Goal: Task Accomplishment & Management: Manage account settings

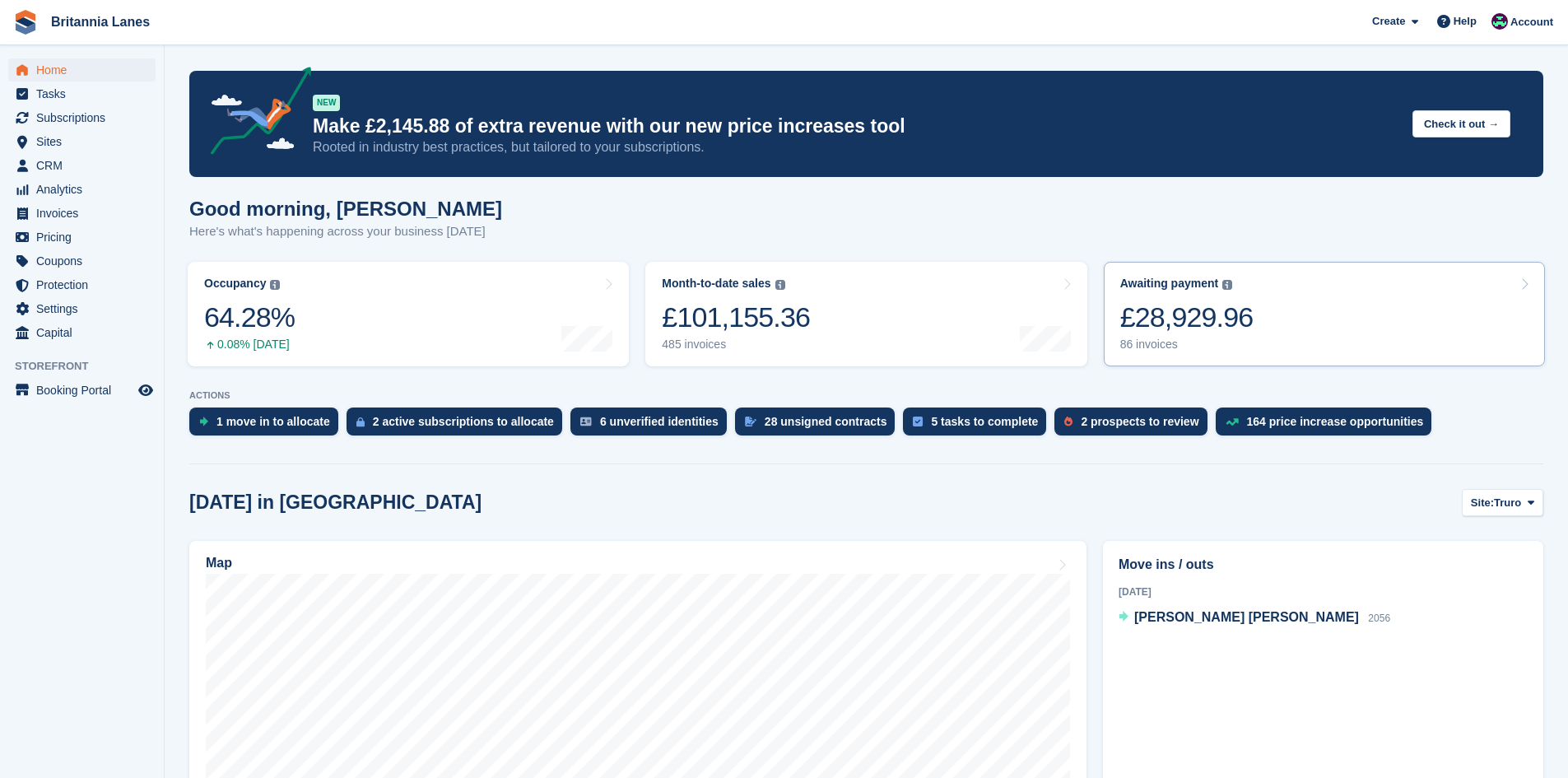
click at [1210, 333] on div "£28,929.96" at bounding box center [1187, 317] width 133 height 34
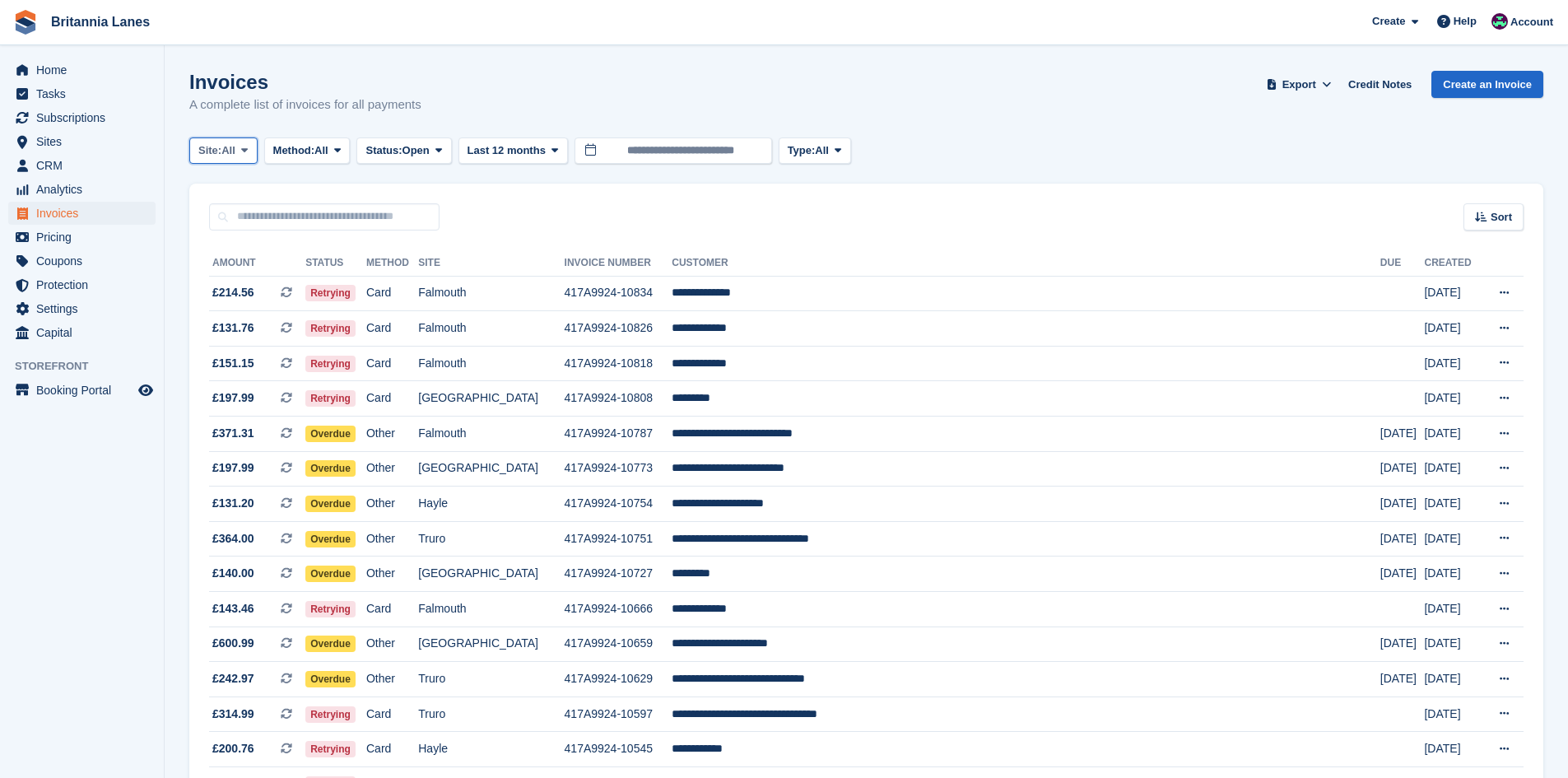
click at [206, 149] on span "Site:" at bounding box center [209, 150] width 23 height 16
click at [244, 252] on link "Falmouth" at bounding box center [270, 248] width 148 height 29
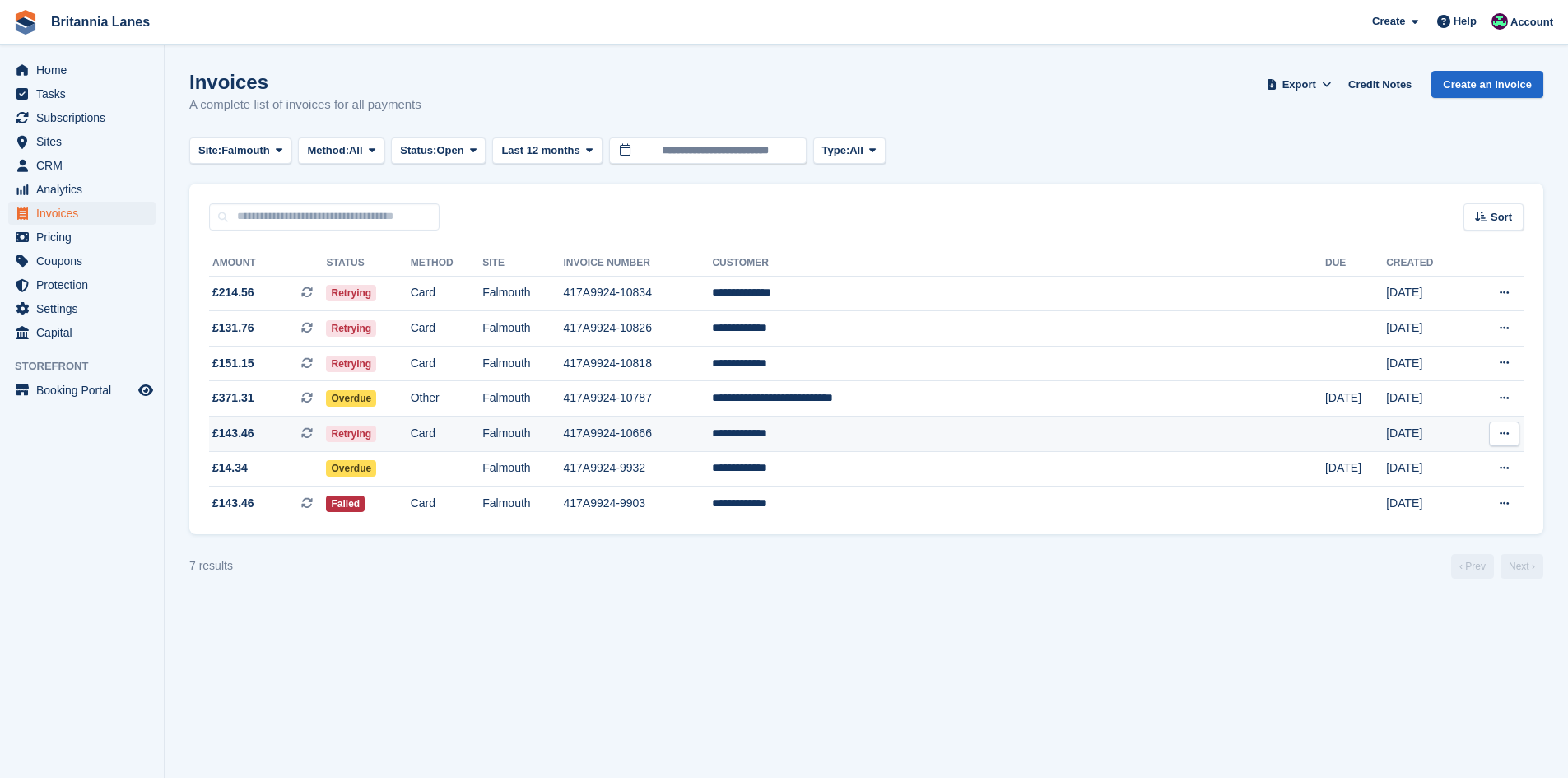
click at [953, 439] on td "**********" at bounding box center [1019, 434] width 613 height 35
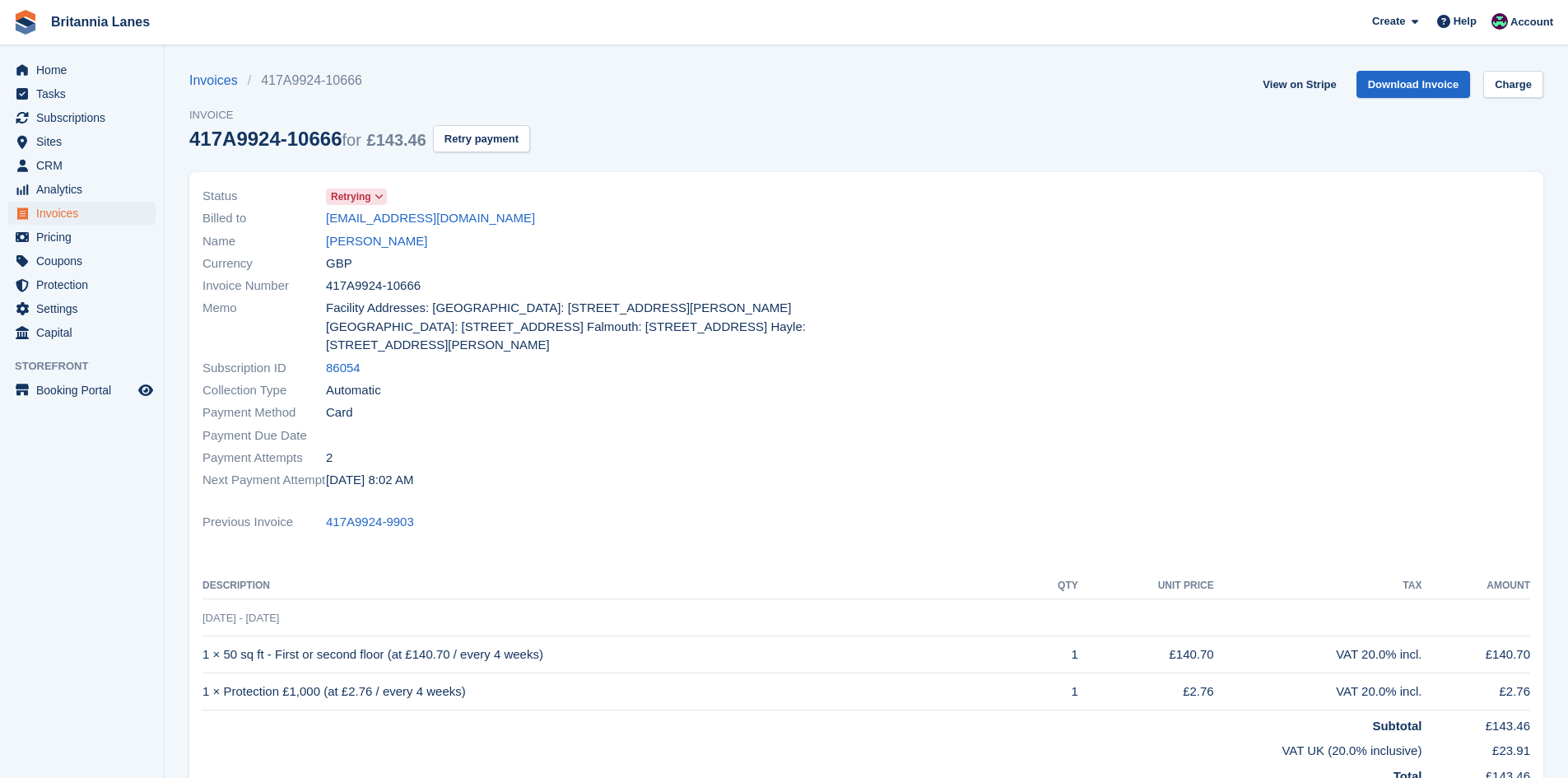
drag, startPoint x: 398, startPoint y: 248, endPoint x: 441, endPoint y: 275, distance: 50.8
click at [397, 247] on link "Siobhan Grant" at bounding box center [377, 242] width 102 height 19
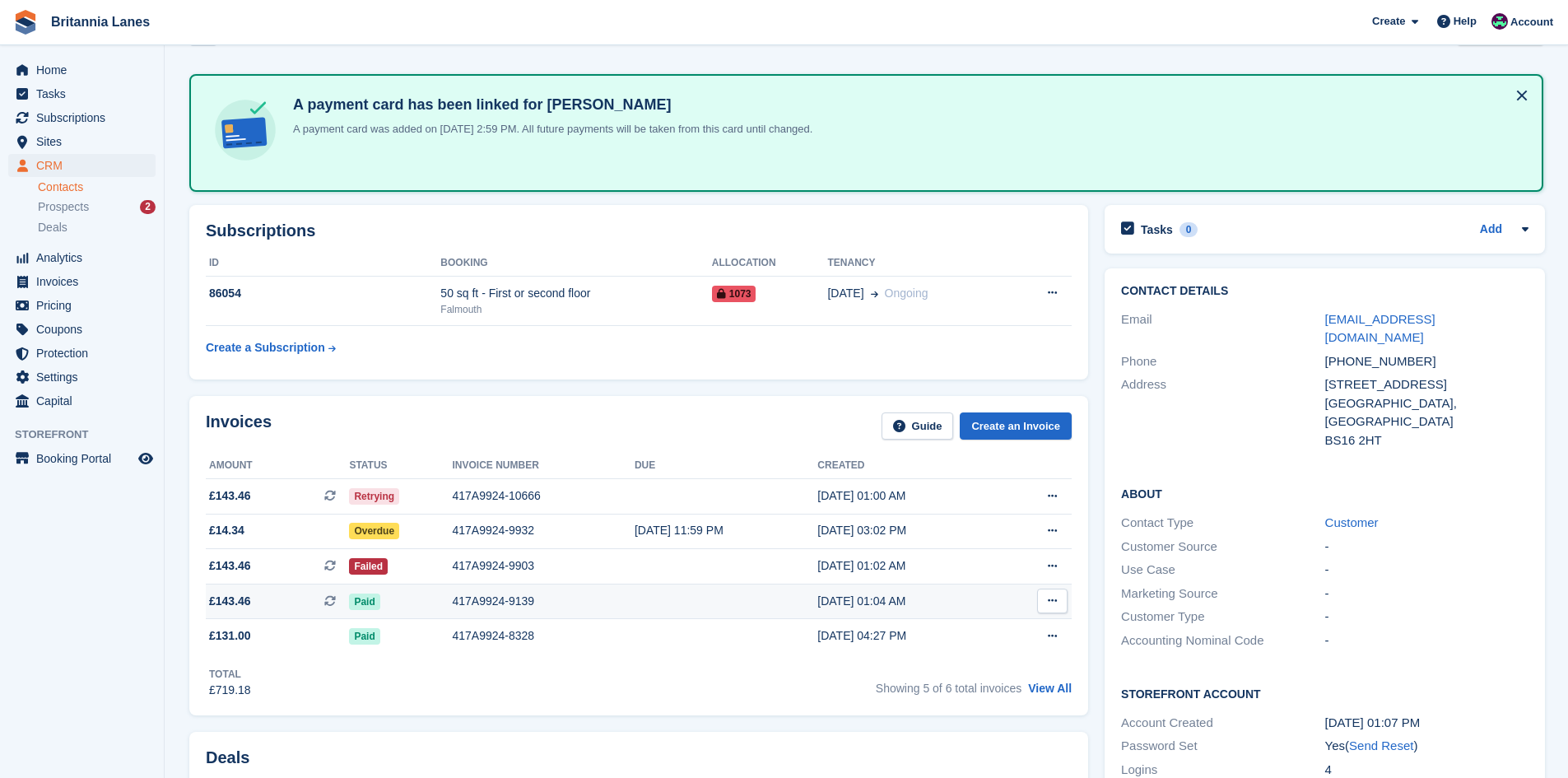
scroll to position [83, 0]
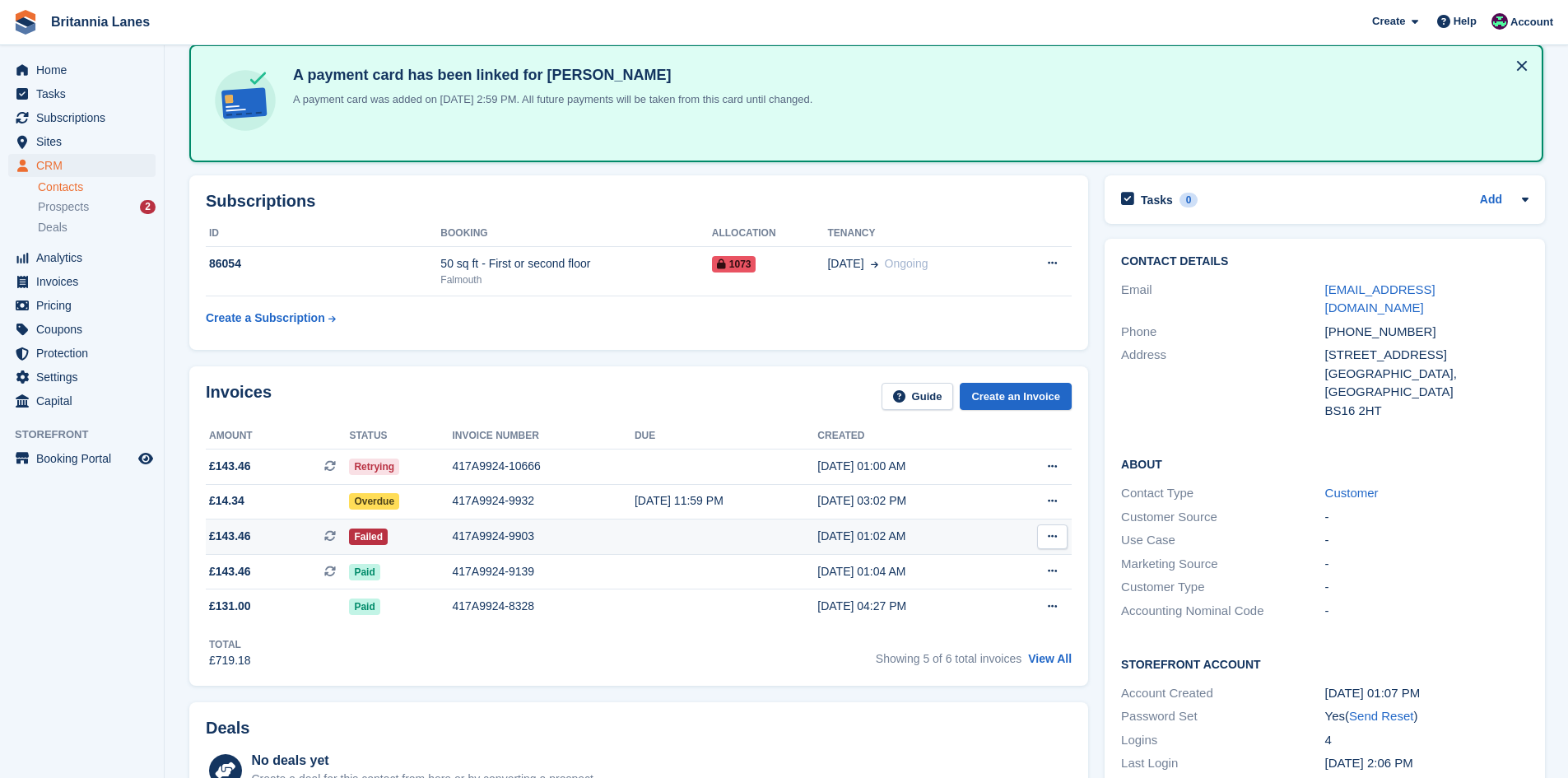
click at [499, 541] on div "417A9924-9903" at bounding box center [542, 537] width 182 height 17
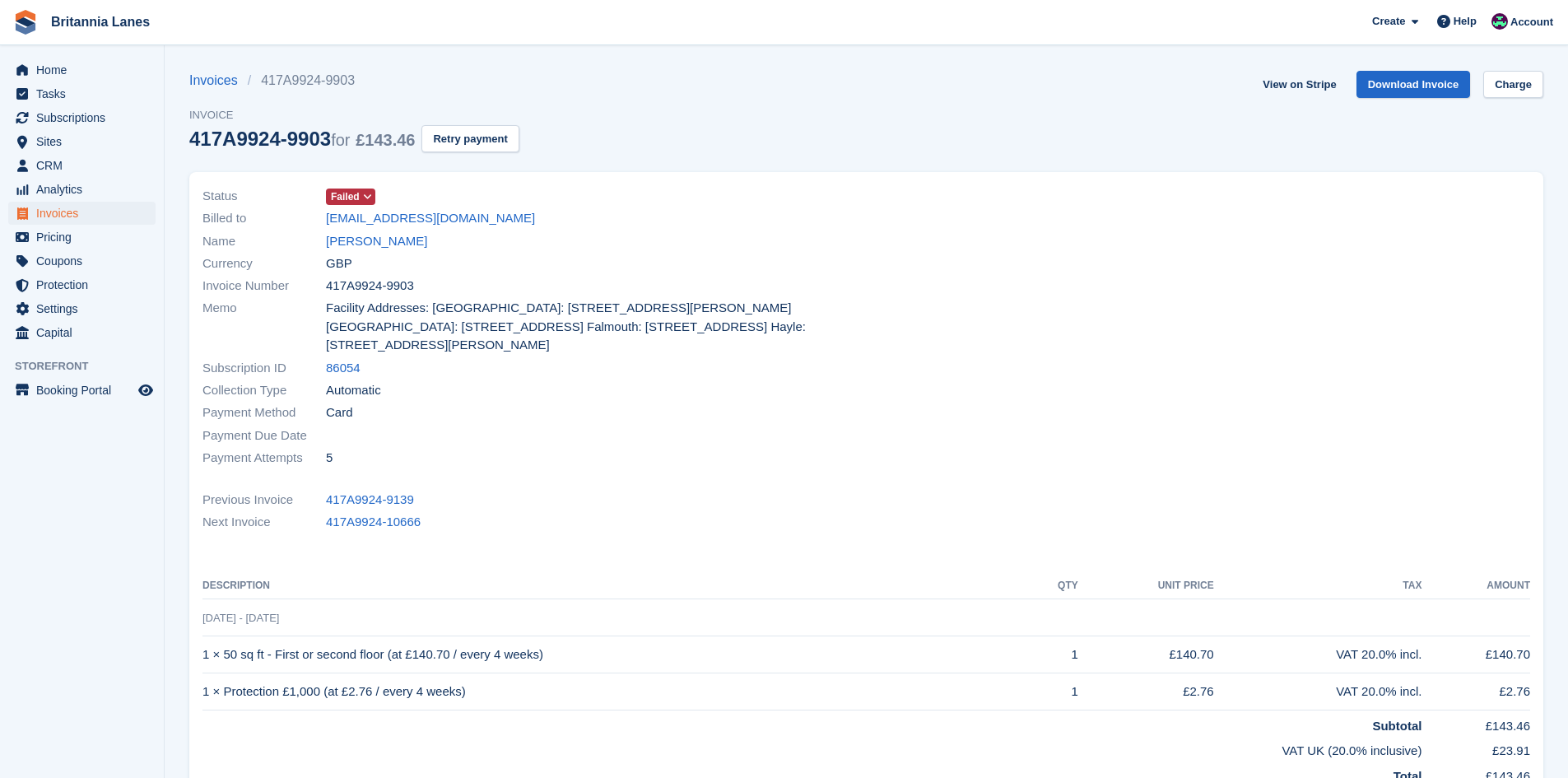
click at [362, 198] on span at bounding box center [368, 196] width 13 height 13
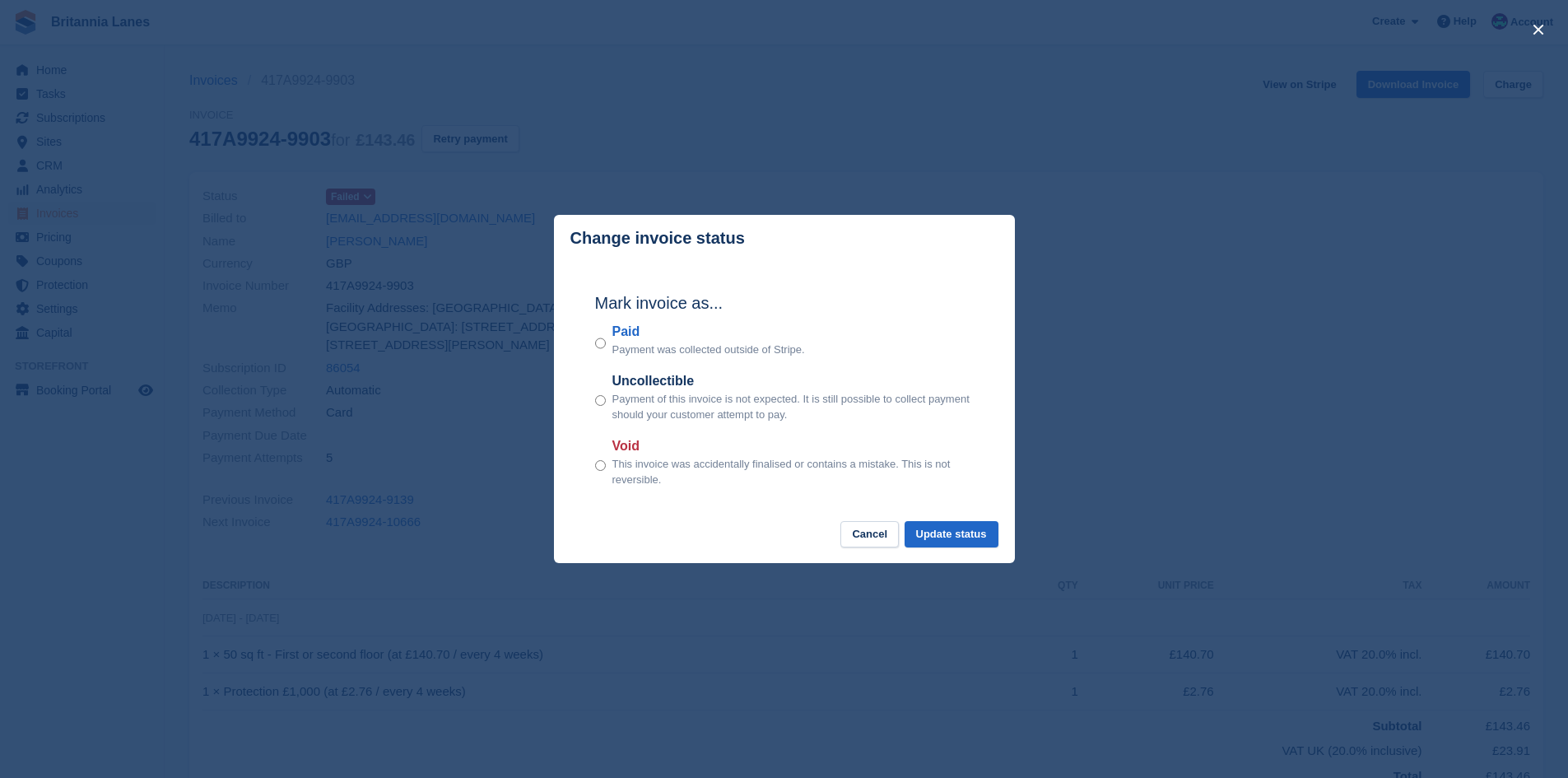
click at [617, 332] on label "Paid" at bounding box center [709, 332] width 193 height 20
click at [982, 546] on button "Update status" at bounding box center [951, 535] width 94 height 28
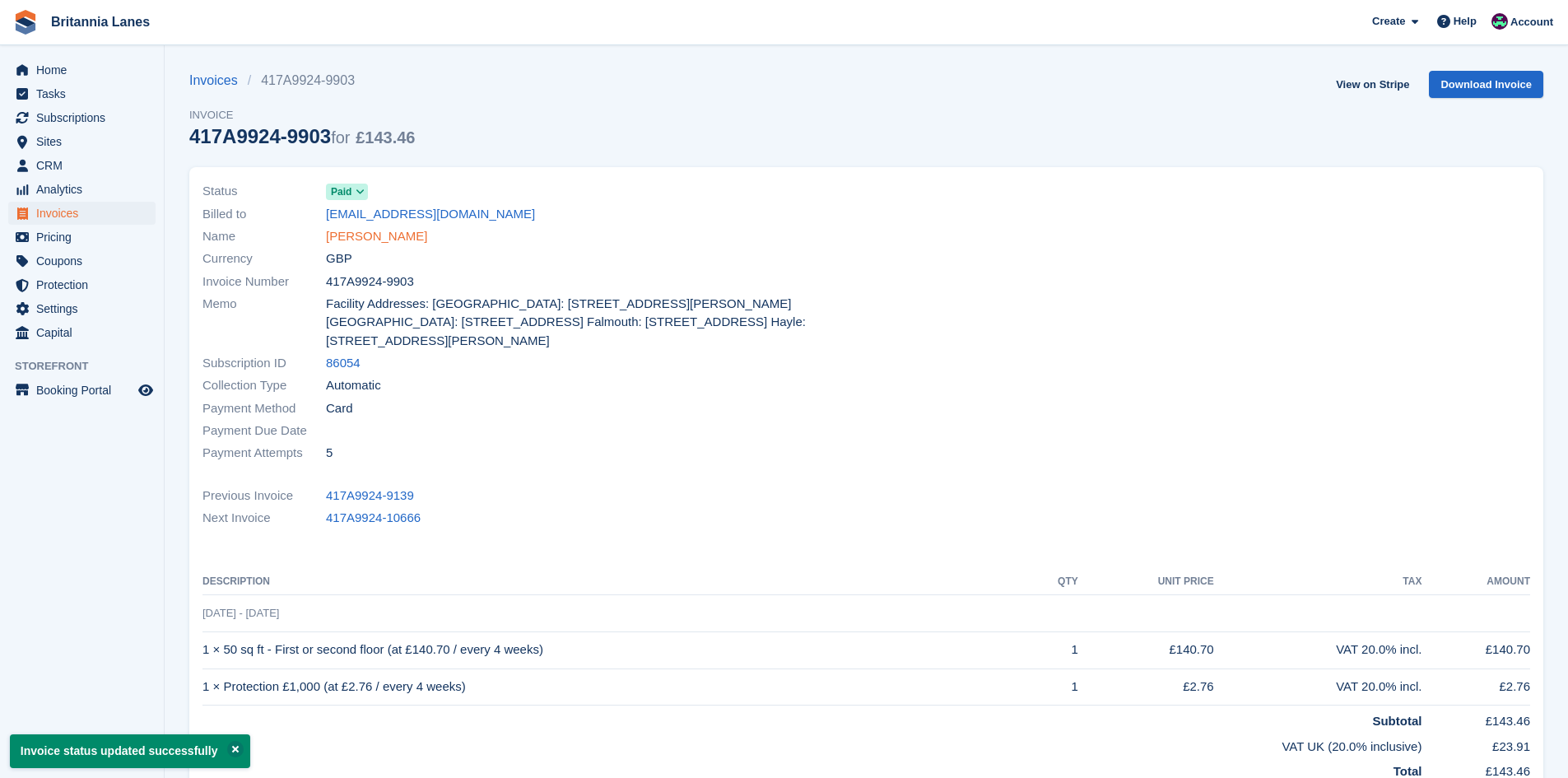
click at [372, 233] on link "[PERSON_NAME]" at bounding box center [377, 237] width 102 height 19
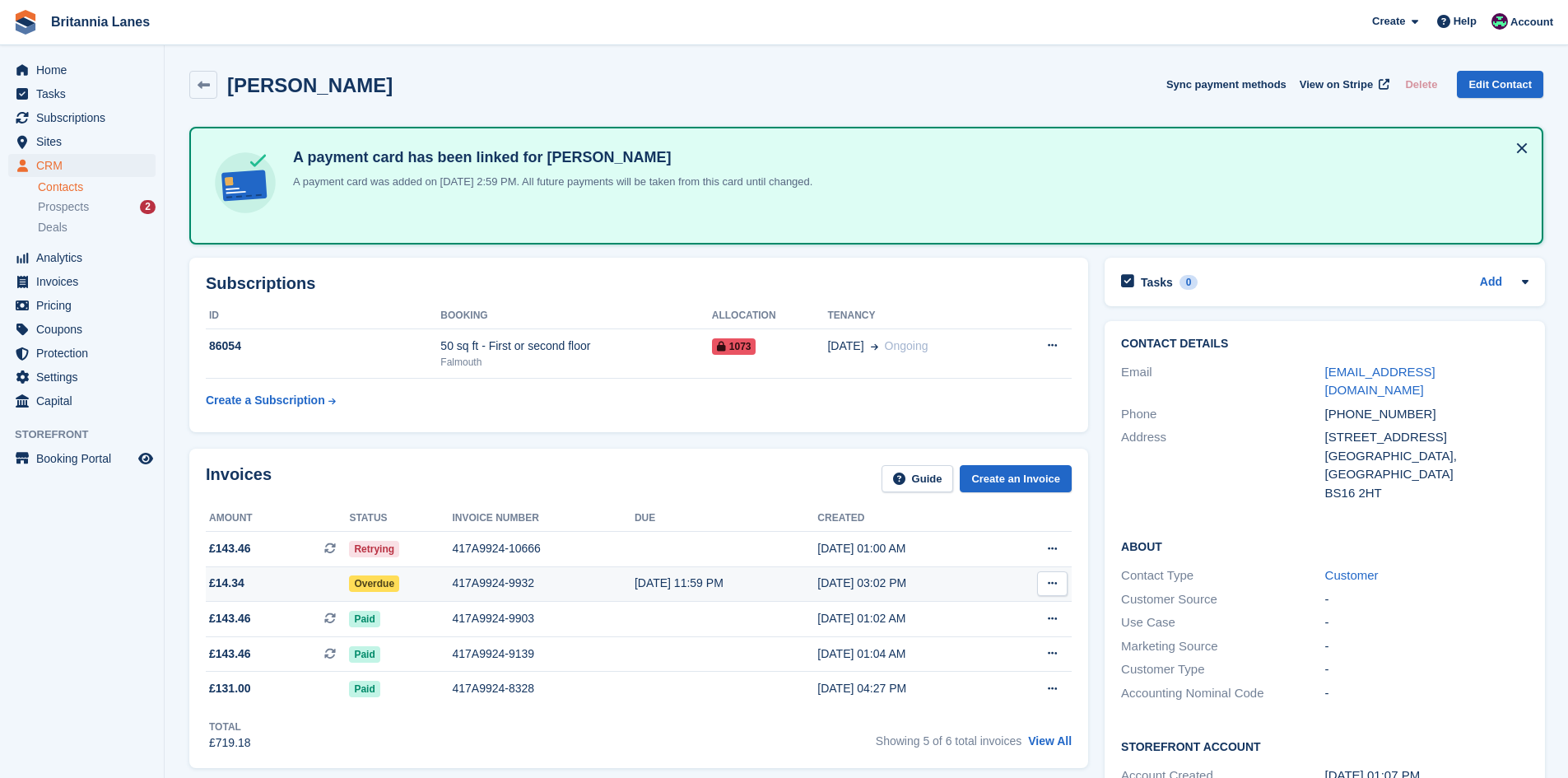
click at [503, 594] on td "417A9924-9932" at bounding box center [542, 584] width 182 height 35
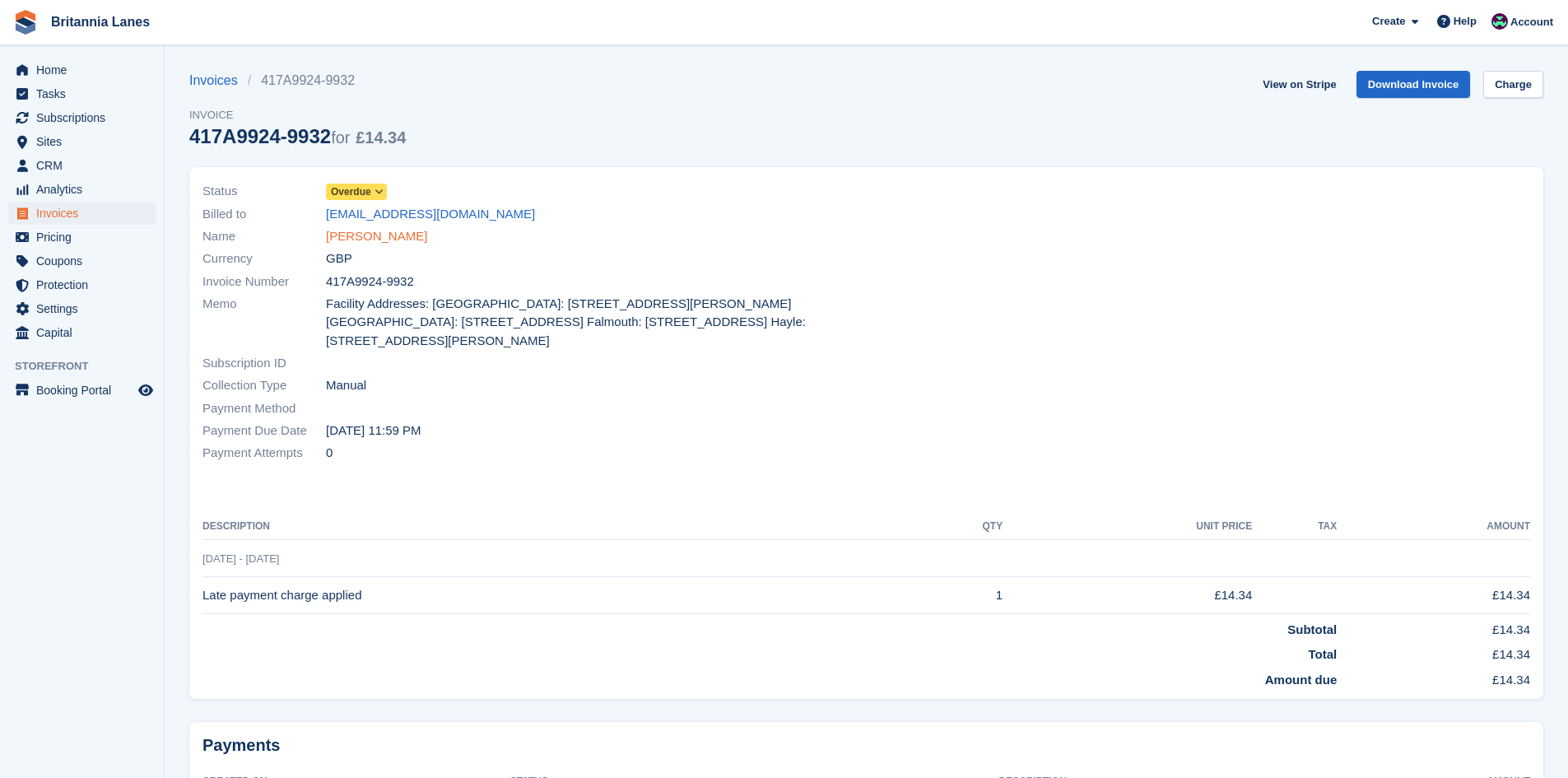
click at [338, 235] on link "[PERSON_NAME]" at bounding box center [377, 237] width 102 height 19
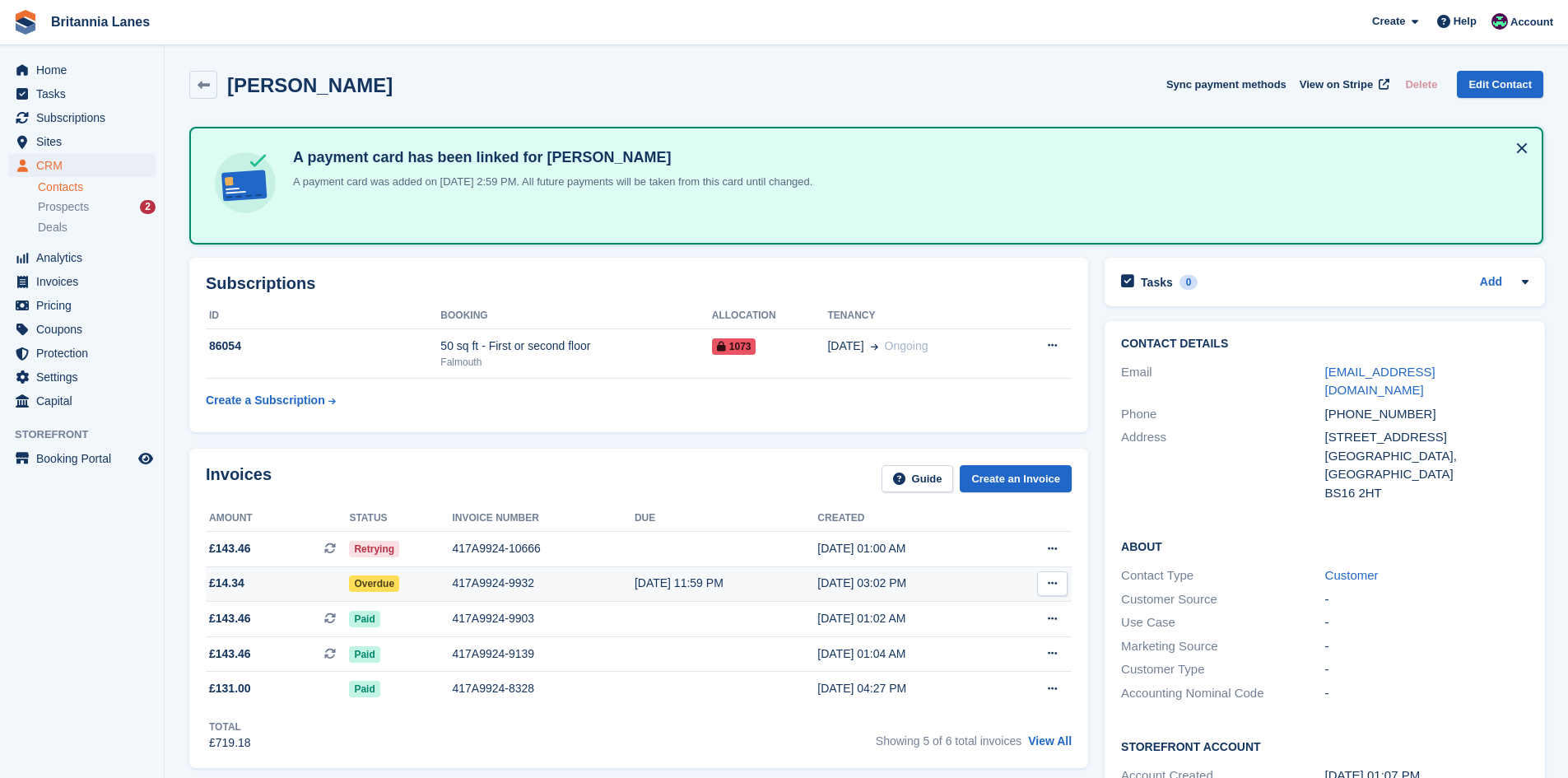
click at [496, 576] on div "417A9924-9932" at bounding box center [542, 583] width 182 height 17
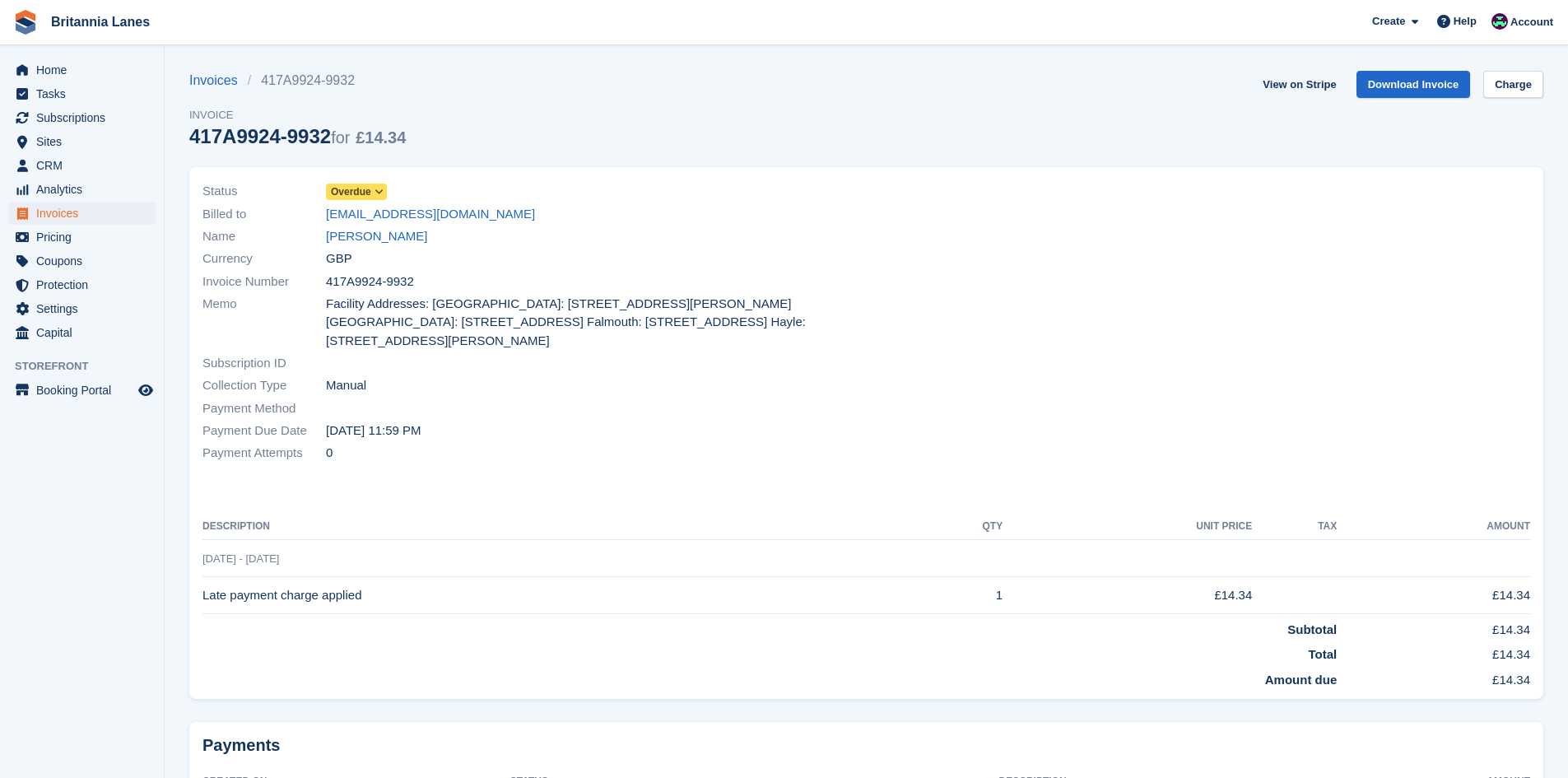
click at [380, 196] on icon at bounding box center [379, 191] width 9 height 9
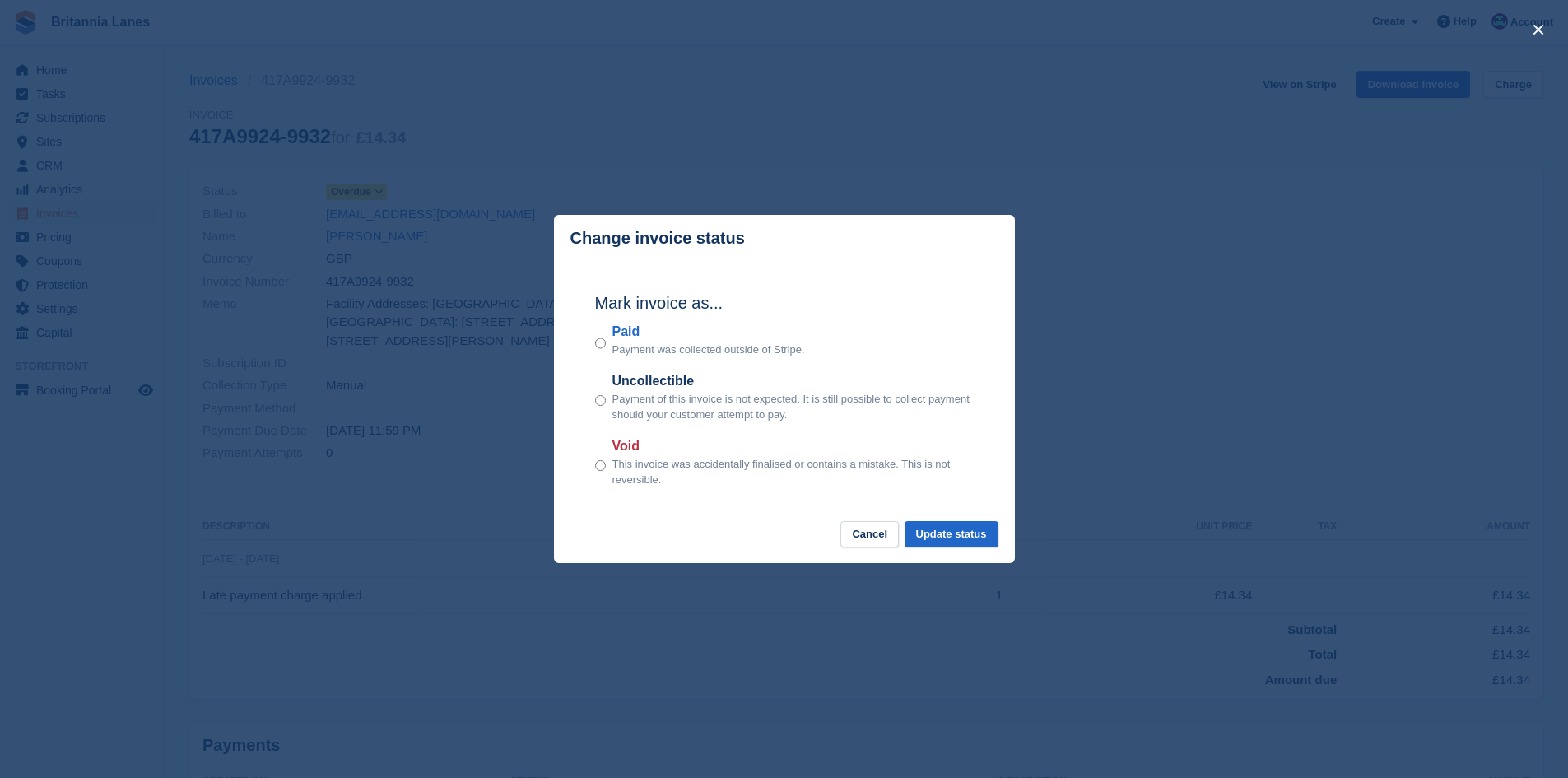
click at [629, 328] on label "Paid" at bounding box center [709, 332] width 193 height 20
click at [969, 535] on button "Update status" at bounding box center [951, 535] width 94 height 28
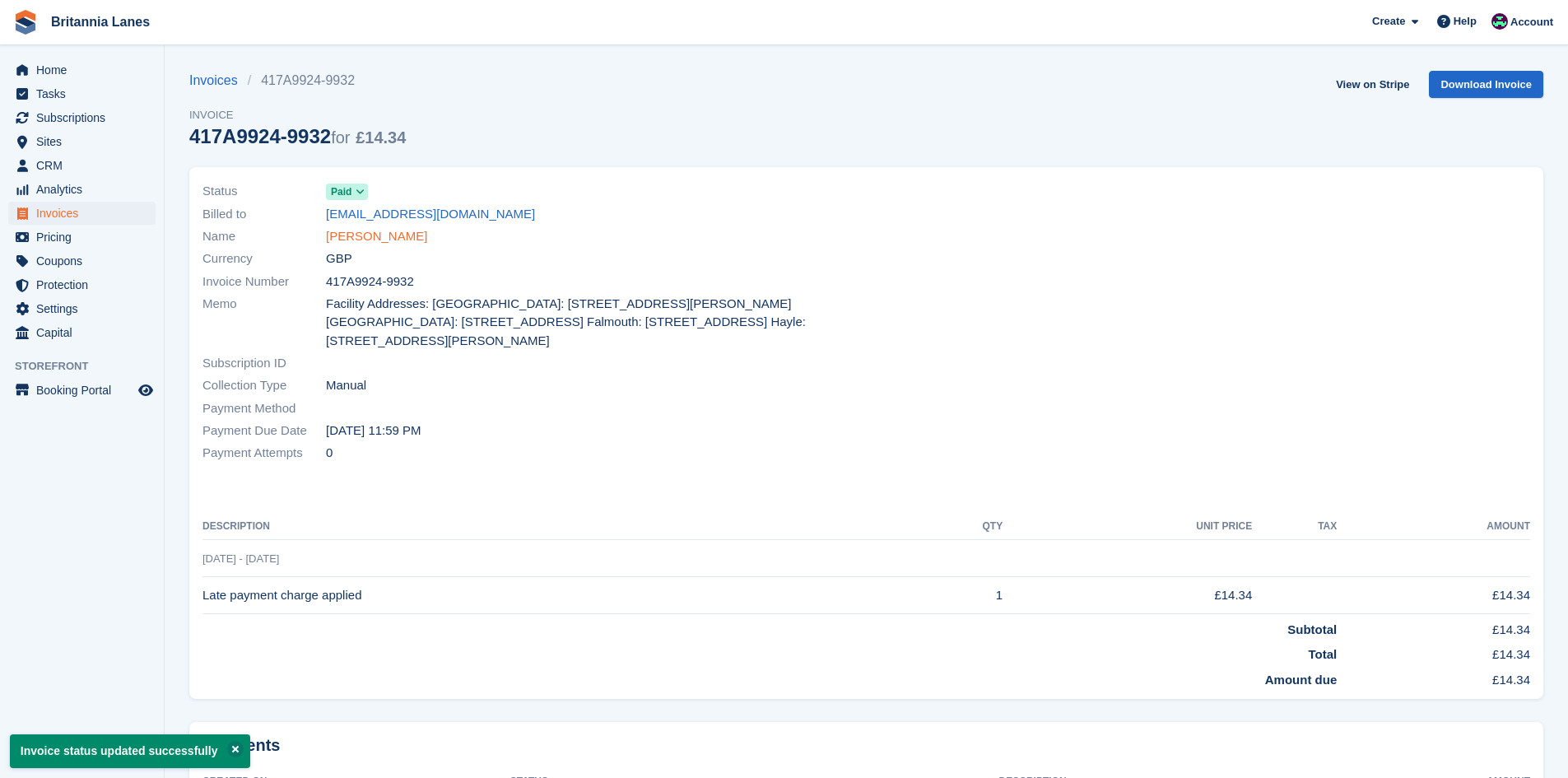
drag, startPoint x: 364, startPoint y: 226, endPoint x: 360, endPoint y: 233, distance: 8.1
click at [364, 227] on div "Name Siobhan Grant" at bounding box center [530, 237] width 654 height 22
click at [356, 233] on link "[PERSON_NAME]" at bounding box center [377, 237] width 102 height 19
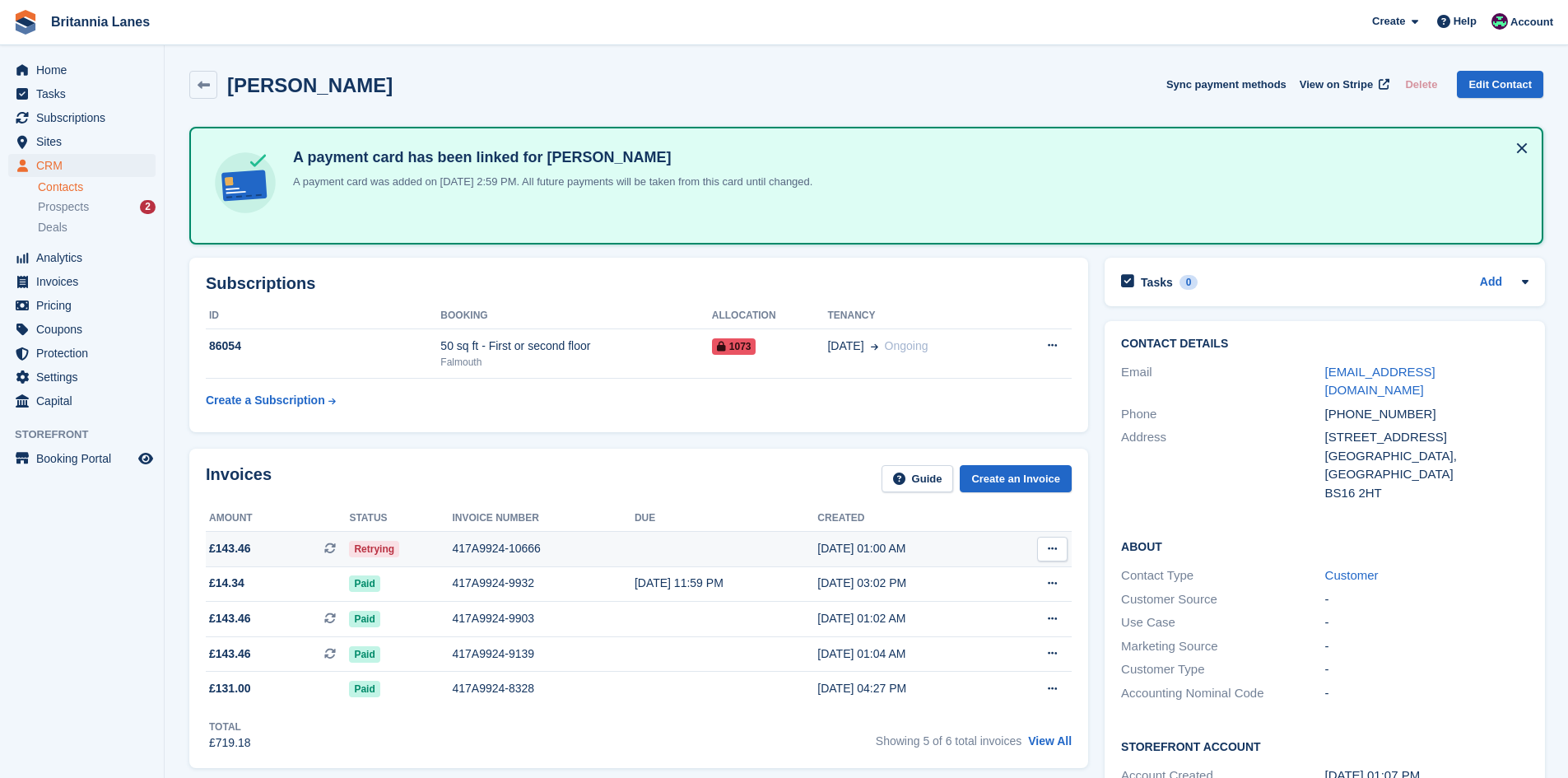
click at [489, 540] on div "417A9924-10666" at bounding box center [542, 549] width 182 height 17
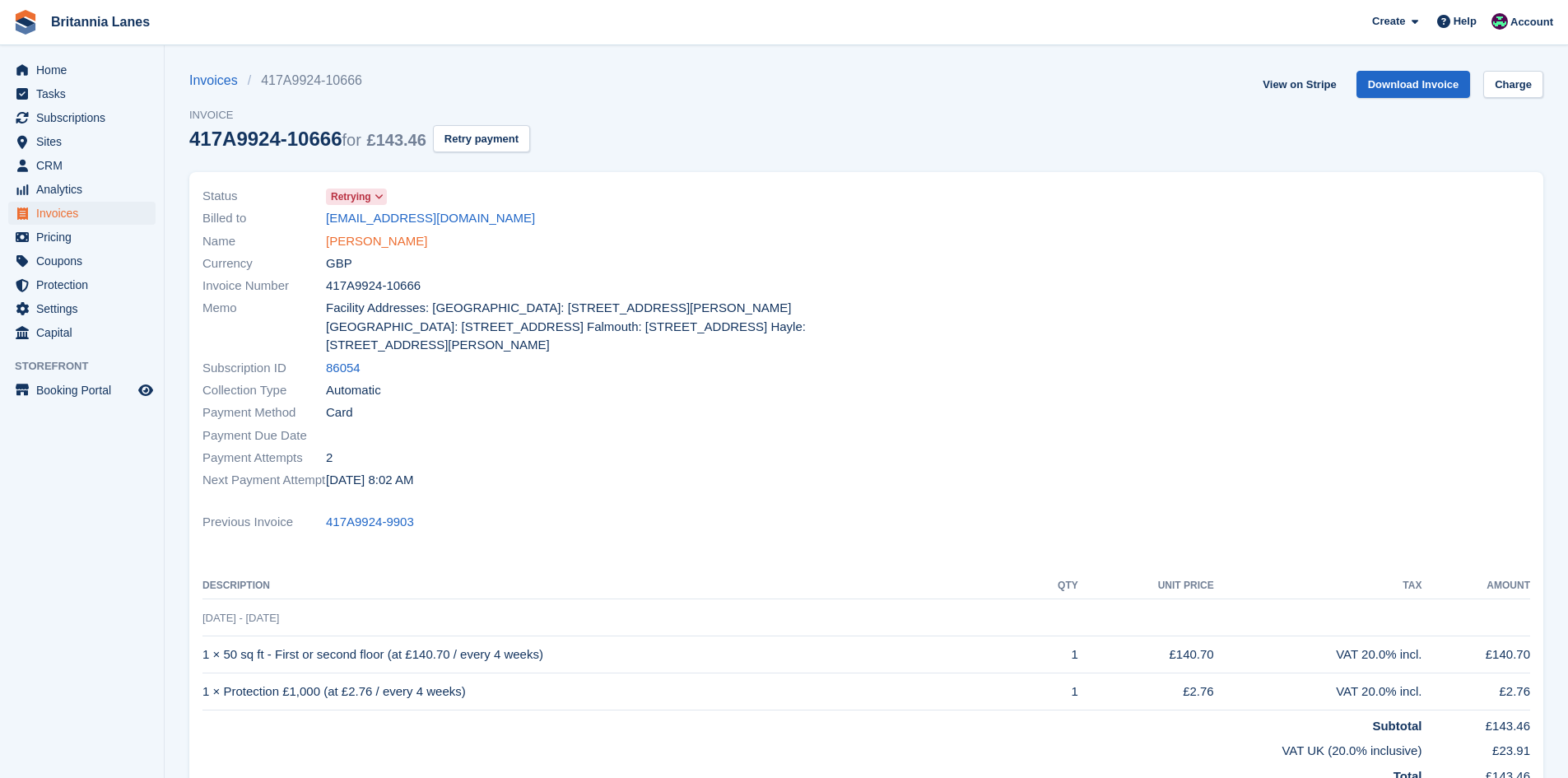
click at [388, 240] on link "[PERSON_NAME]" at bounding box center [377, 242] width 102 height 19
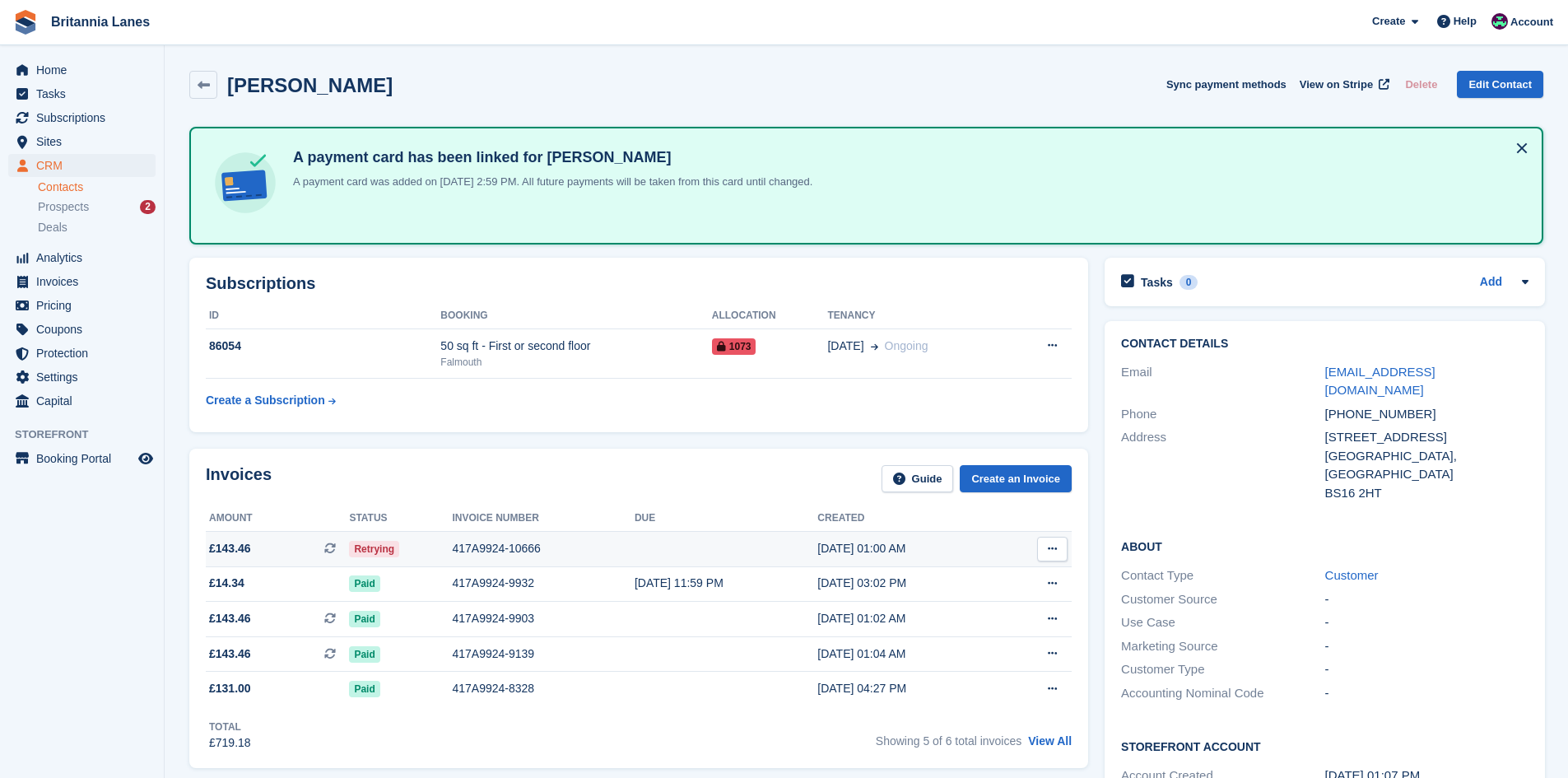
click at [511, 555] on div "417A9924-10666" at bounding box center [542, 549] width 182 height 17
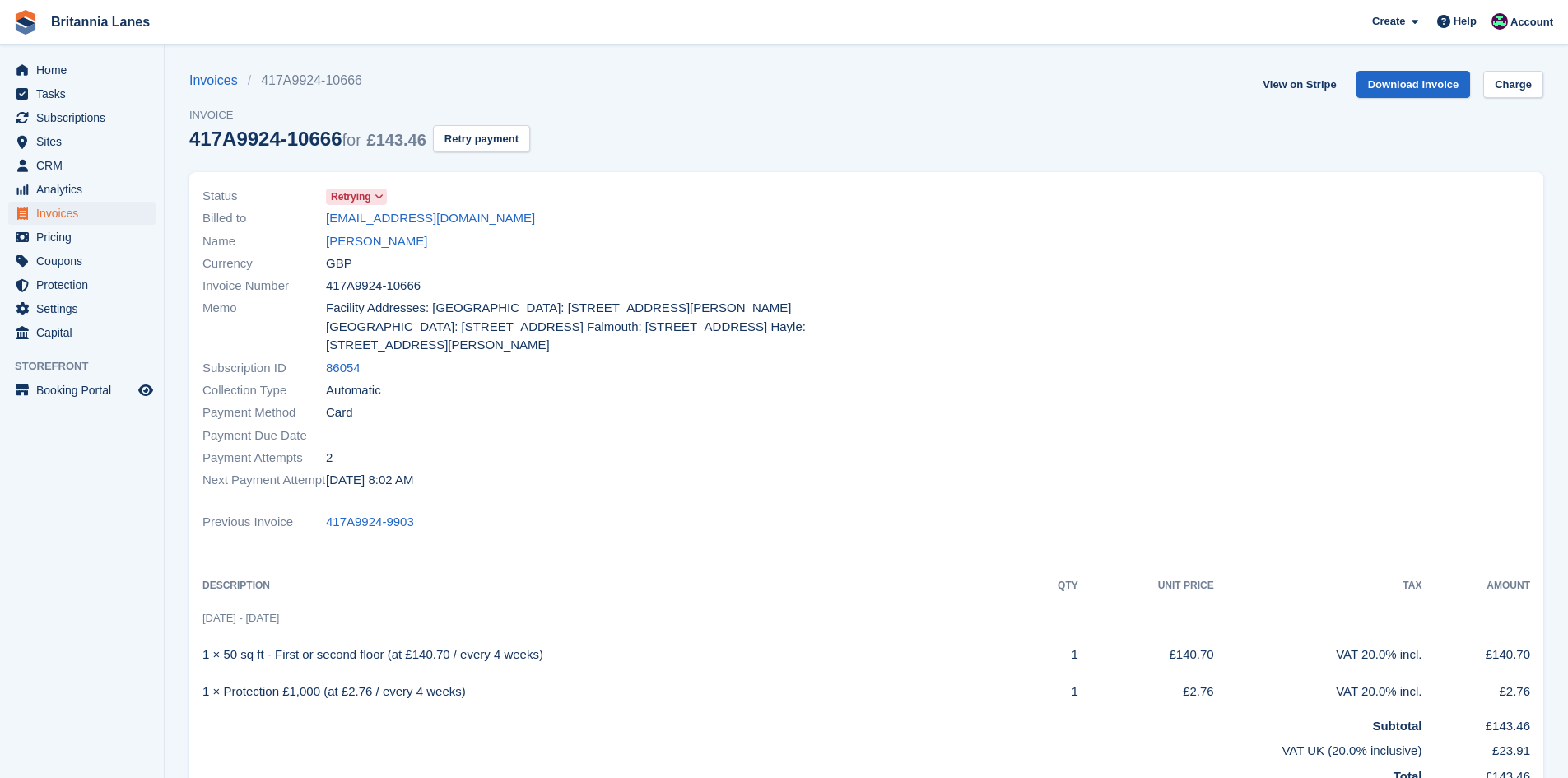
click at [358, 196] on span "Retrying" at bounding box center [350, 196] width 40 height 15
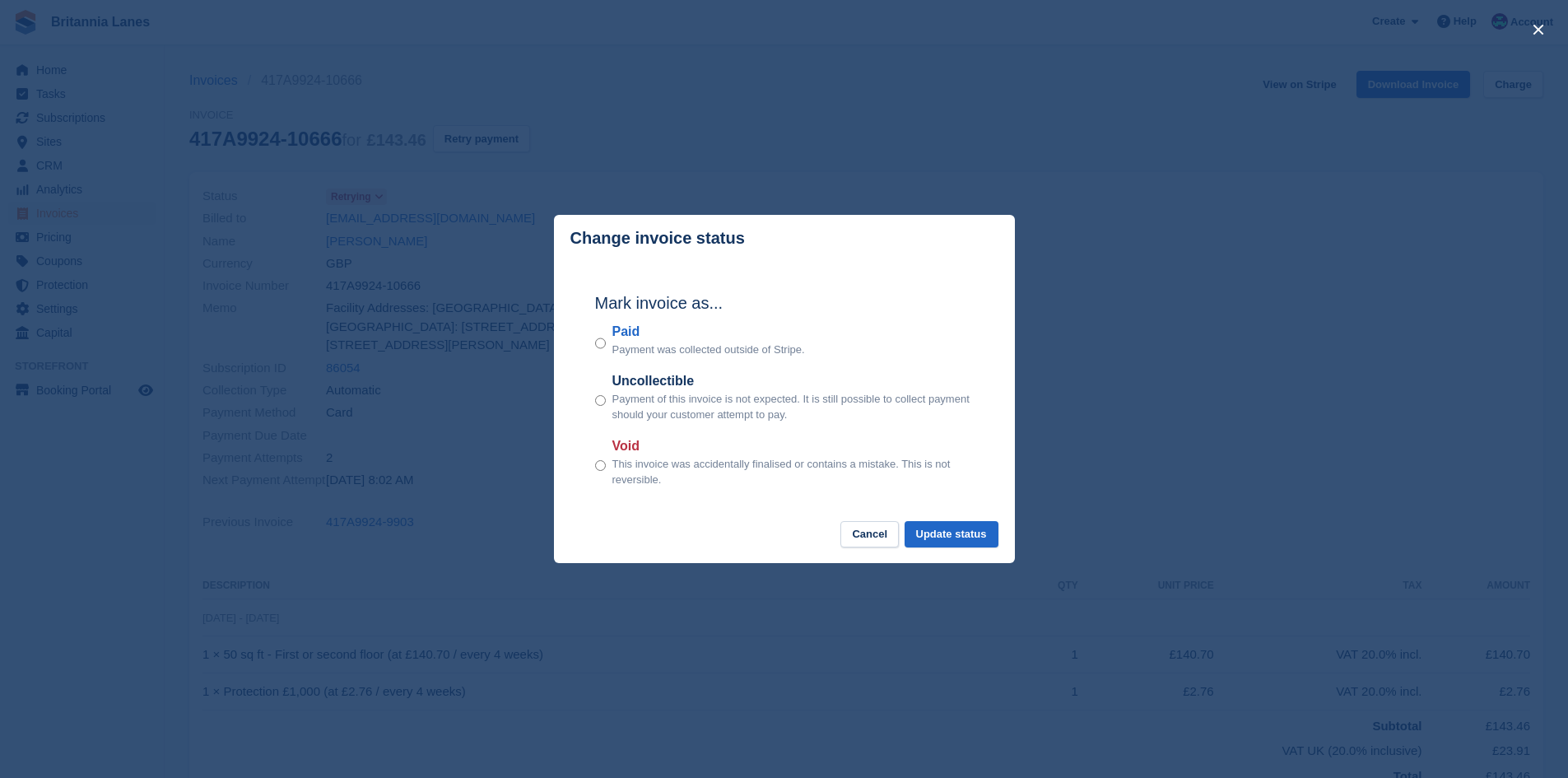
click at [625, 332] on label "Paid" at bounding box center [709, 332] width 193 height 20
click at [931, 538] on button "Update status" at bounding box center [951, 535] width 94 height 28
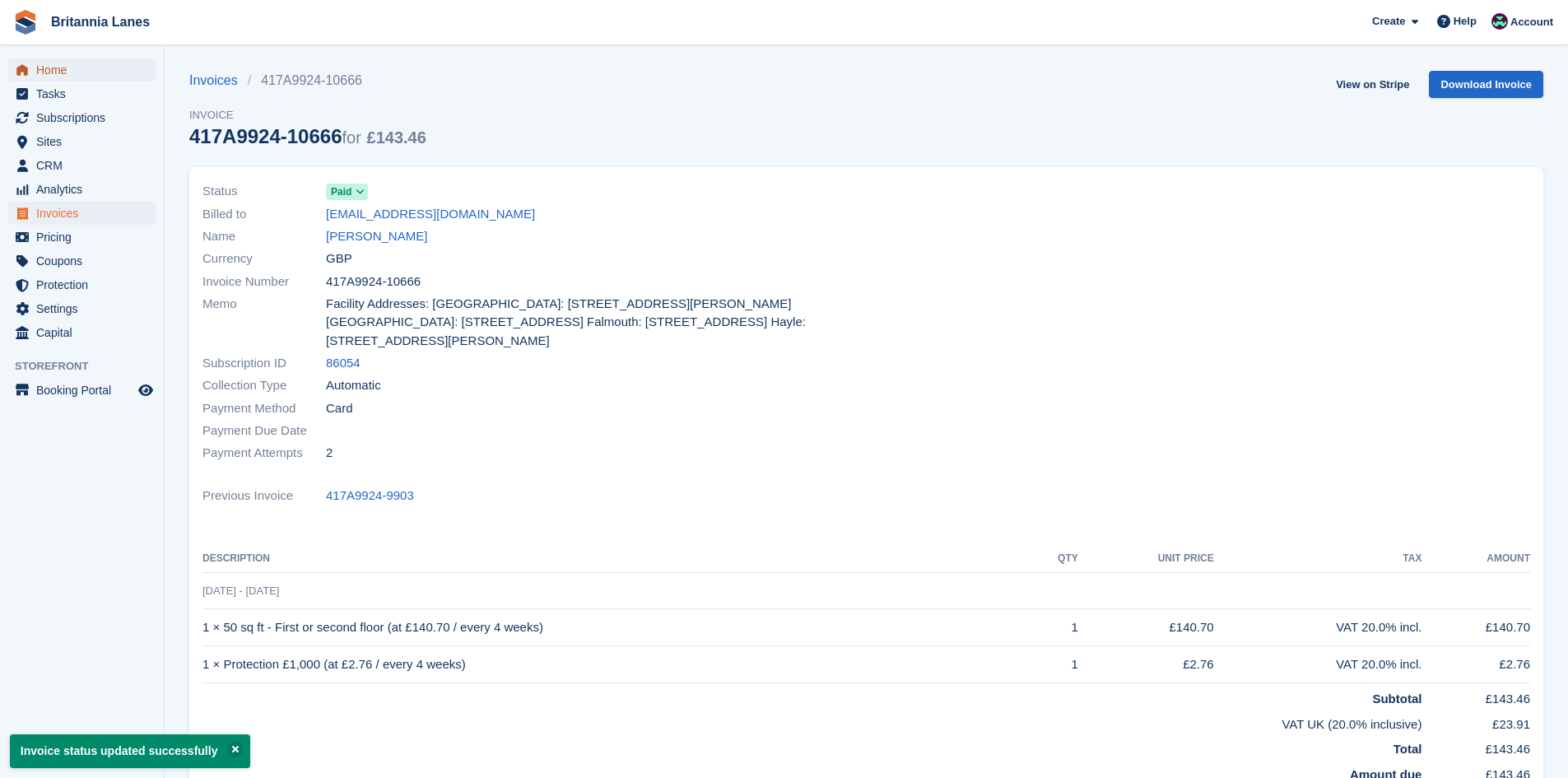
click at [62, 63] on span "Home" at bounding box center [85, 70] width 99 height 23
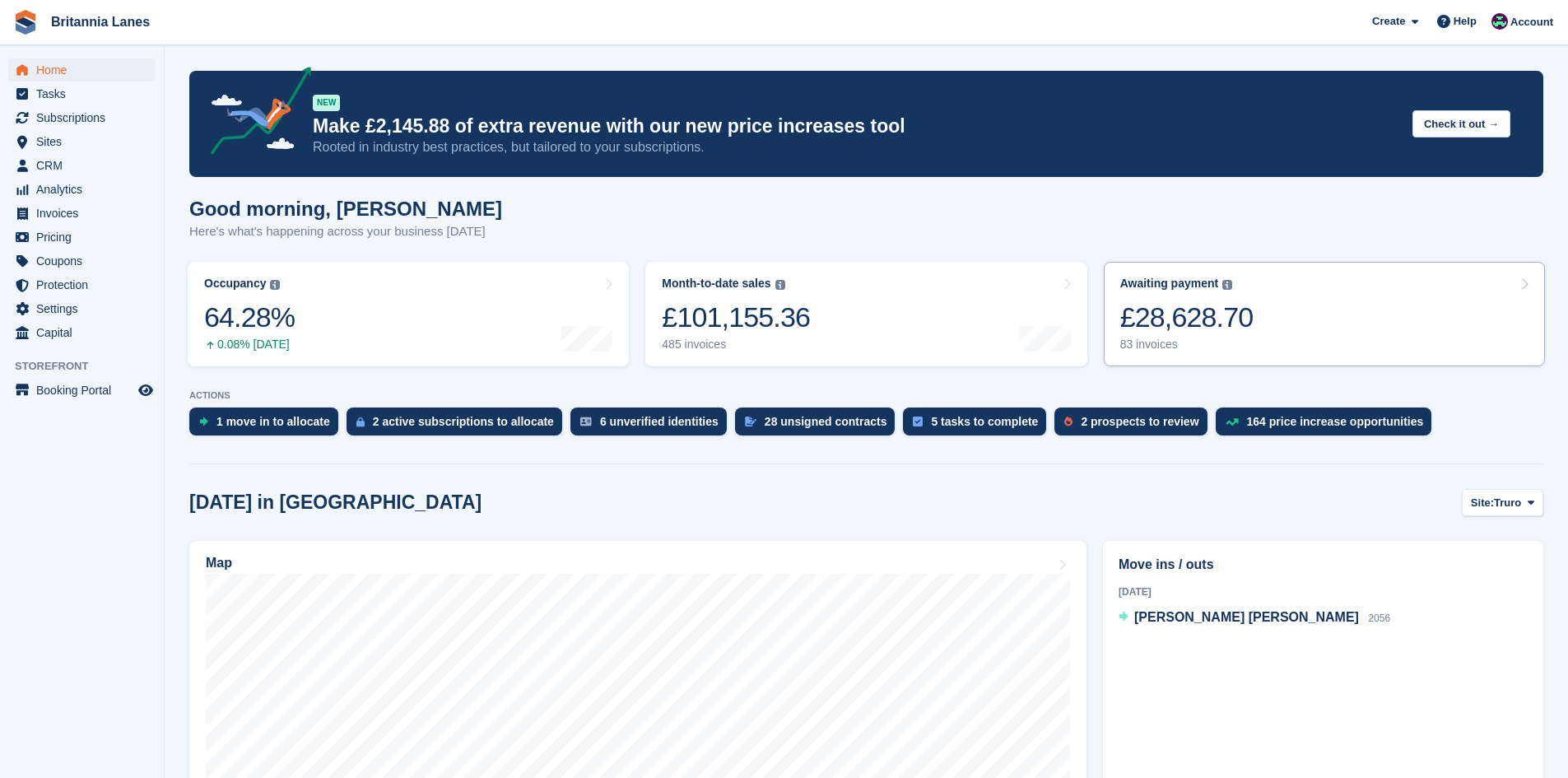
click at [1329, 298] on link "Awaiting payment The total outstanding balance on all open invoices. £28,628.70…" at bounding box center [1324, 314] width 441 height 104
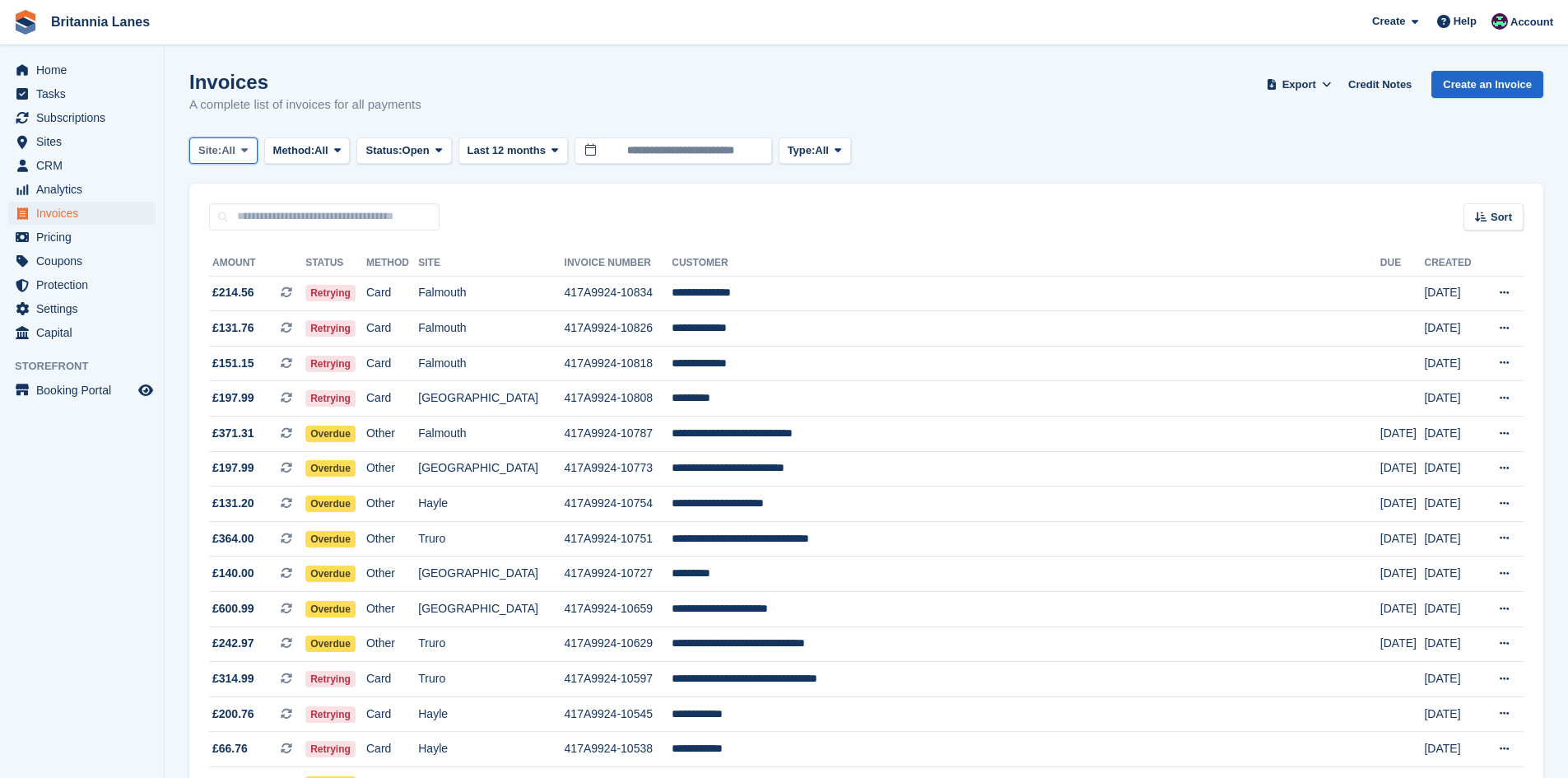
drag, startPoint x: 208, startPoint y: 159, endPoint x: 254, endPoint y: 211, distance: 69.4
click at [208, 159] on button "Site: All" at bounding box center [223, 152] width 68 height 28
click at [282, 243] on link "Falmouth" at bounding box center [270, 248] width 148 height 29
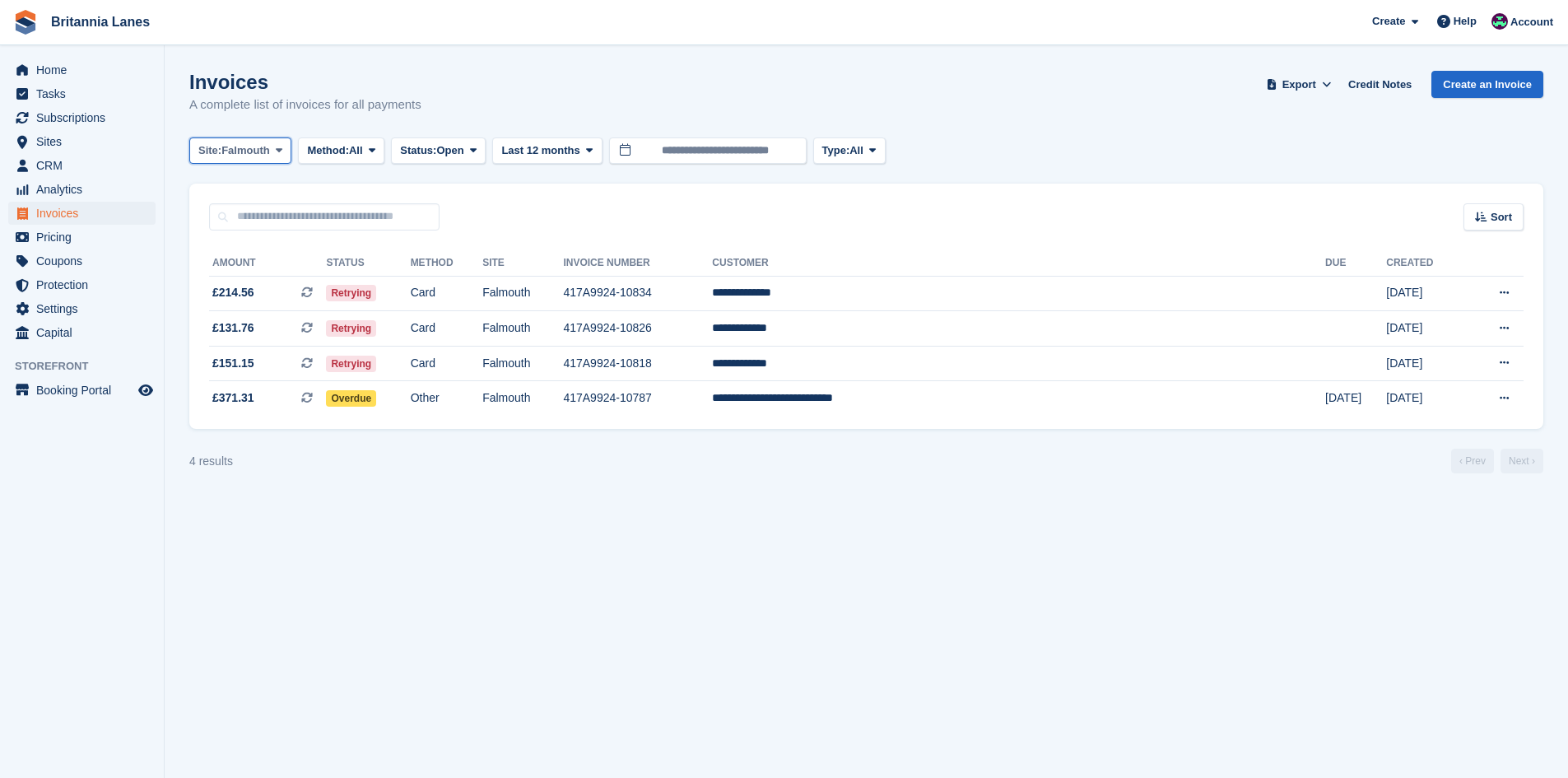
click at [219, 146] on span "Site:" at bounding box center [209, 150] width 23 height 16
click at [228, 309] on link "Hayle" at bounding box center [270, 308] width 148 height 29
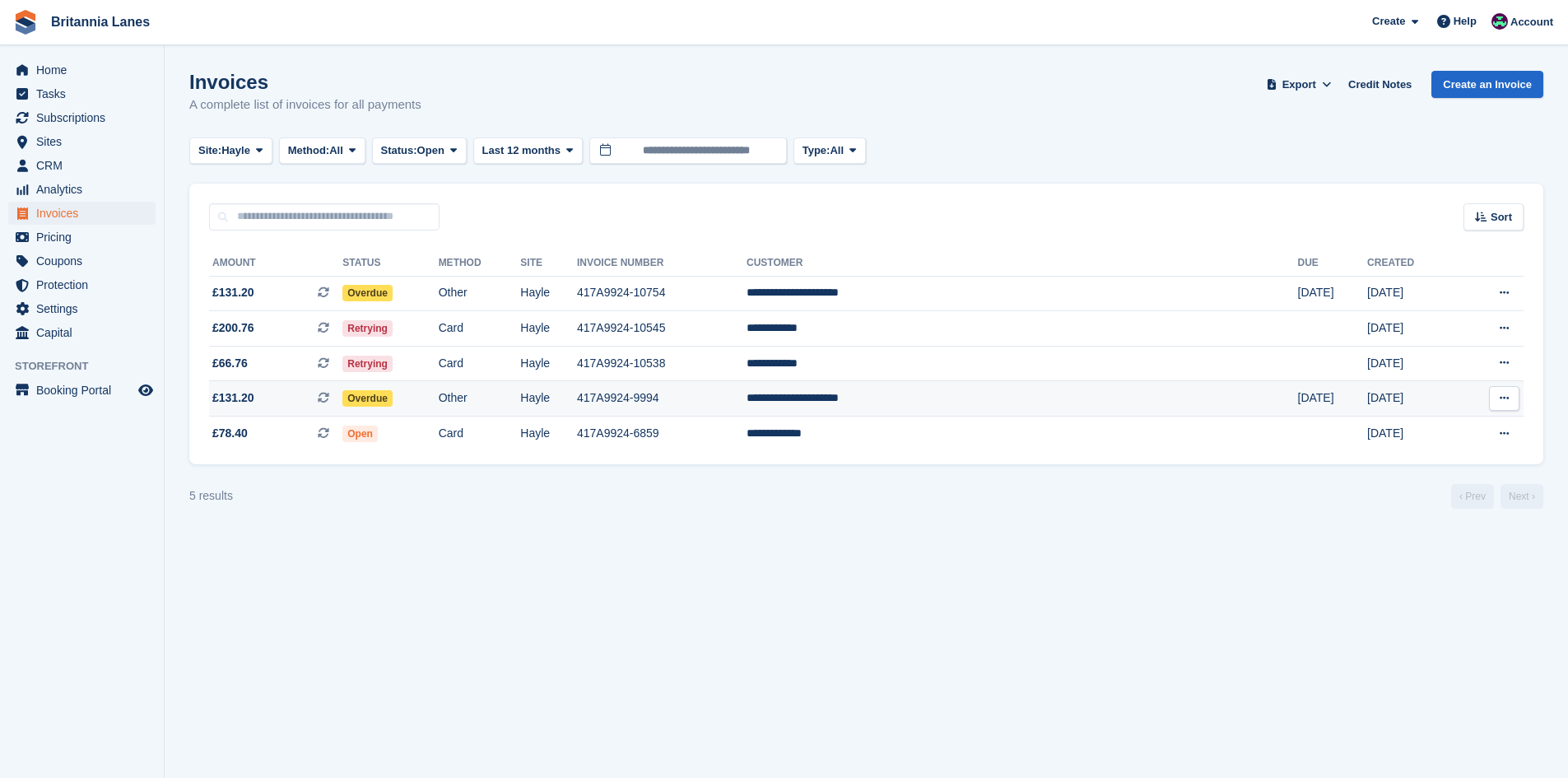
click at [953, 408] on td "**********" at bounding box center [1022, 399] width 551 height 35
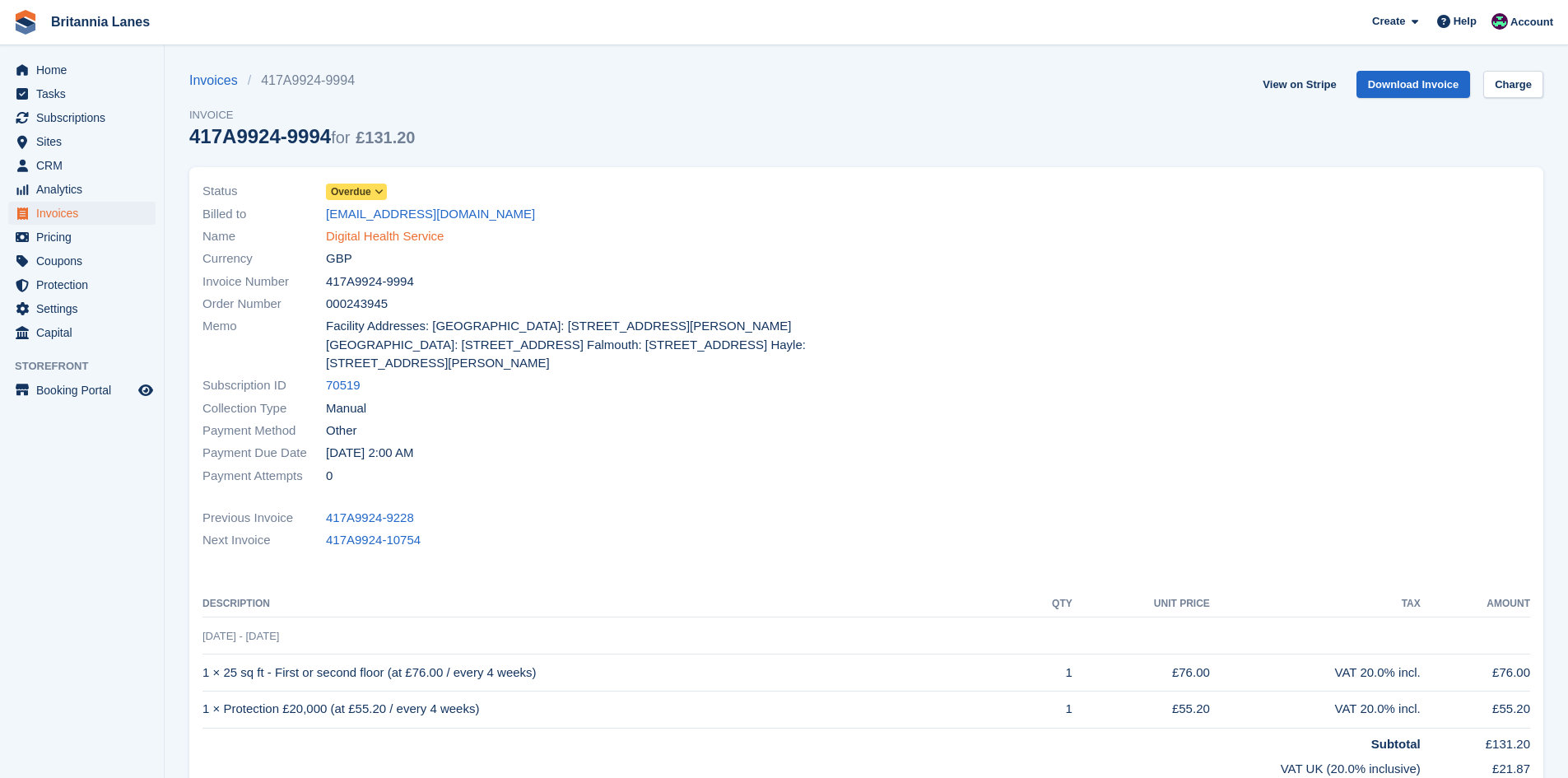
click at [402, 236] on link "Digital Health Service" at bounding box center [385, 237] width 118 height 19
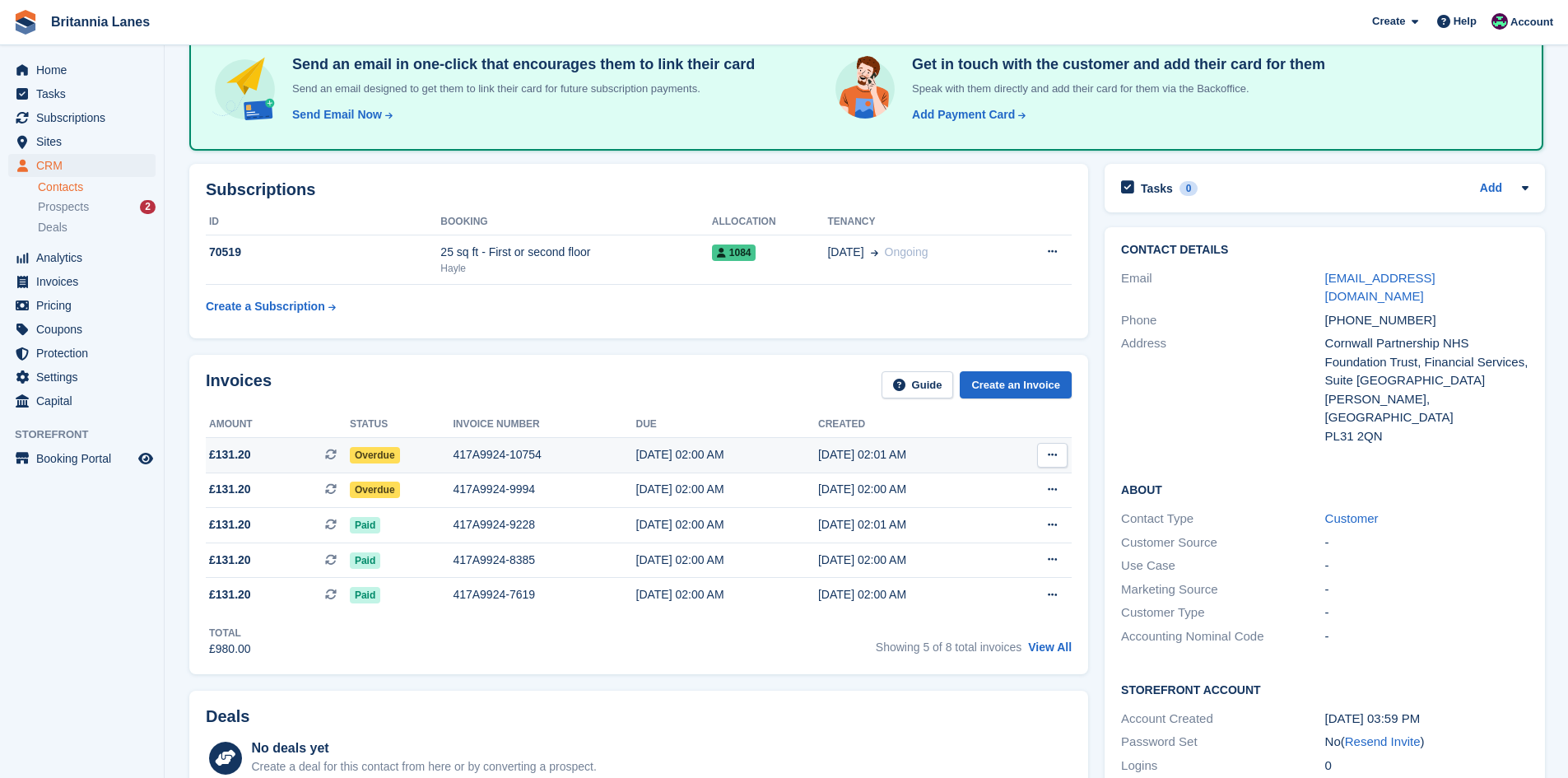
scroll to position [165, 0]
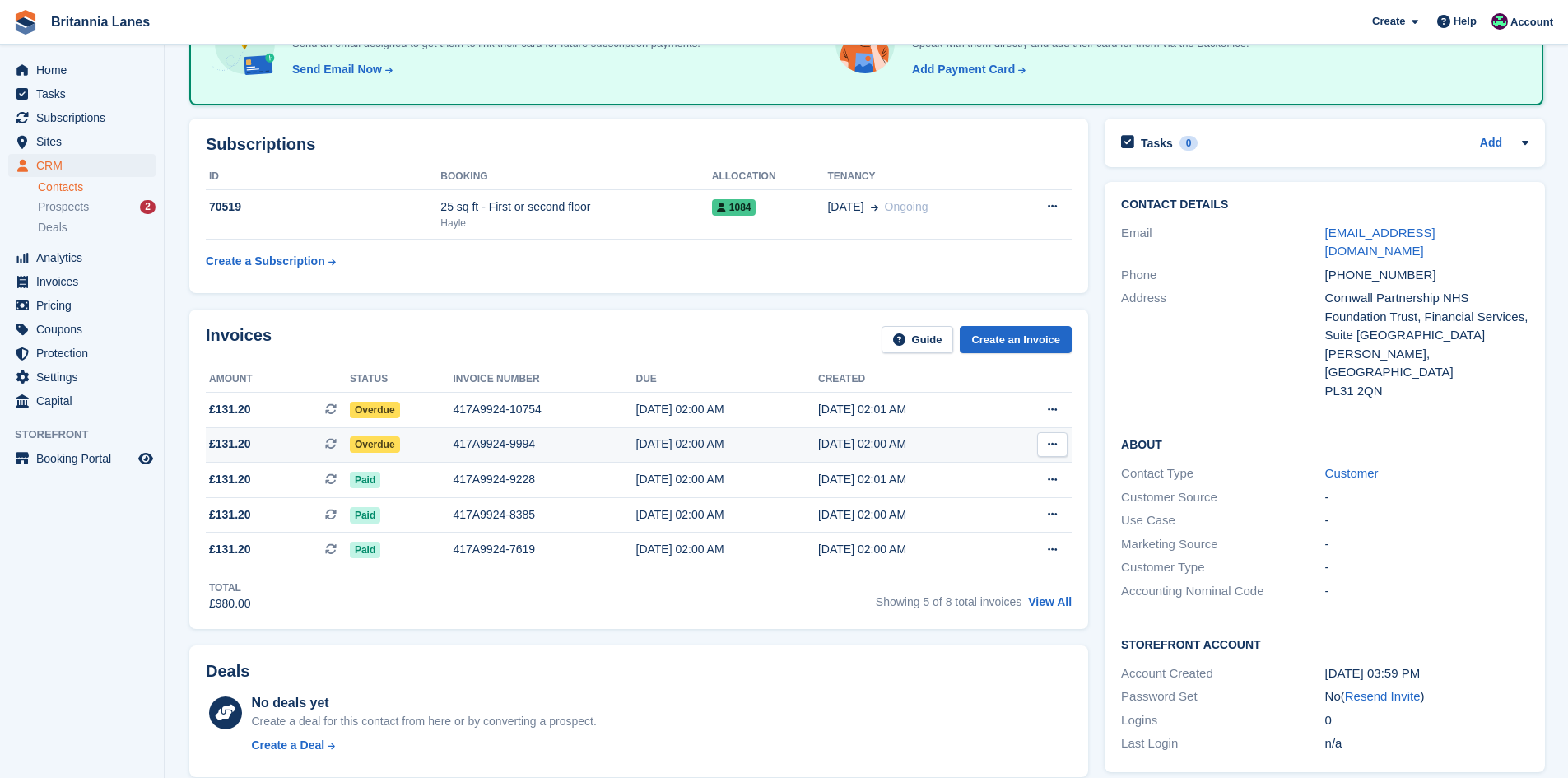
click at [536, 445] on div "417A9924-9994" at bounding box center [544, 445] width 183 height 17
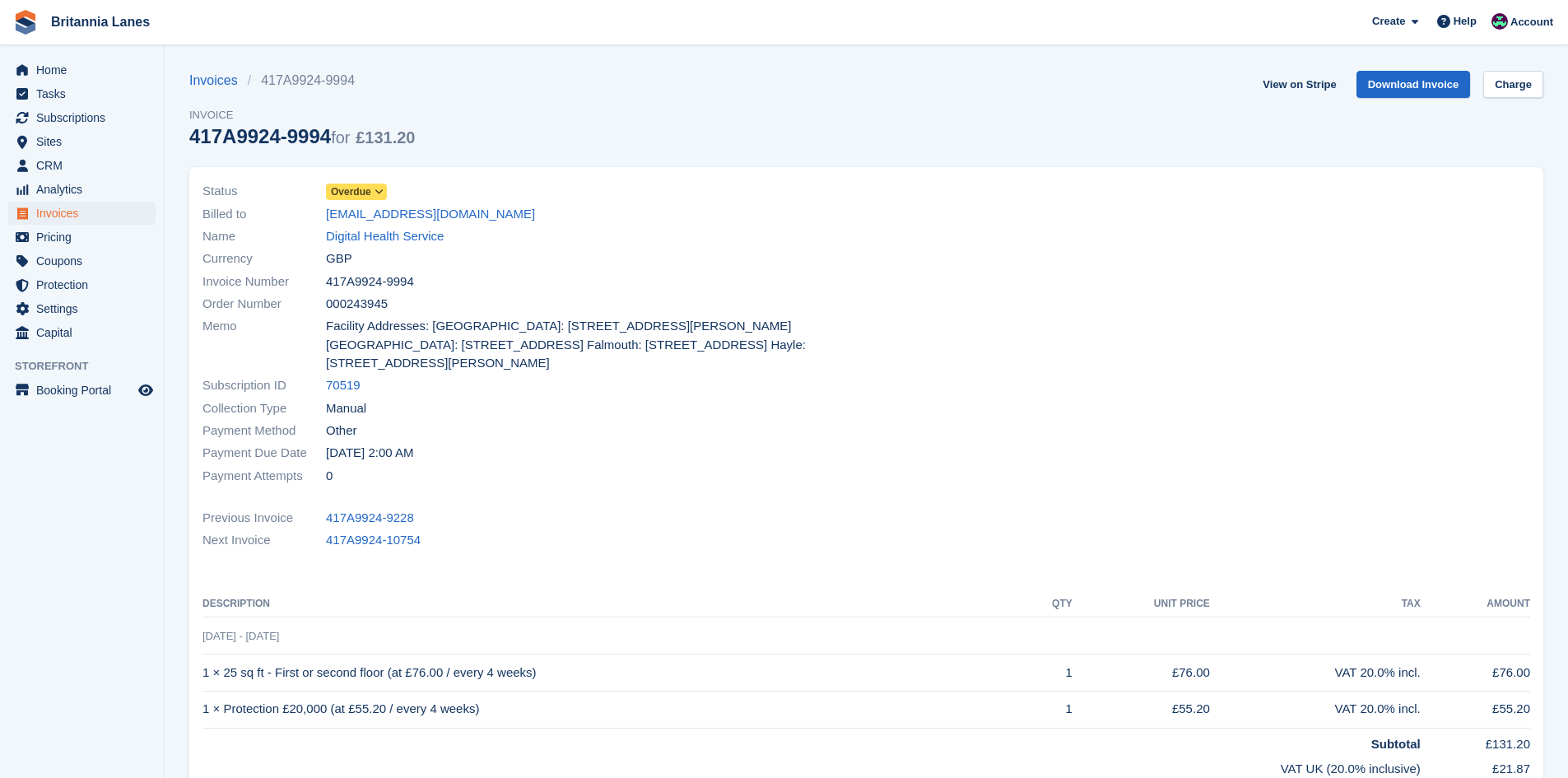
click at [359, 186] on span "Overdue" at bounding box center [350, 191] width 40 height 15
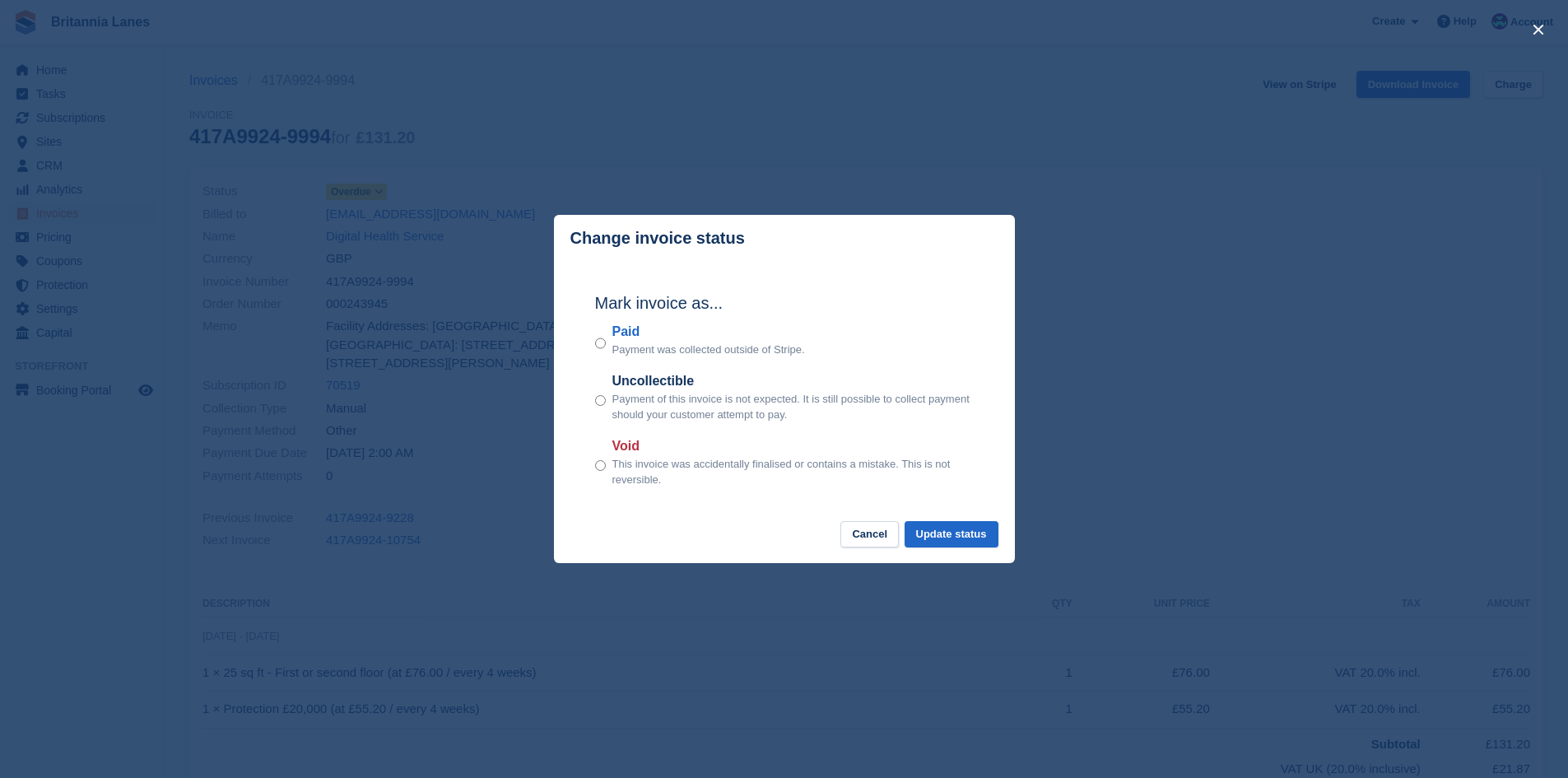
click at [633, 333] on label "Paid" at bounding box center [709, 332] width 193 height 20
click at [986, 542] on button "Update status" at bounding box center [951, 535] width 94 height 28
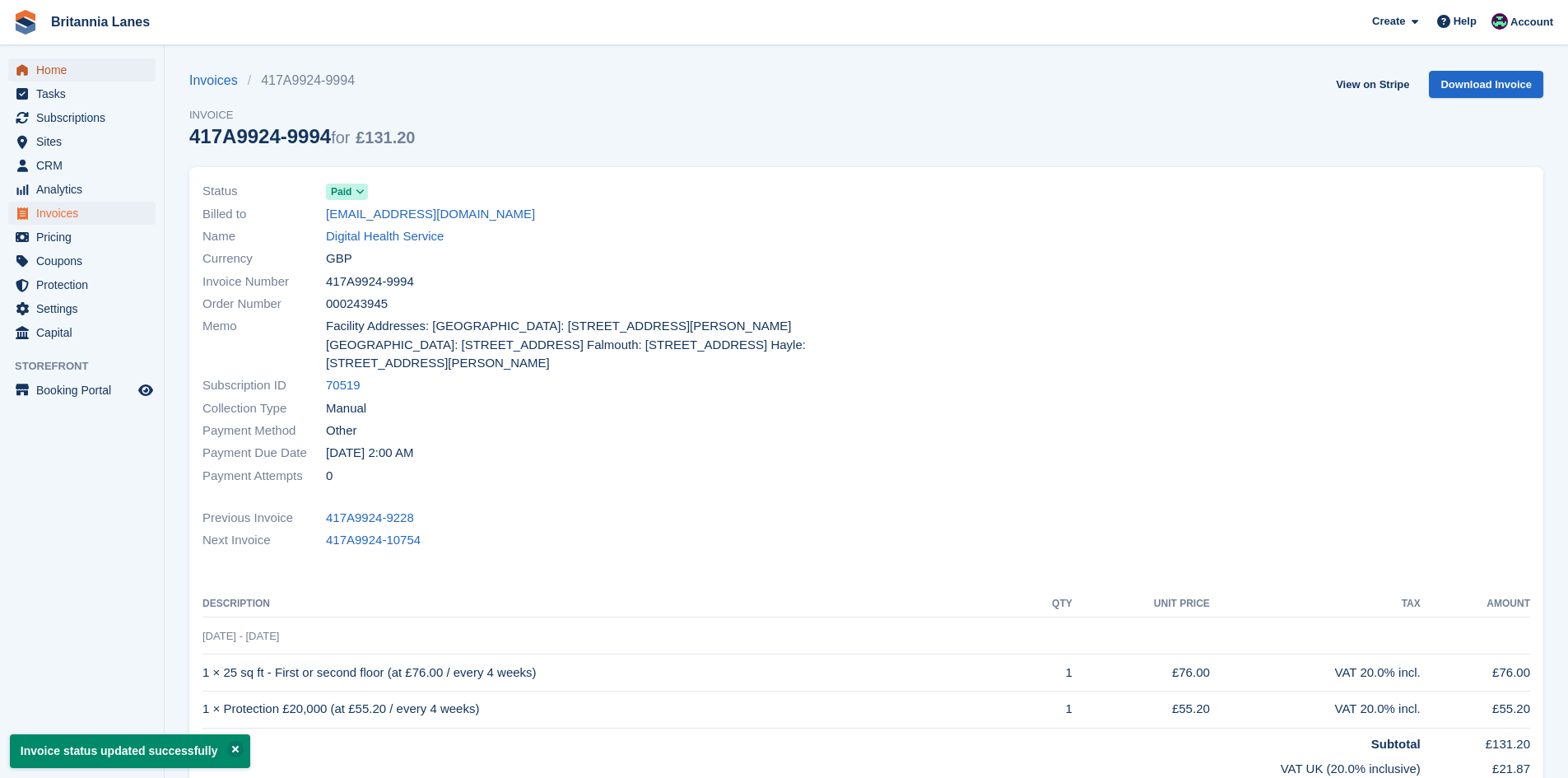
click at [54, 65] on span "Home" at bounding box center [85, 70] width 99 height 23
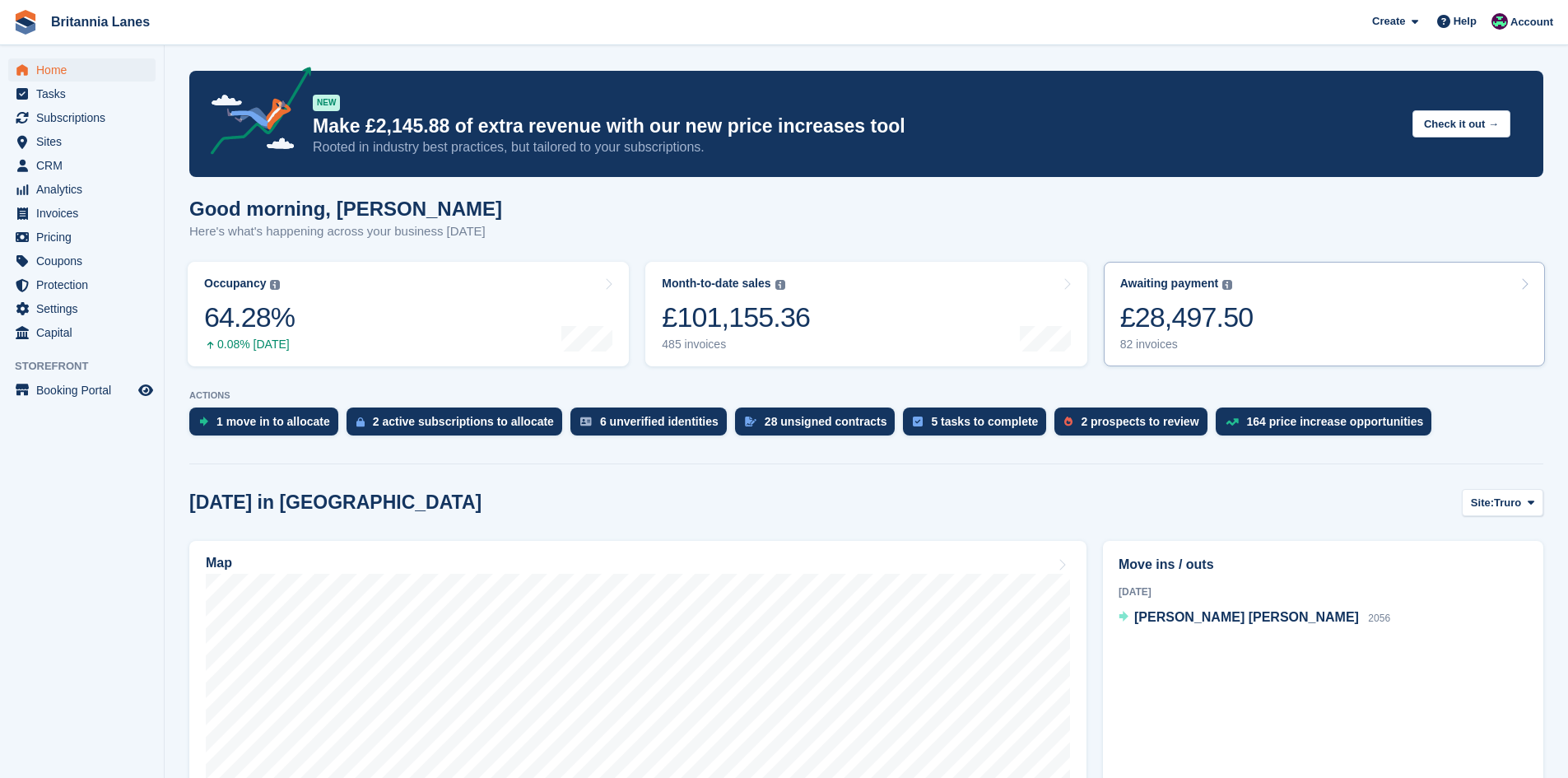
click at [1247, 309] on link "Awaiting payment The total outstanding balance on all open invoices. £28,497.50…" at bounding box center [1324, 314] width 441 height 104
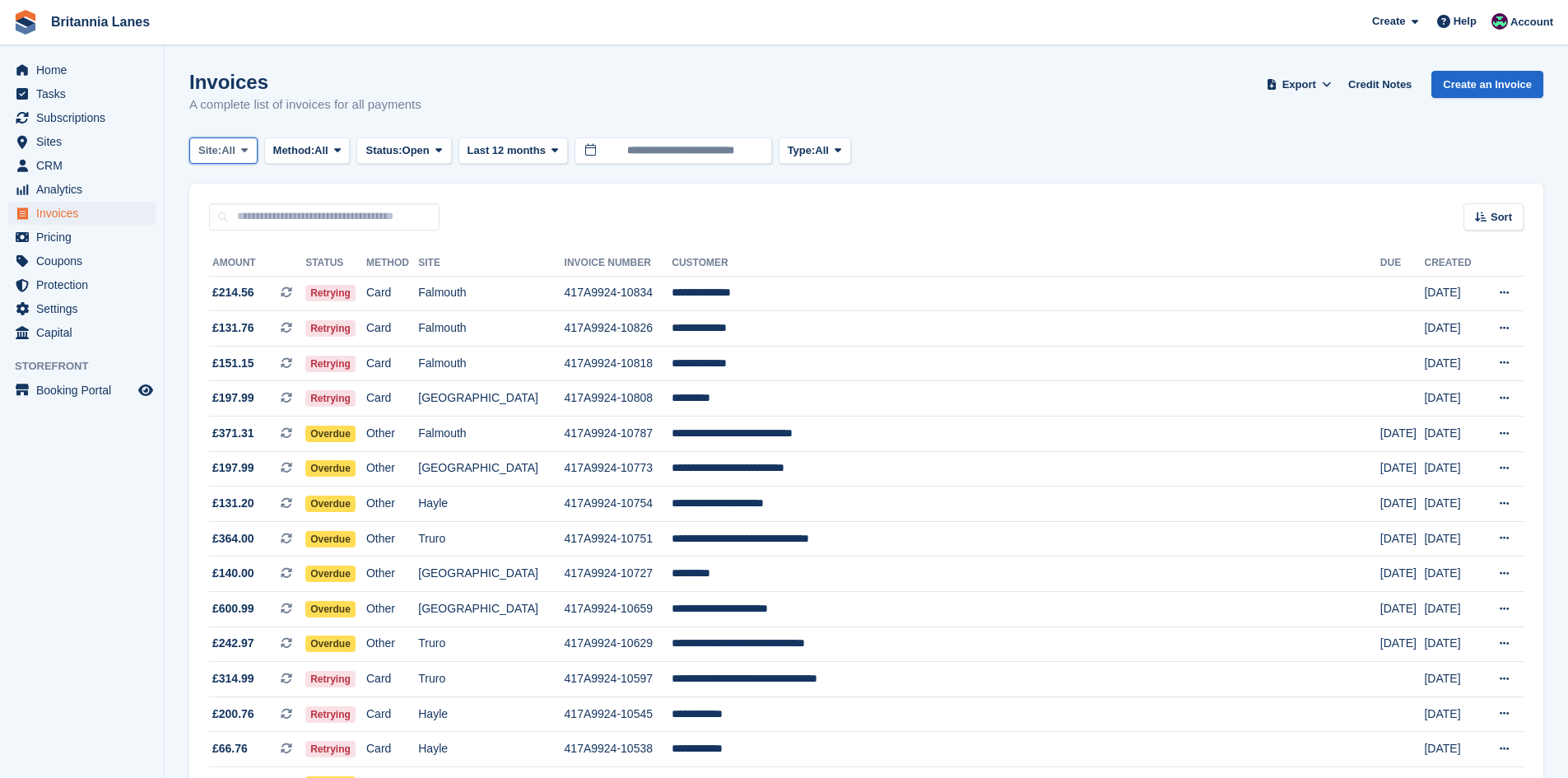
click at [248, 152] on icon at bounding box center [245, 150] width 7 height 10
click at [231, 318] on link "Hayle" at bounding box center [270, 308] width 148 height 29
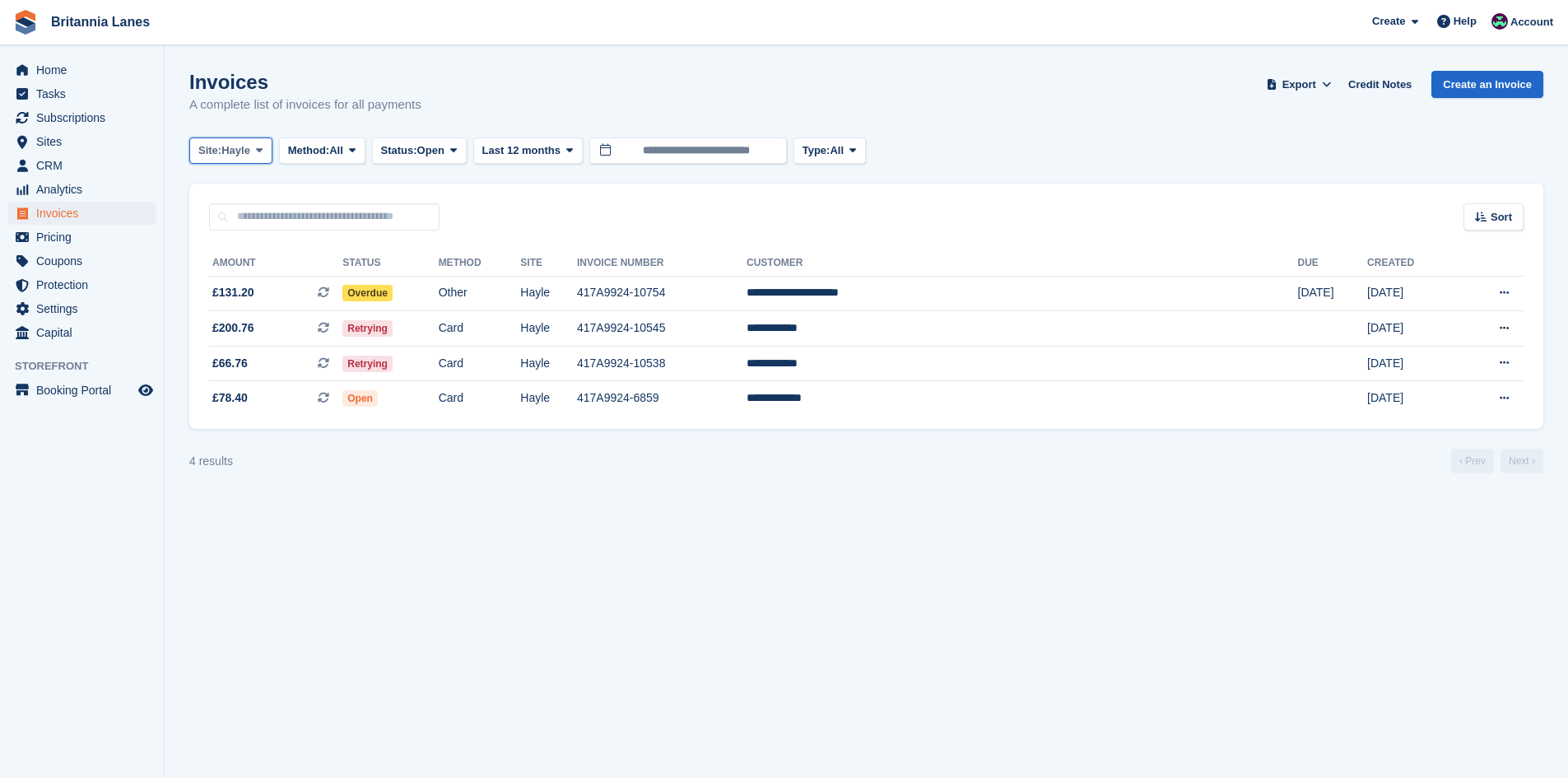
click at [215, 144] on span "Site:" at bounding box center [209, 150] width 23 height 16
click at [233, 224] on link "Truro" at bounding box center [270, 219] width 148 height 29
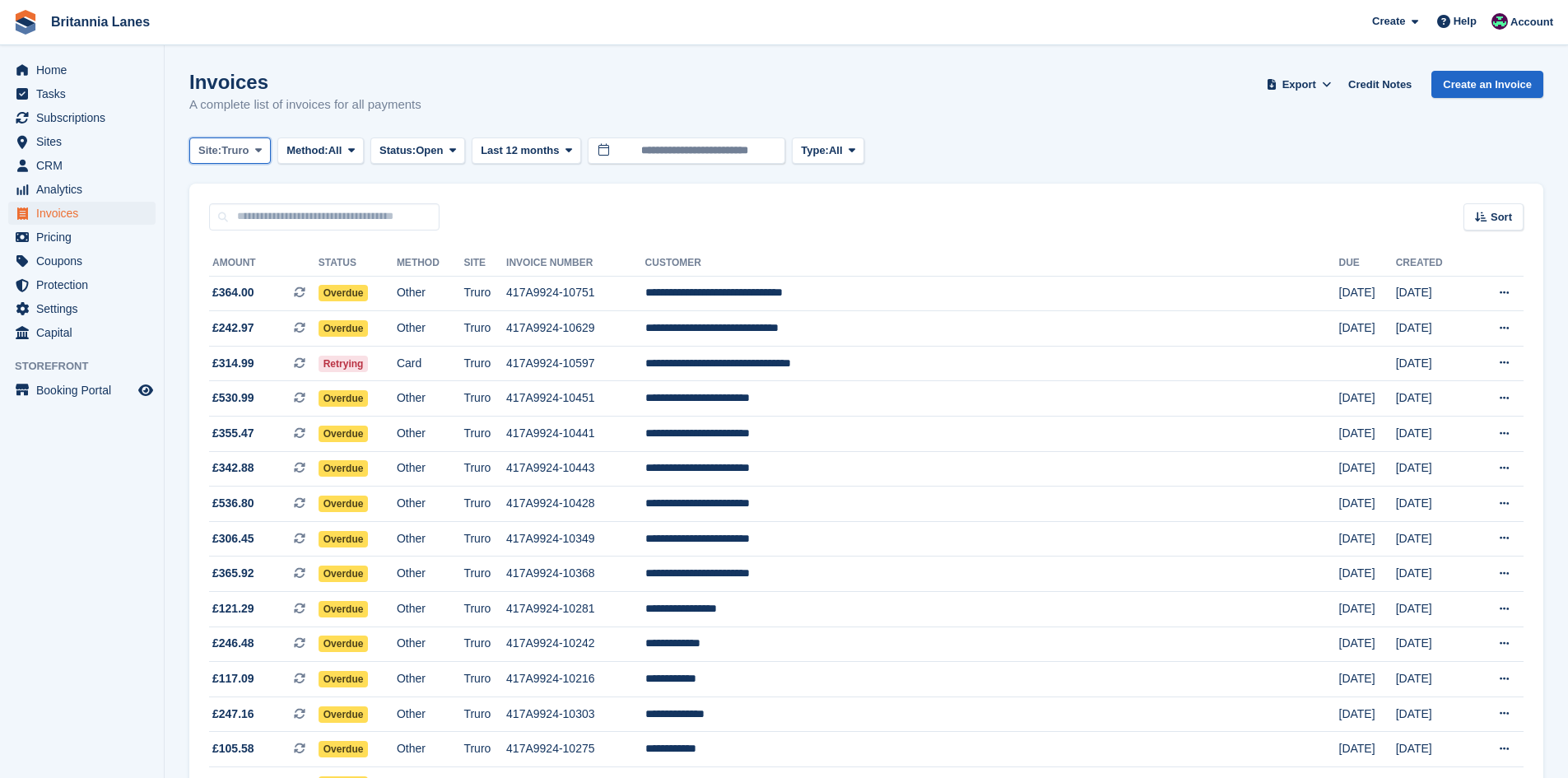
click at [228, 143] on span "Truro" at bounding box center [235, 150] width 28 height 16
click at [251, 251] on link "Falmouth" at bounding box center [270, 248] width 148 height 29
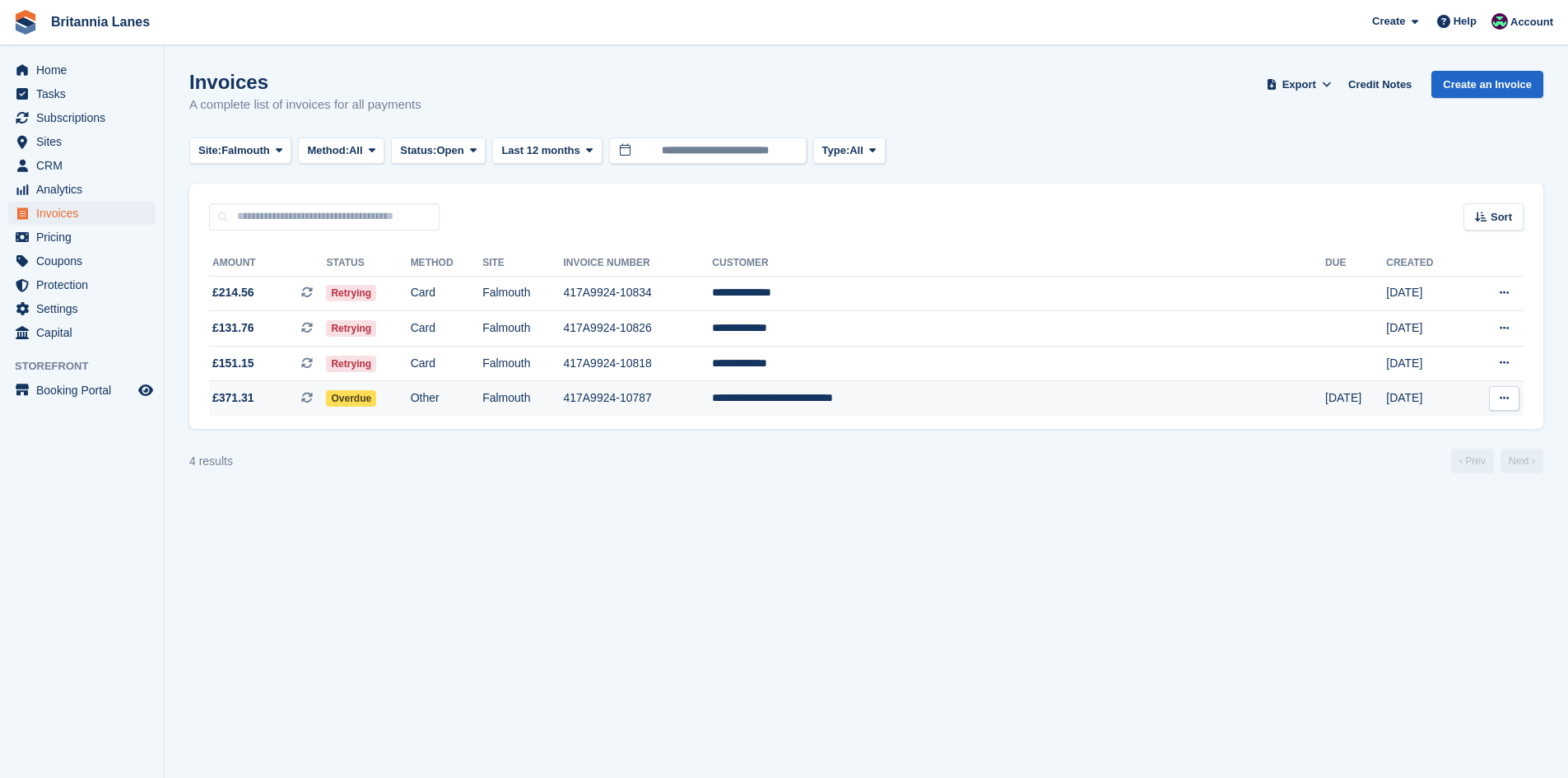
click at [1004, 389] on td "**********" at bounding box center [1019, 399] width 613 height 34
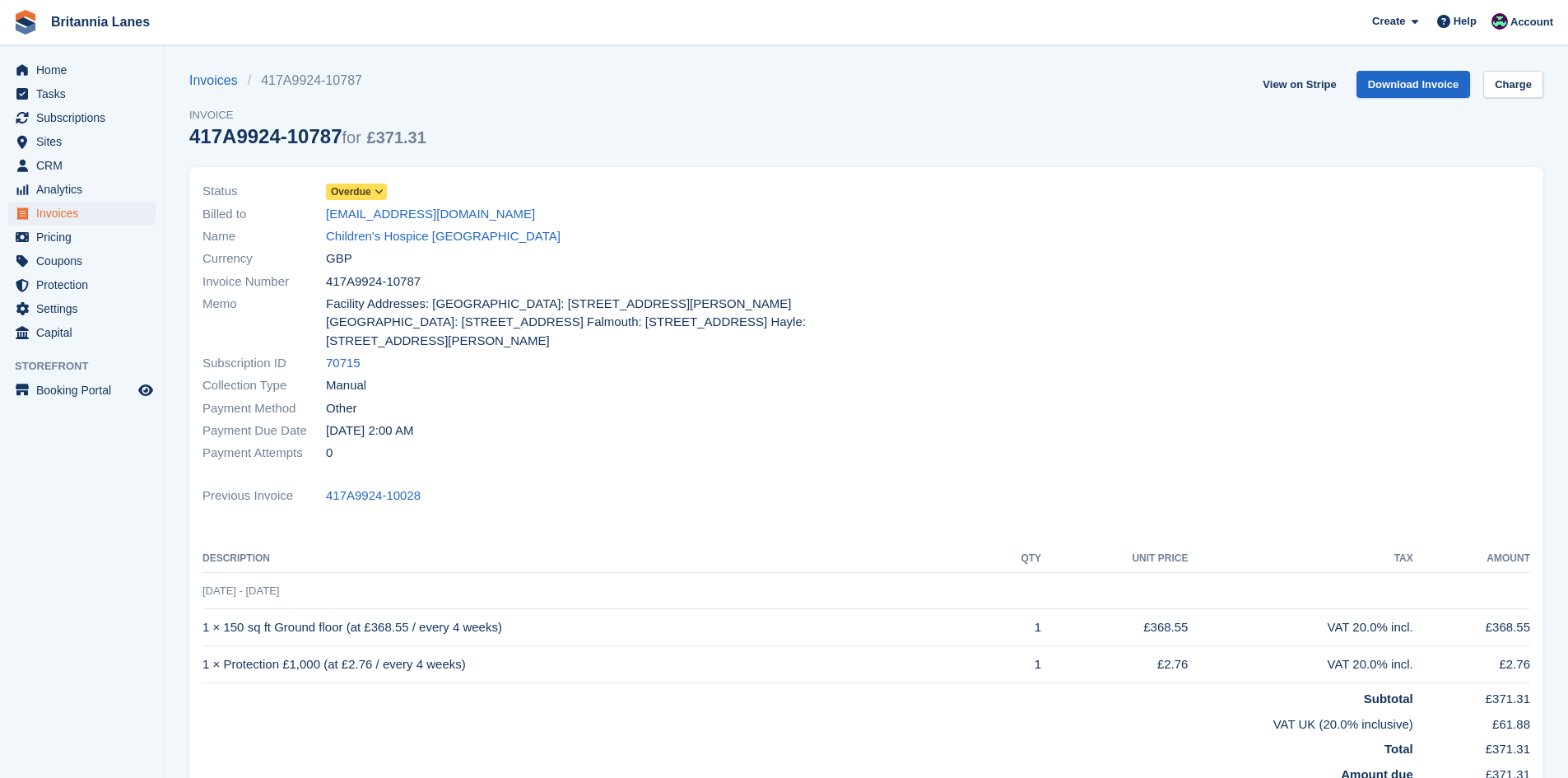
click at [339, 183] on link "Overdue" at bounding box center [356, 191] width 61 height 19
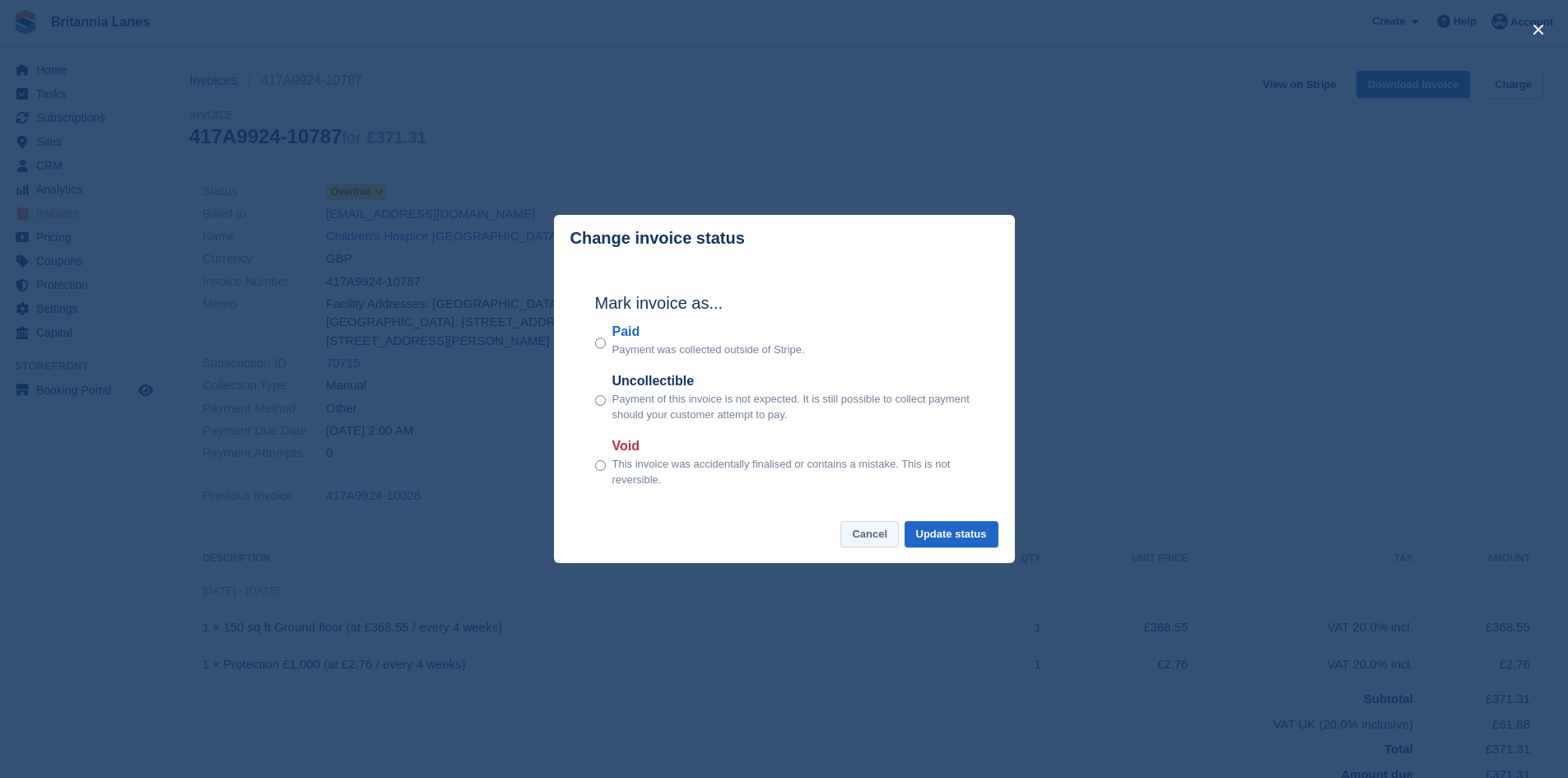
click at [874, 534] on button "Cancel" at bounding box center [870, 535] width 59 height 28
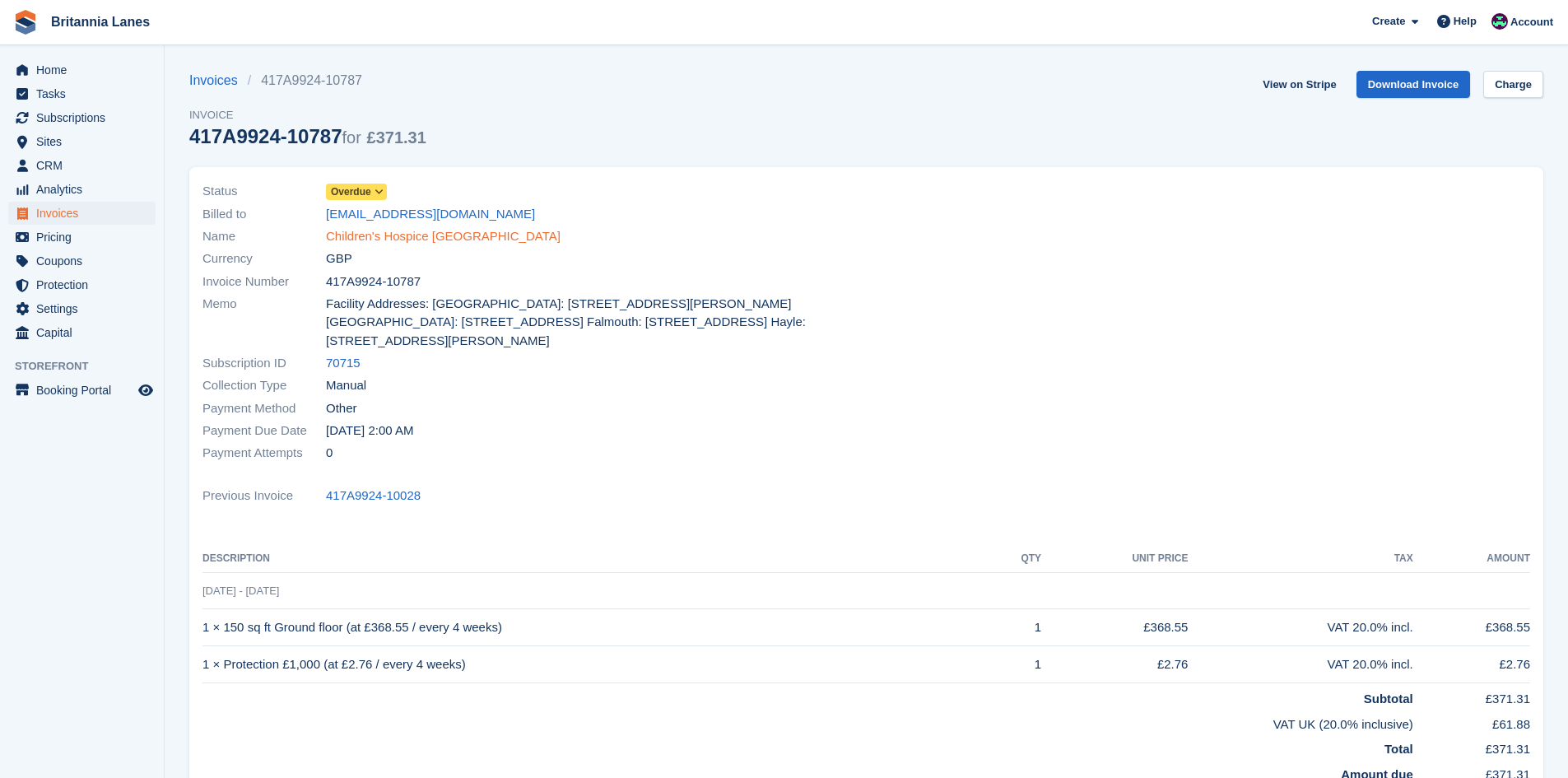
click at [417, 242] on link "Children's Hospice South West" at bounding box center [443, 237] width 234 height 19
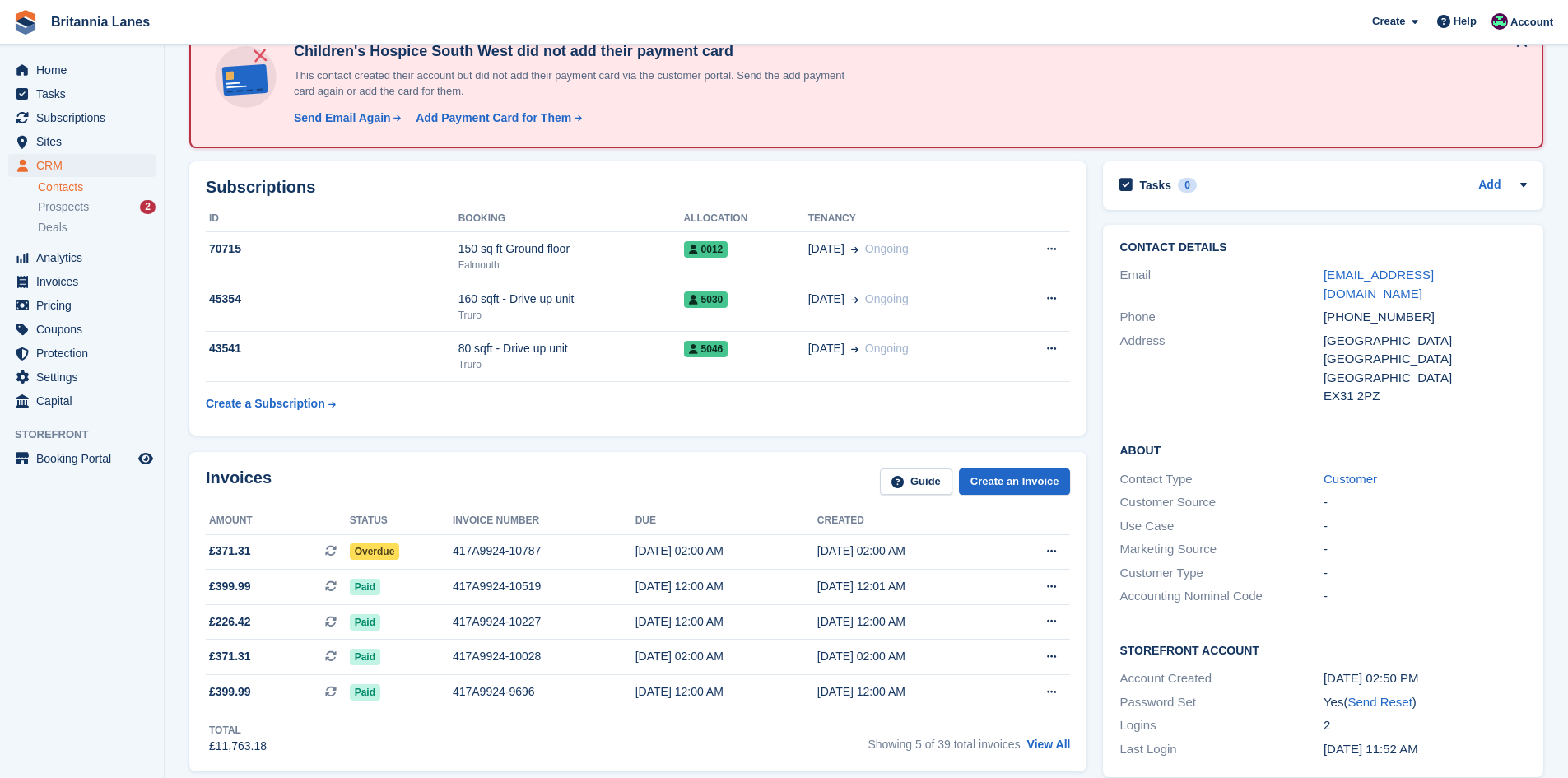
scroll to position [165, 0]
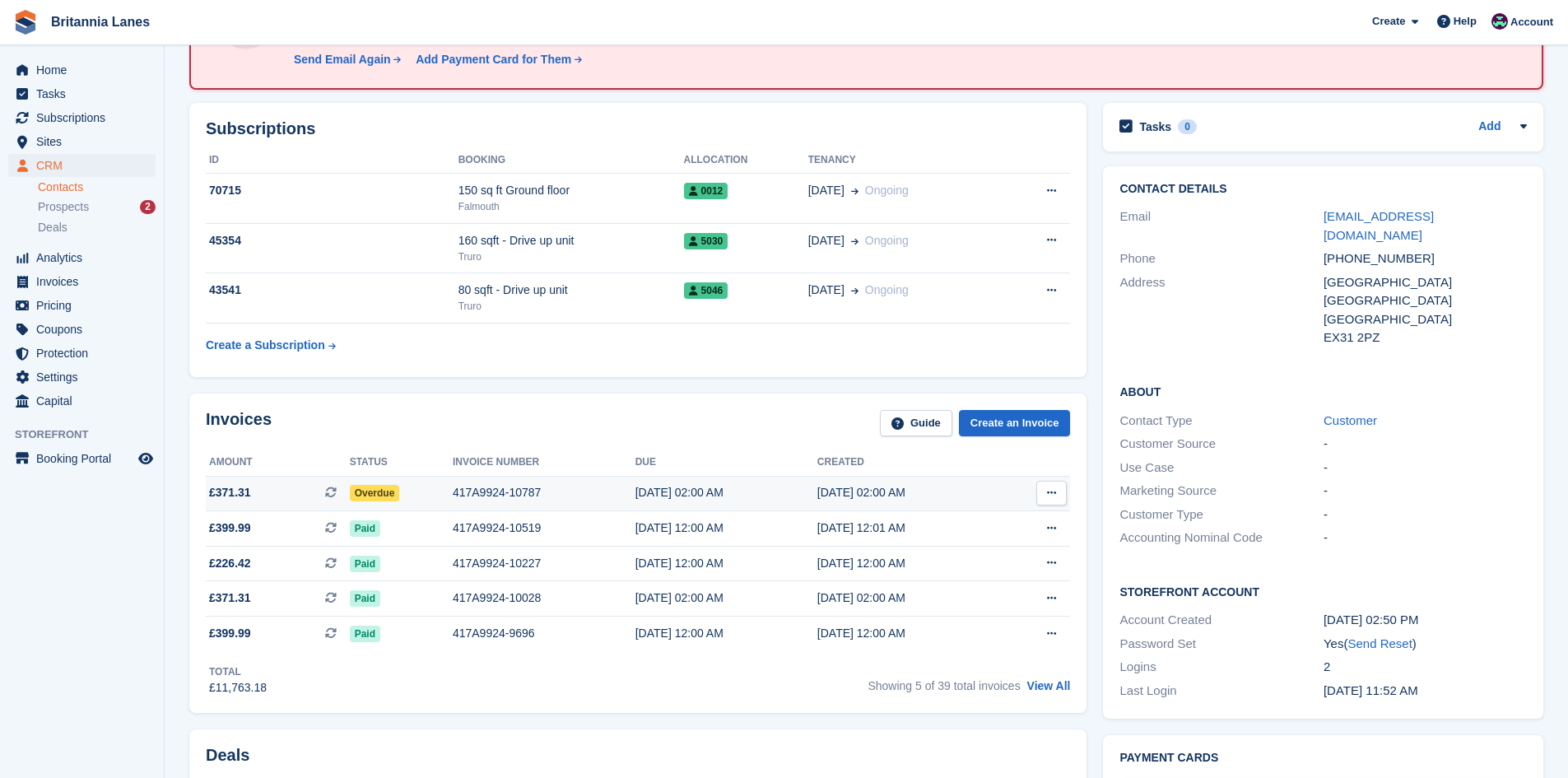
click at [391, 501] on span "Overdue" at bounding box center [375, 493] width 50 height 16
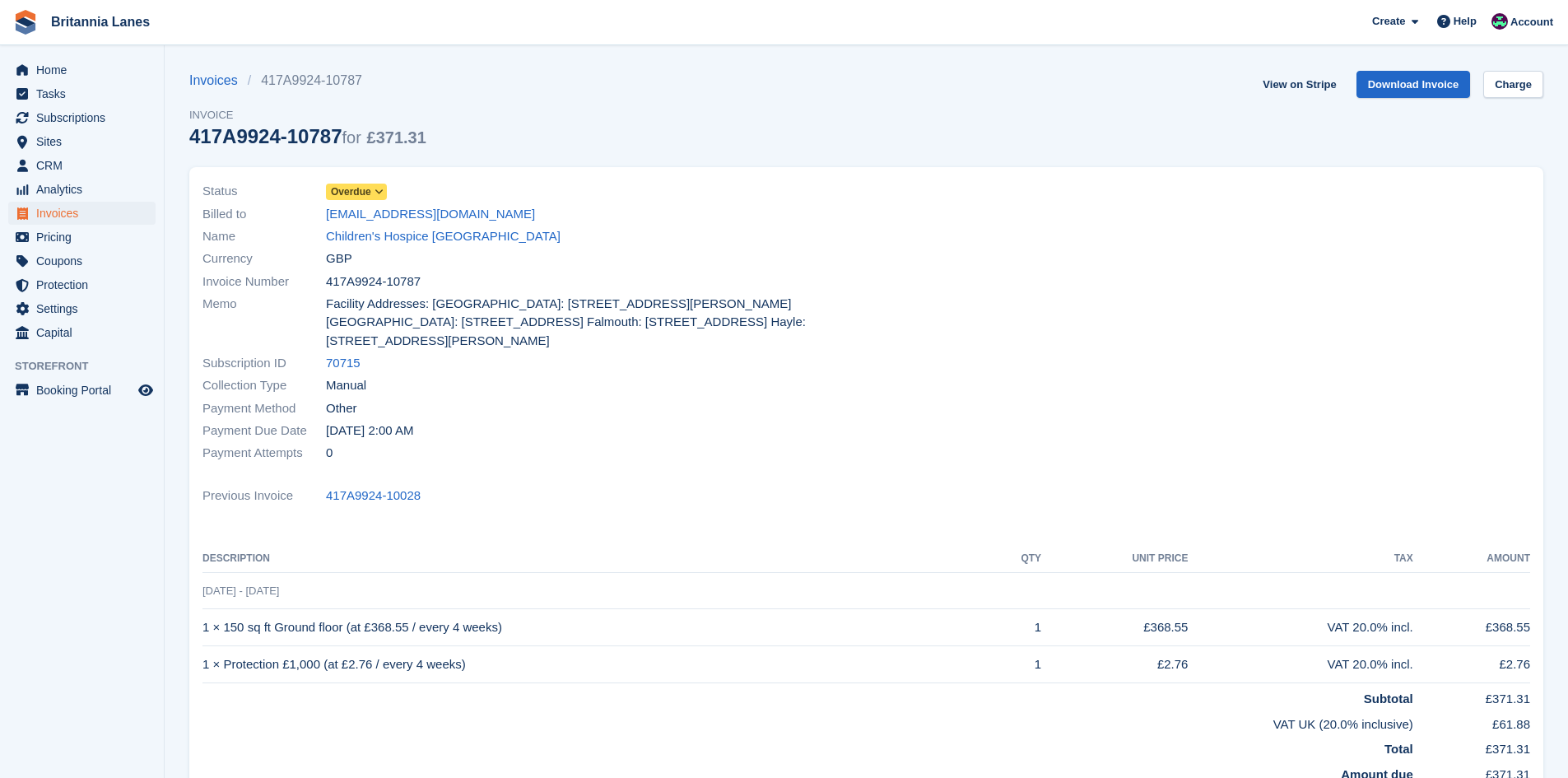
click at [356, 190] on span "Overdue" at bounding box center [350, 191] width 40 height 15
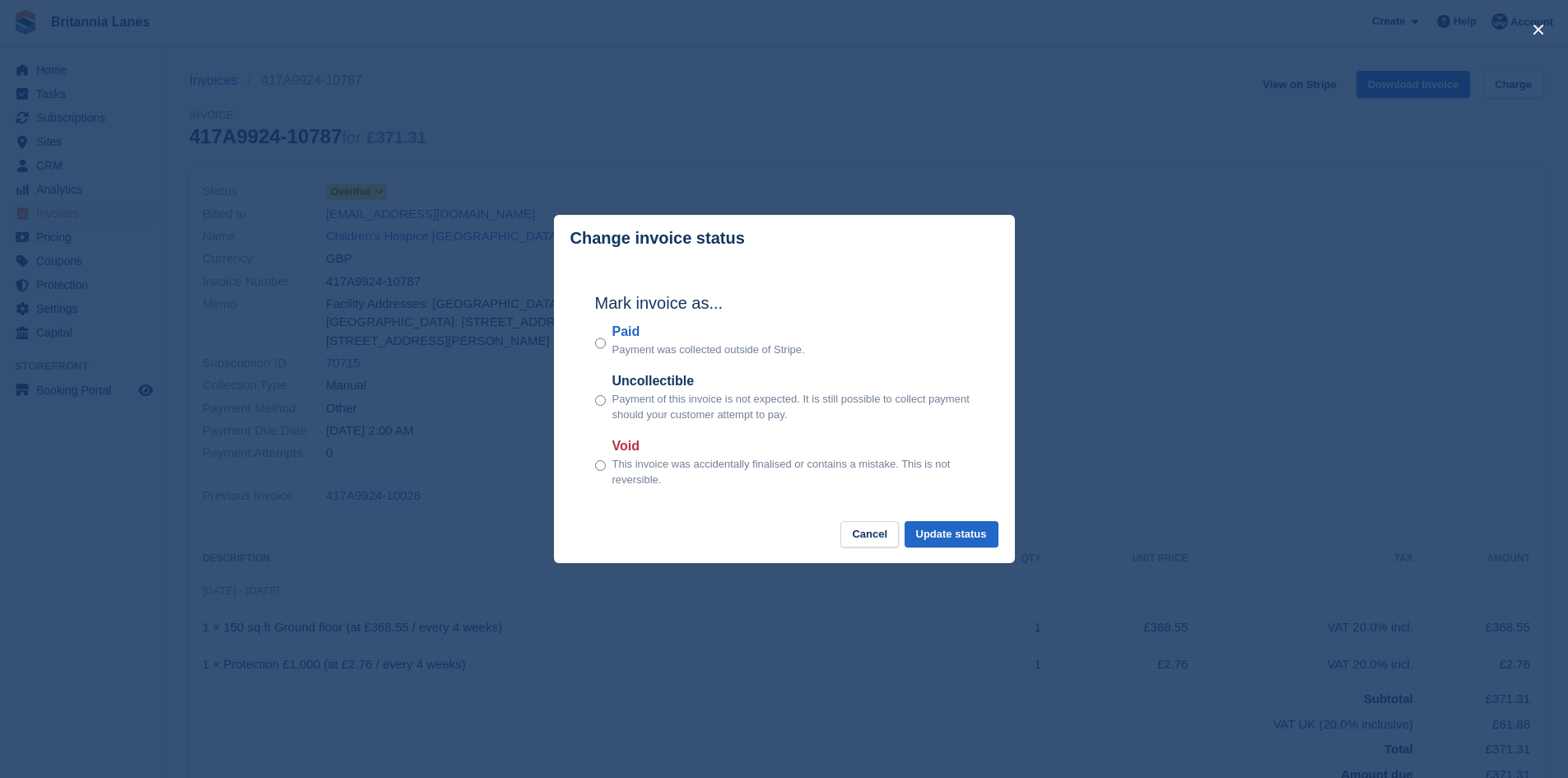
drag, startPoint x: 622, startPoint y: 335, endPoint x: 654, endPoint y: 352, distance: 36.2
click at [622, 334] on label "Paid" at bounding box center [709, 332] width 193 height 20
click at [945, 539] on button "Update status" at bounding box center [951, 535] width 94 height 28
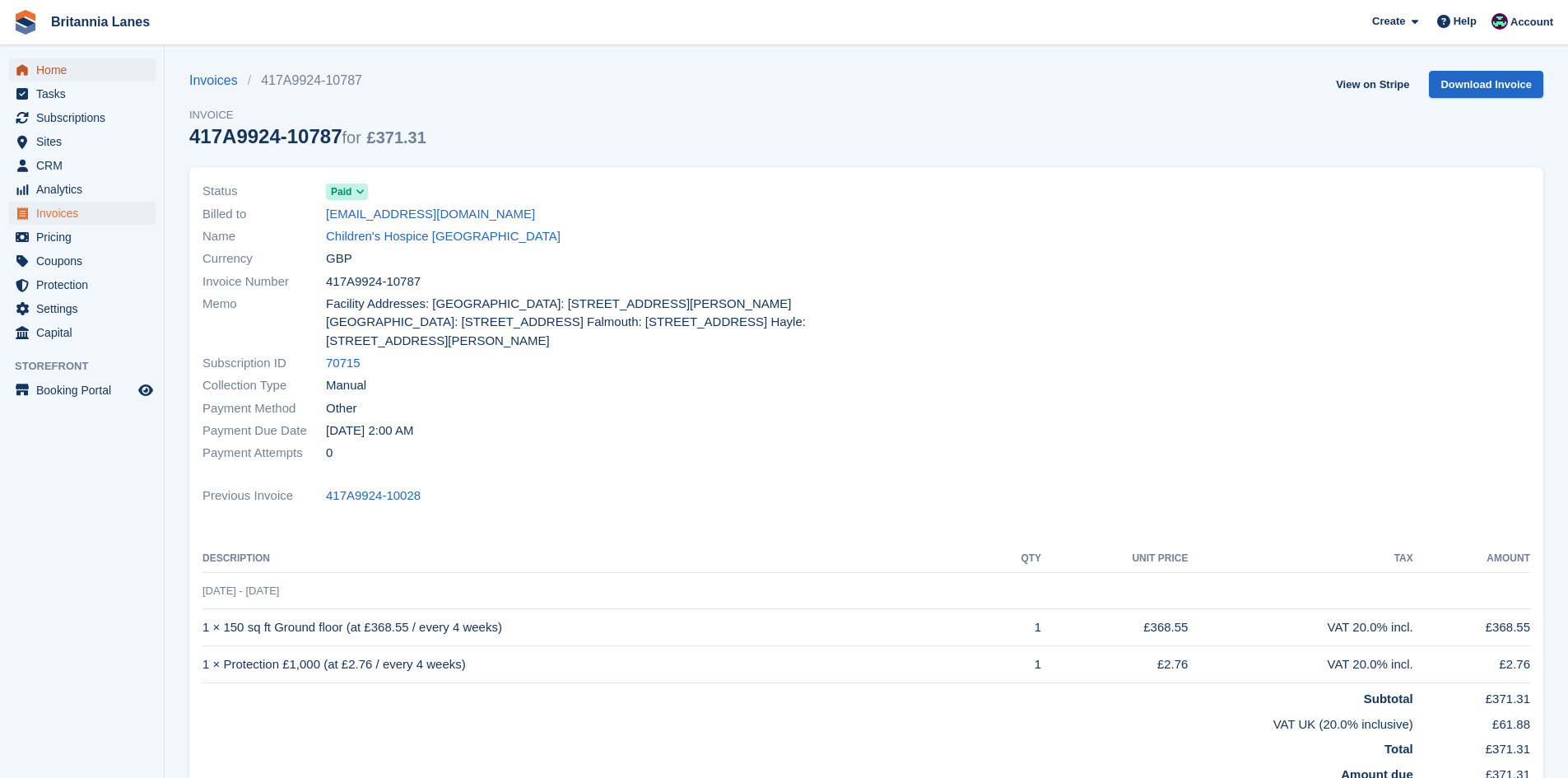
click at [115, 78] on span "Home" at bounding box center [85, 70] width 99 height 23
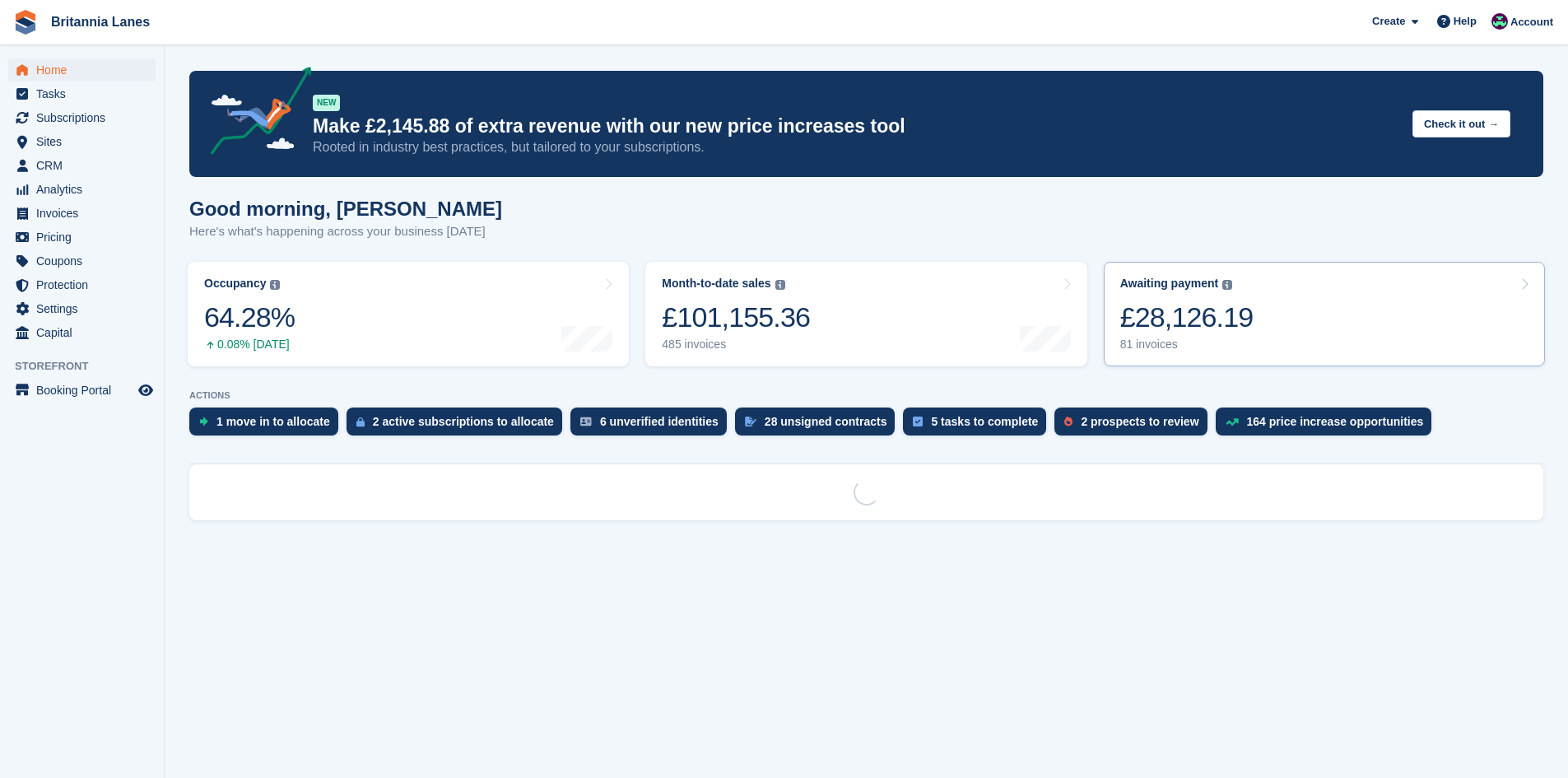
click at [1215, 322] on div "£28,126.19" at bounding box center [1187, 317] width 133 height 34
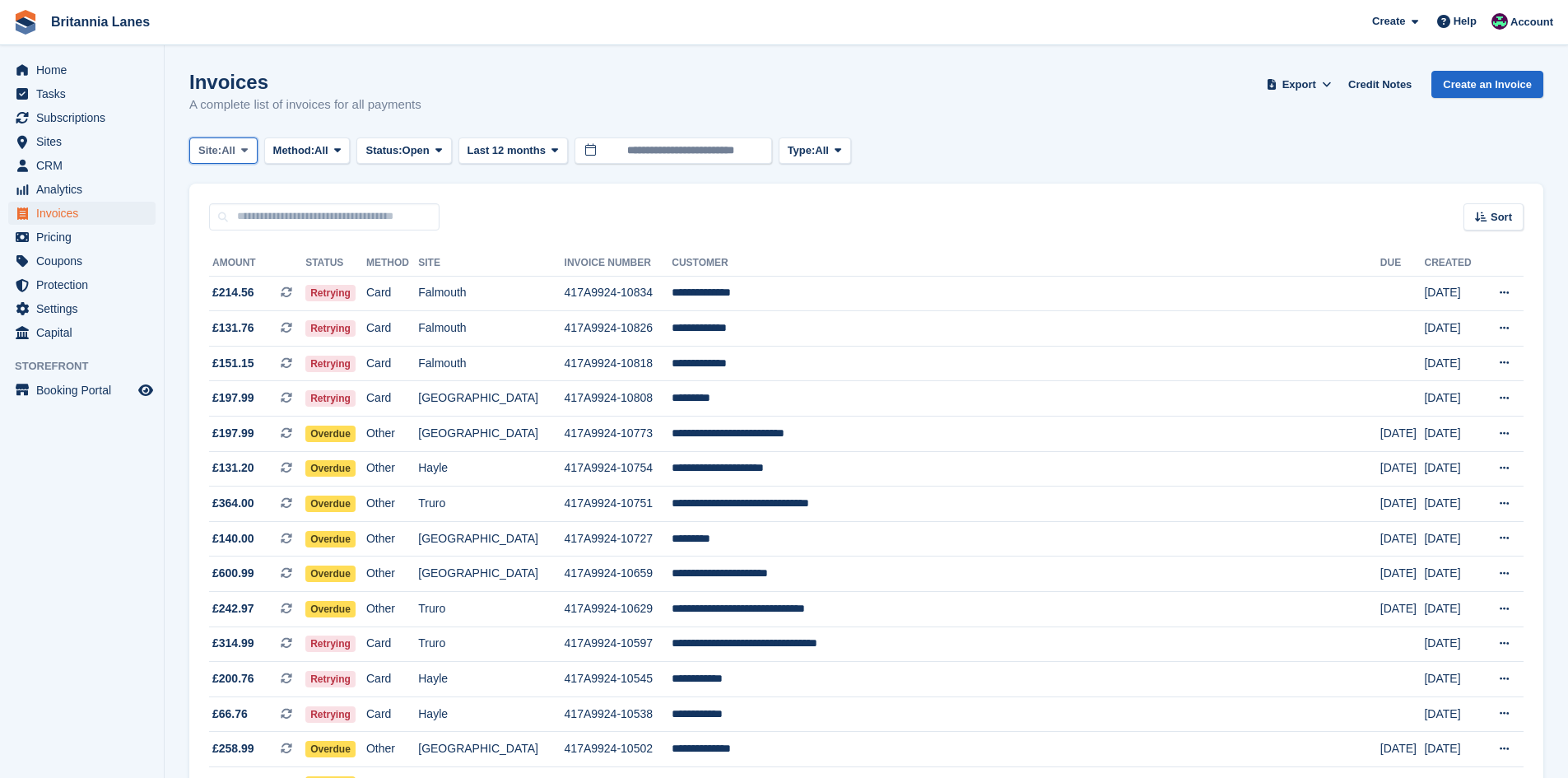
click at [220, 151] on span "Site:" at bounding box center [209, 150] width 23 height 16
click at [226, 251] on link "Falmouth" at bounding box center [270, 248] width 148 height 29
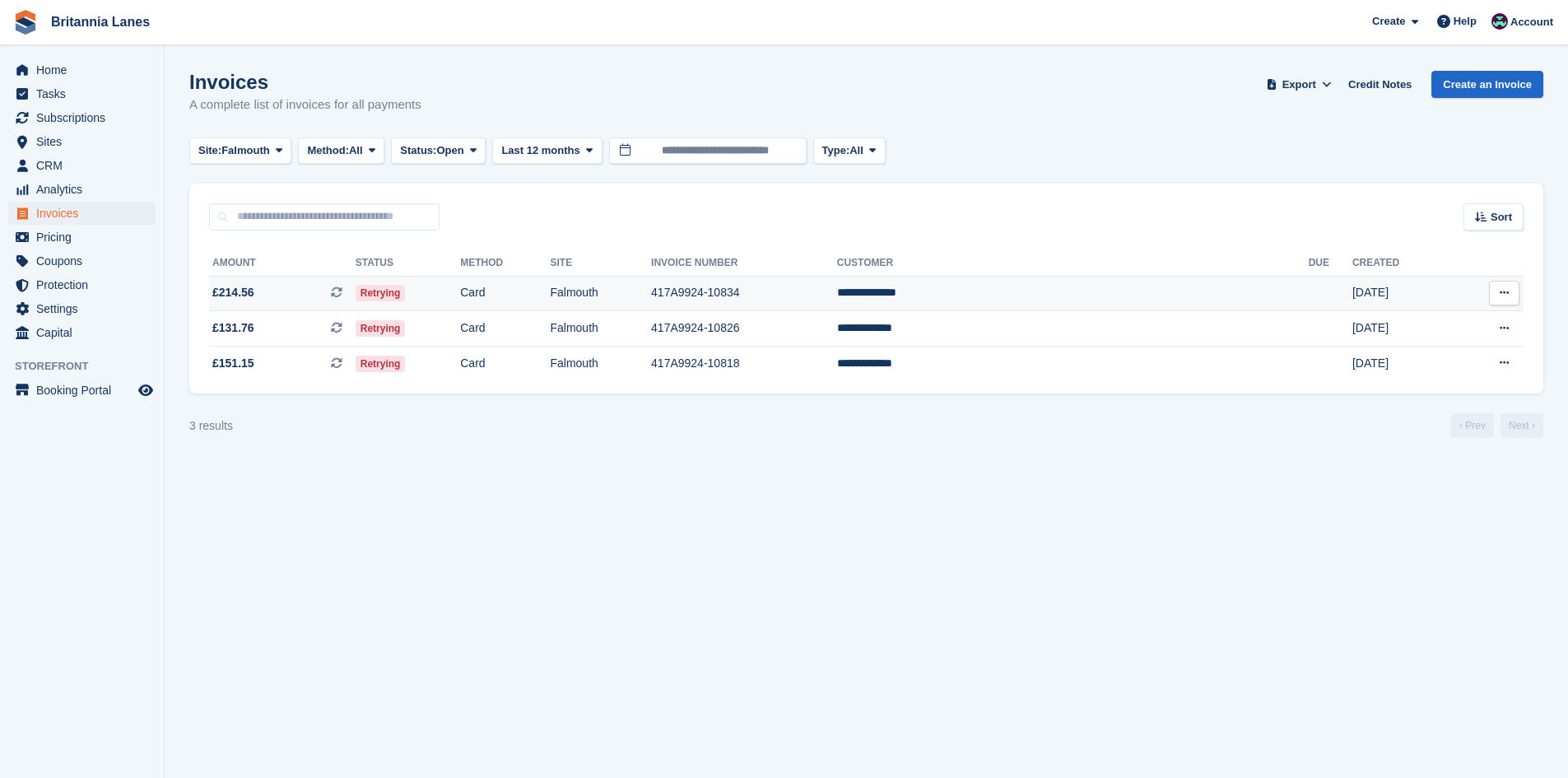
click at [1124, 296] on td "**********" at bounding box center [1073, 293] width 472 height 35
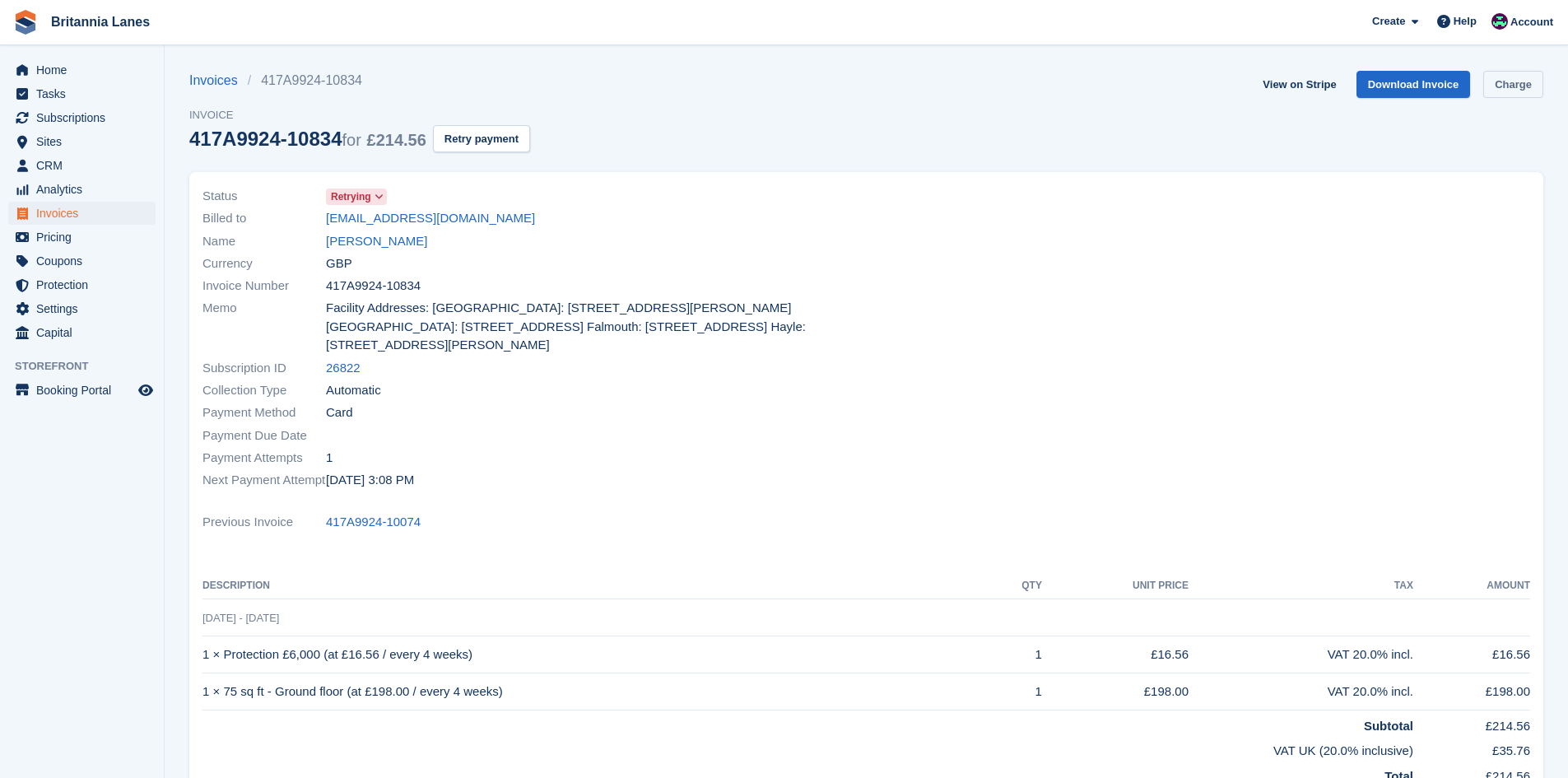
click at [1522, 84] on link "Charge" at bounding box center [1514, 84] width 60 height 28
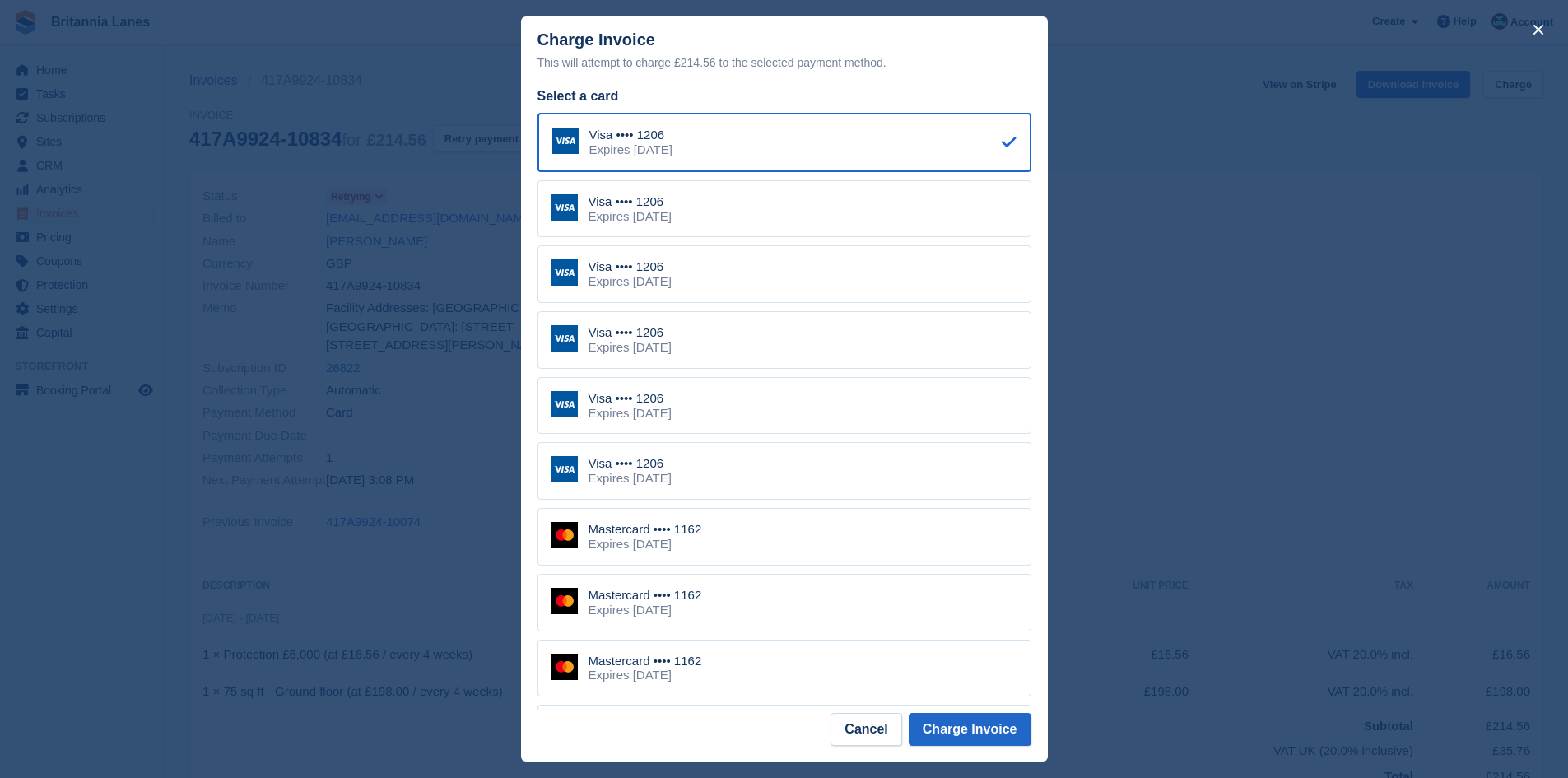
click at [784, 537] on div "Mastercard •••• 1162 Expires November 2025" at bounding box center [784, 537] width 494 height 58
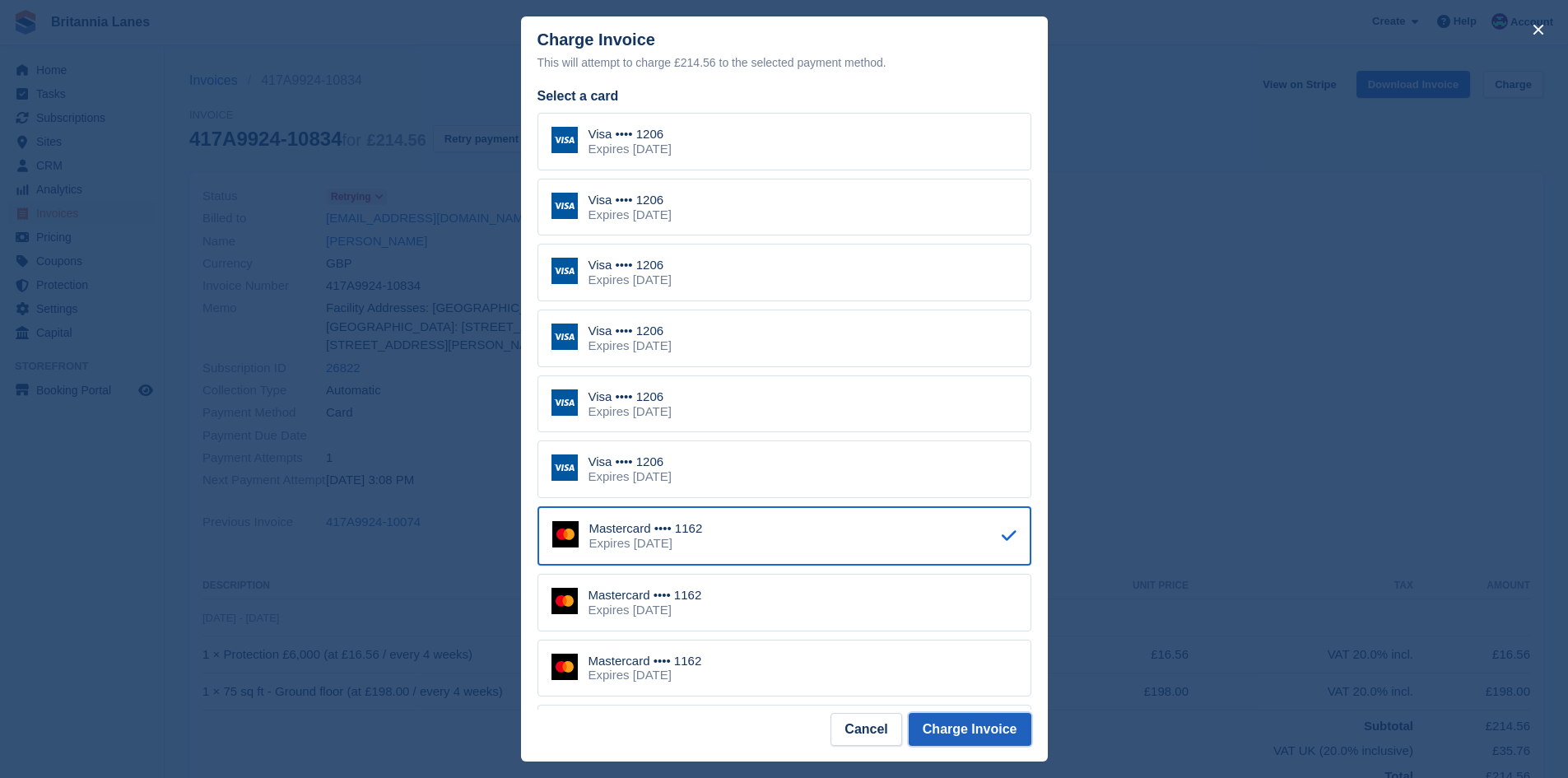
click at [972, 716] on button "Charge Invoice" at bounding box center [970, 730] width 122 height 33
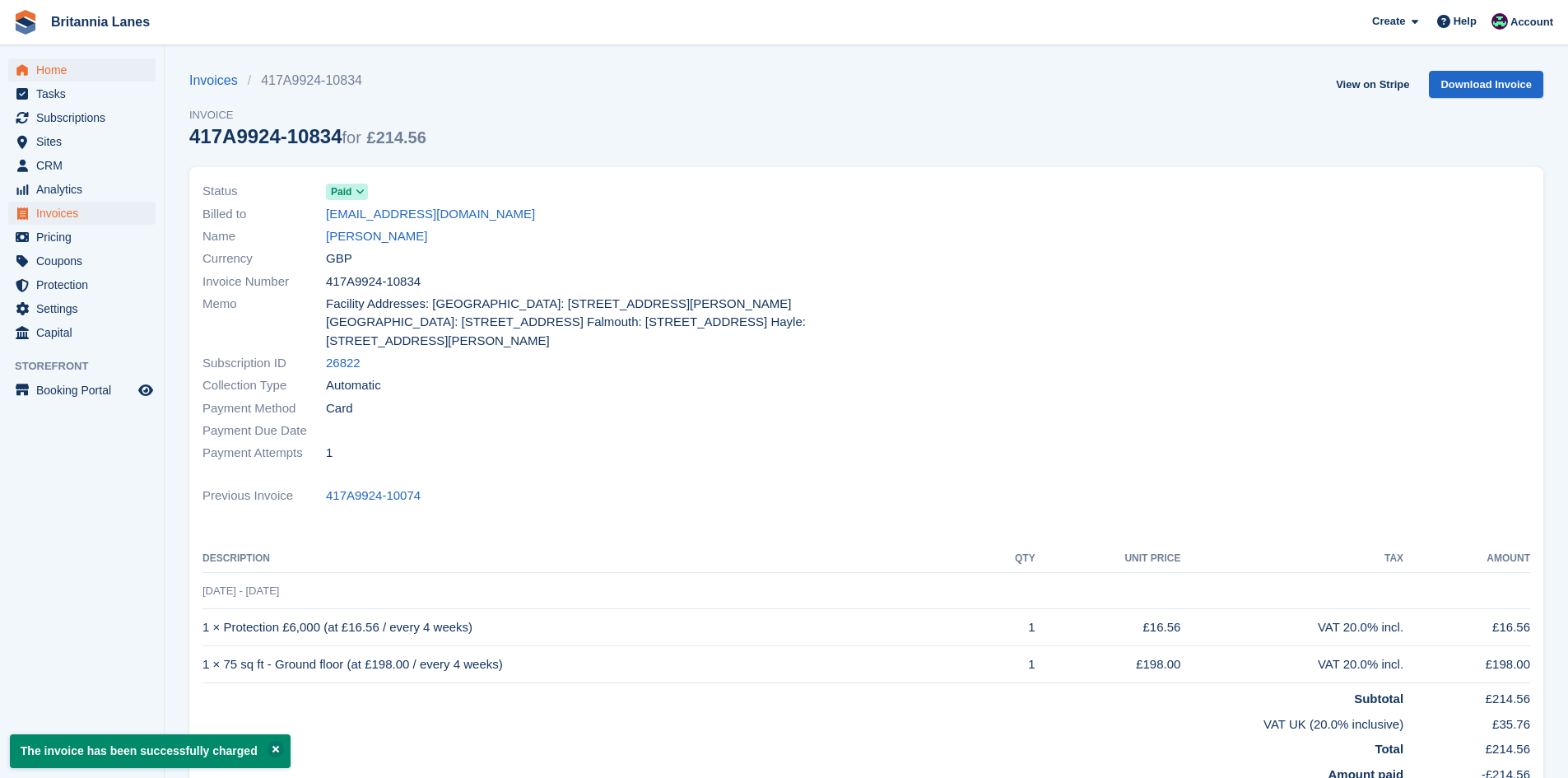
click at [66, 60] on div "Home Tasks Subscriptions Subscriptions Subscriptions Contracts Price increases …" at bounding box center [82, 198] width 164 height 293
click at [65, 64] on span "Home" at bounding box center [85, 70] width 99 height 23
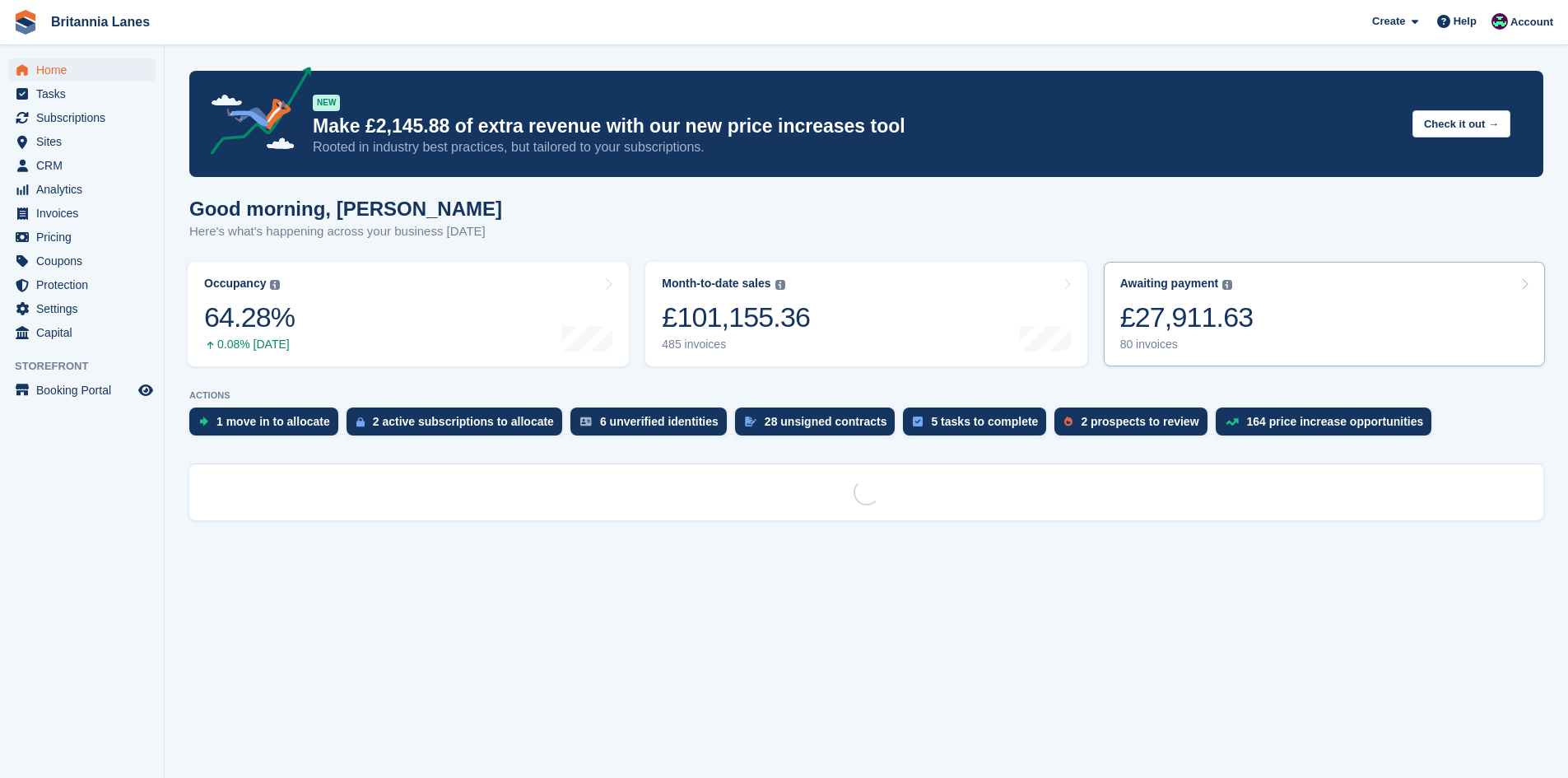
click at [1236, 329] on div "£27,911.63" at bounding box center [1187, 317] width 133 height 34
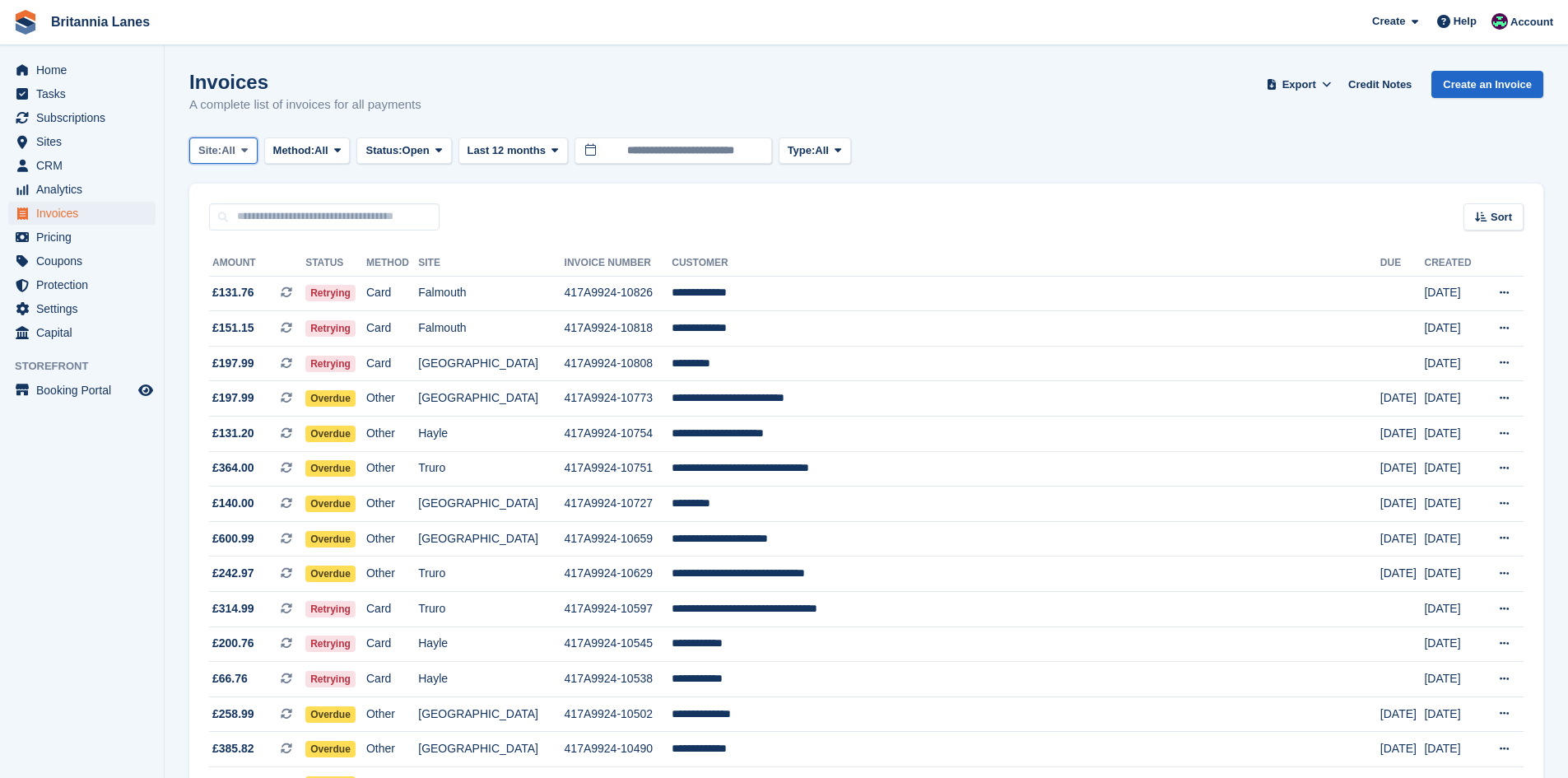
click at [225, 148] on span "All" at bounding box center [228, 150] width 14 height 16
click at [216, 247] on link "Falmouth" at bounding box center [270, 248] width 148 height 29
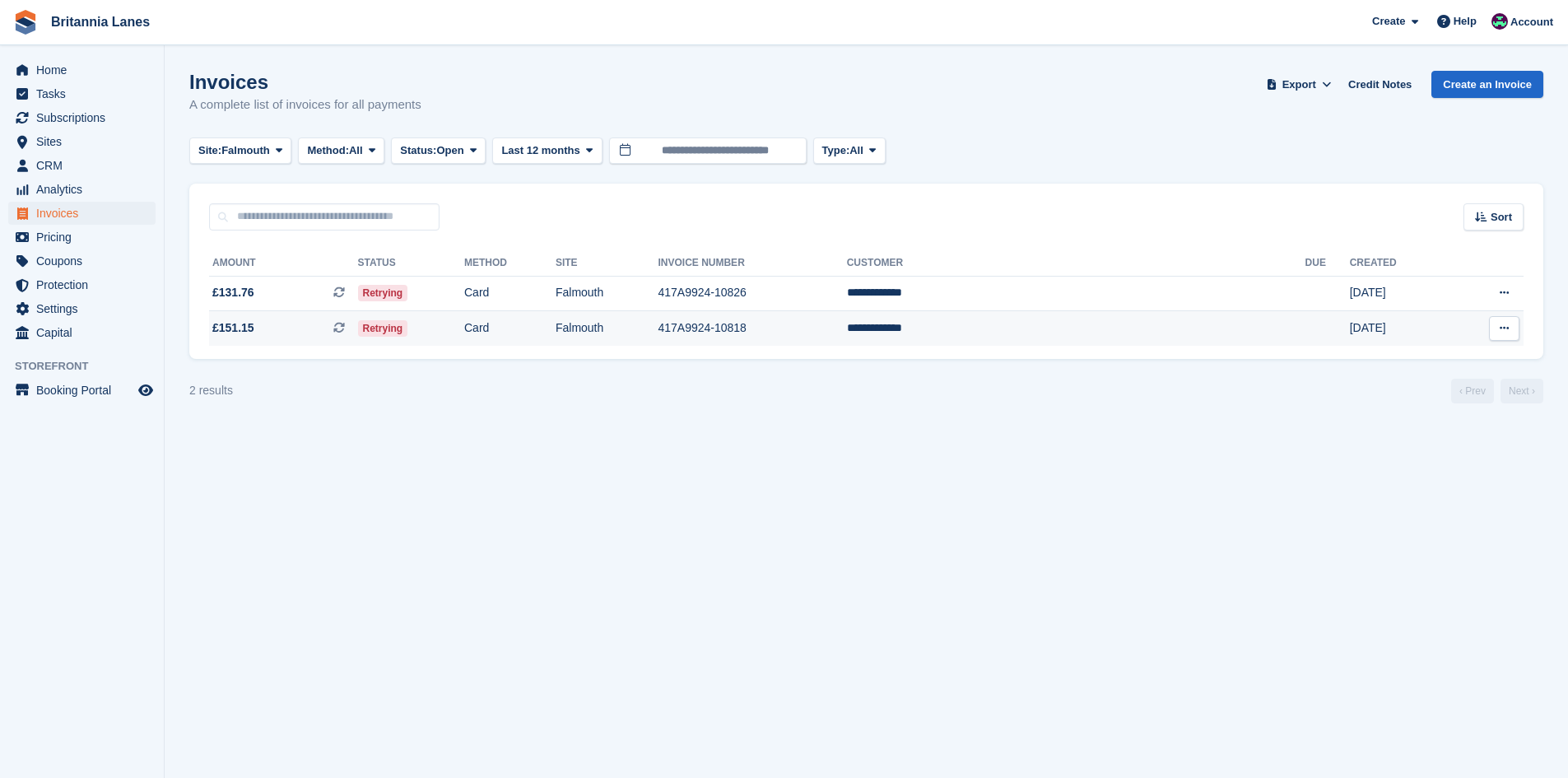
click at [1076, 333] on td "**********" at bounding box center [1076, 328] width 458 height 34
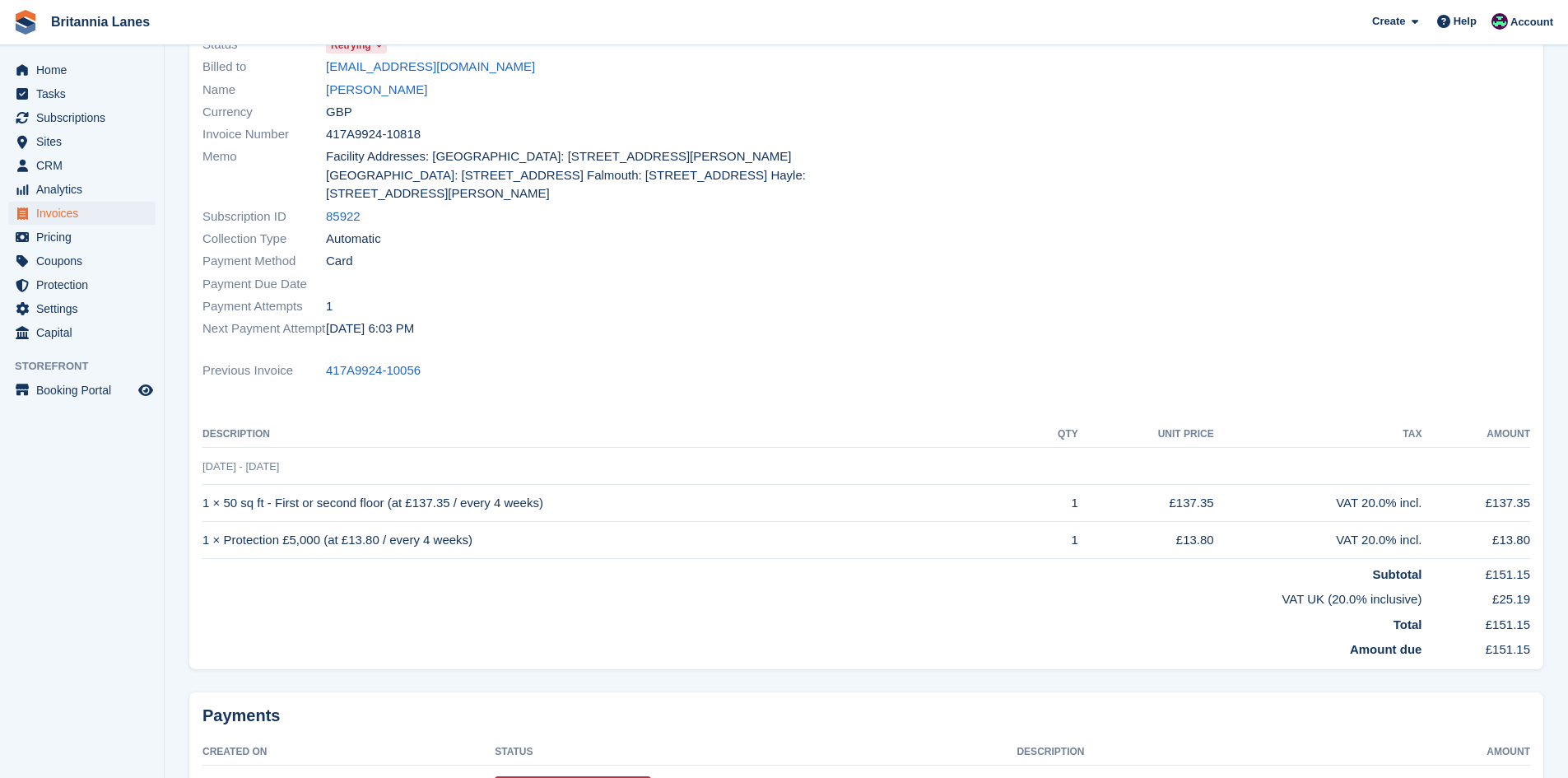
scroll to position [26, 0]
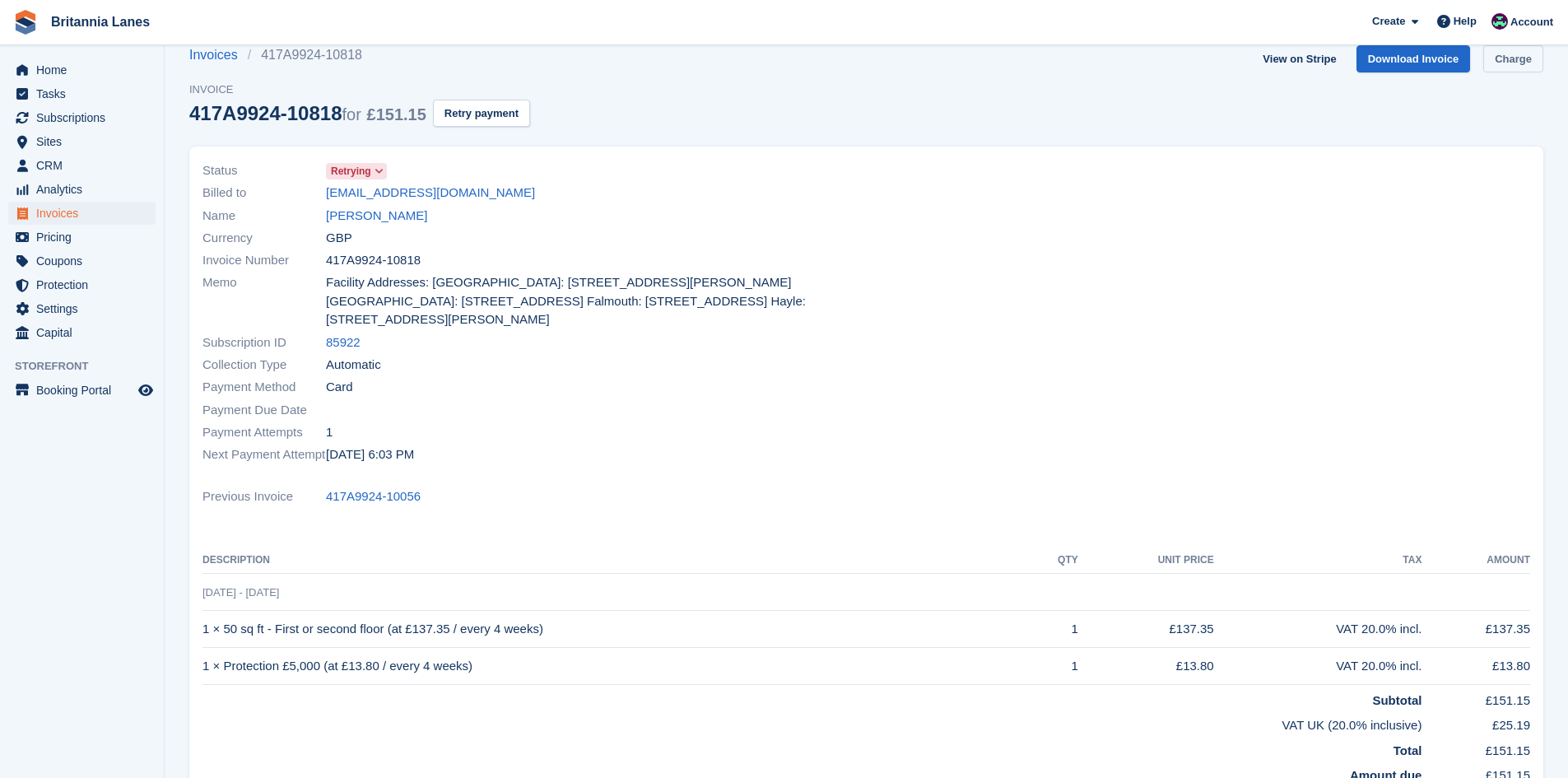
click at [1514, 65] on link "Charge" at bounding box center [1514, 59] width 60 height 28
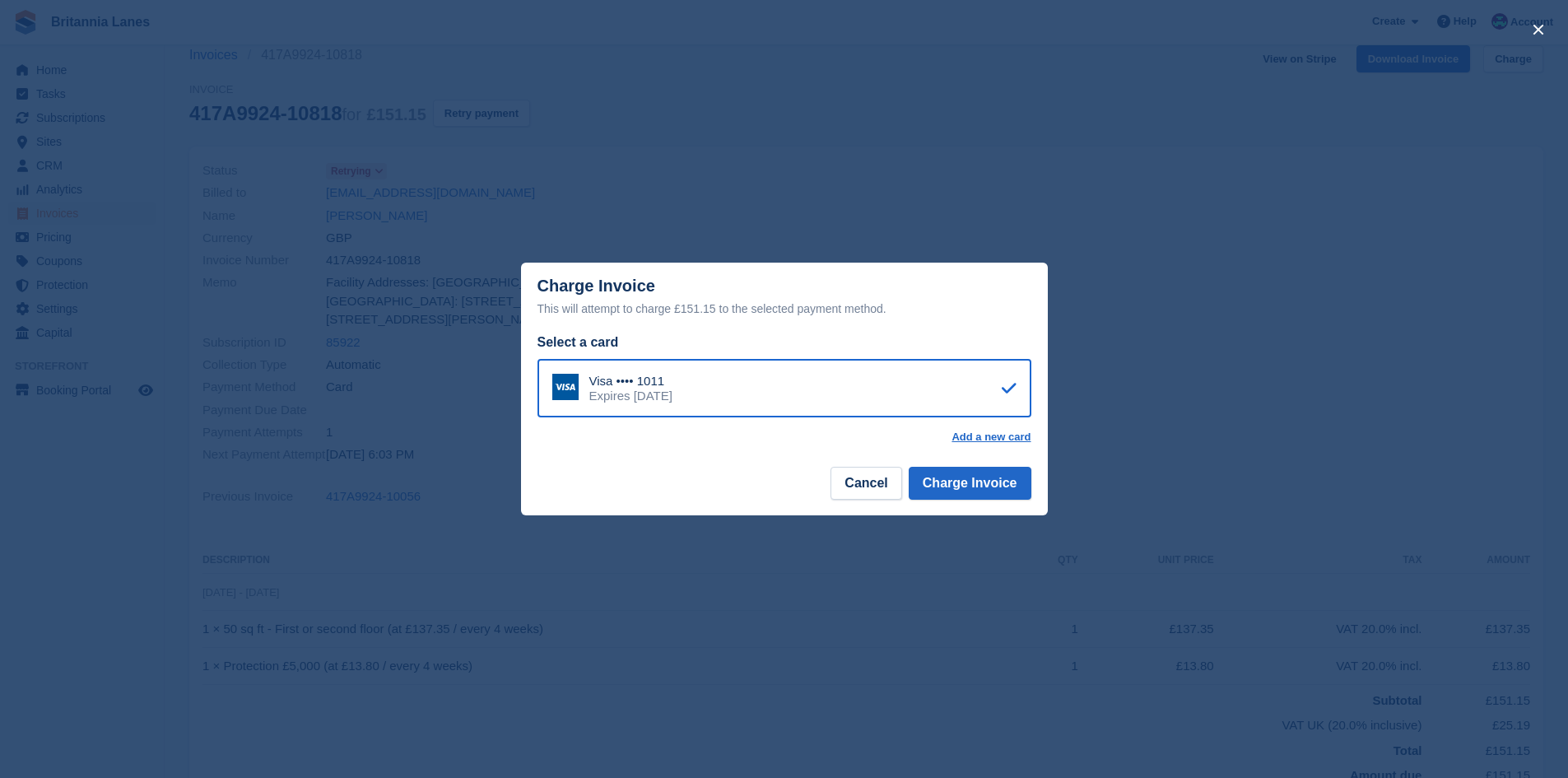
click at [908, 488] on footer "Cancel Charge Invoice" at bounding box center [784, 489] width 527 height 52
click at [895, 487] on button "Cancel" at bounding box center [866, 483] width 71 height 33
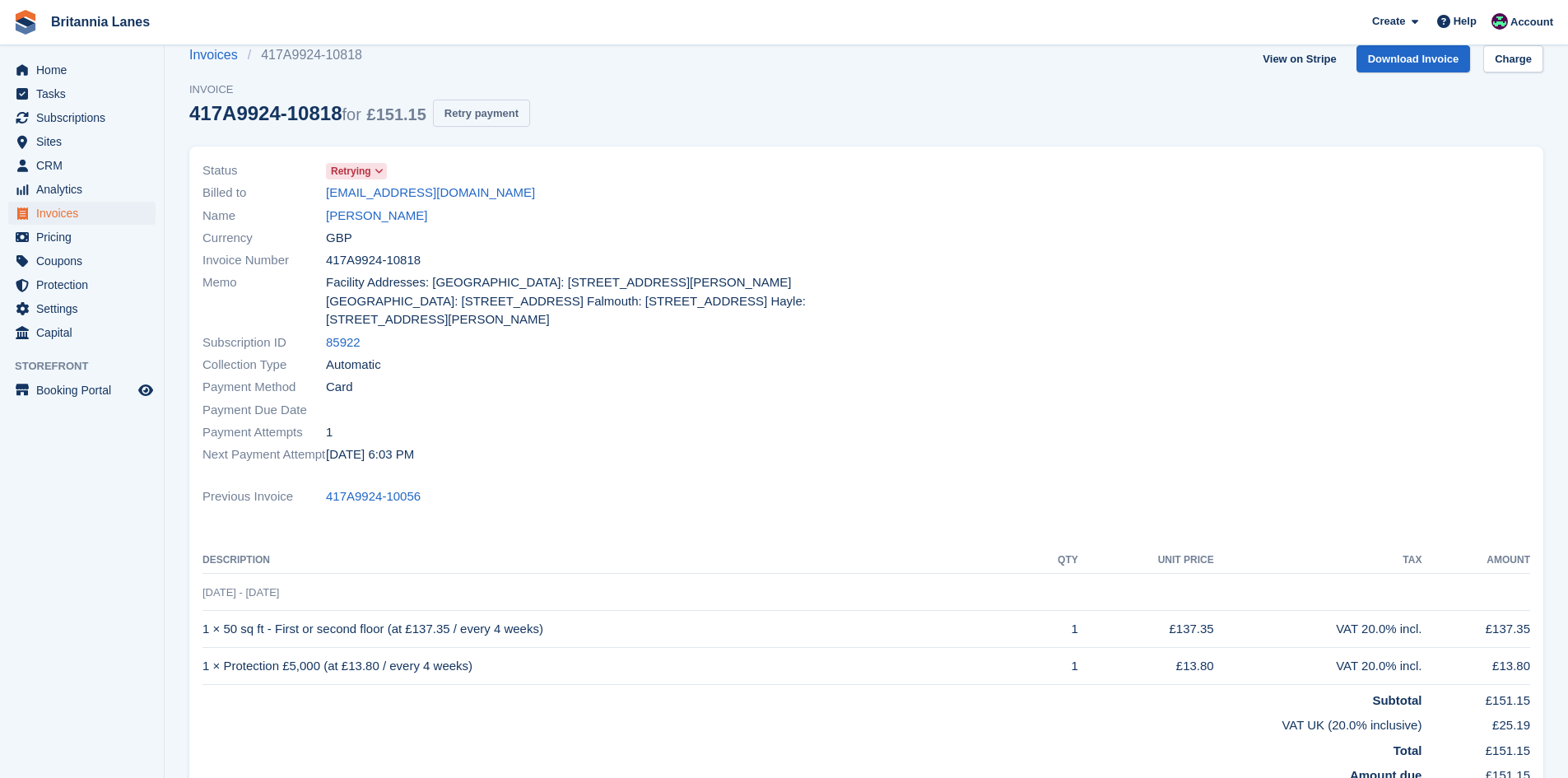
click at [493, 113] on button "Retry payment" at bounding box center [481, 114] width 97 height 28
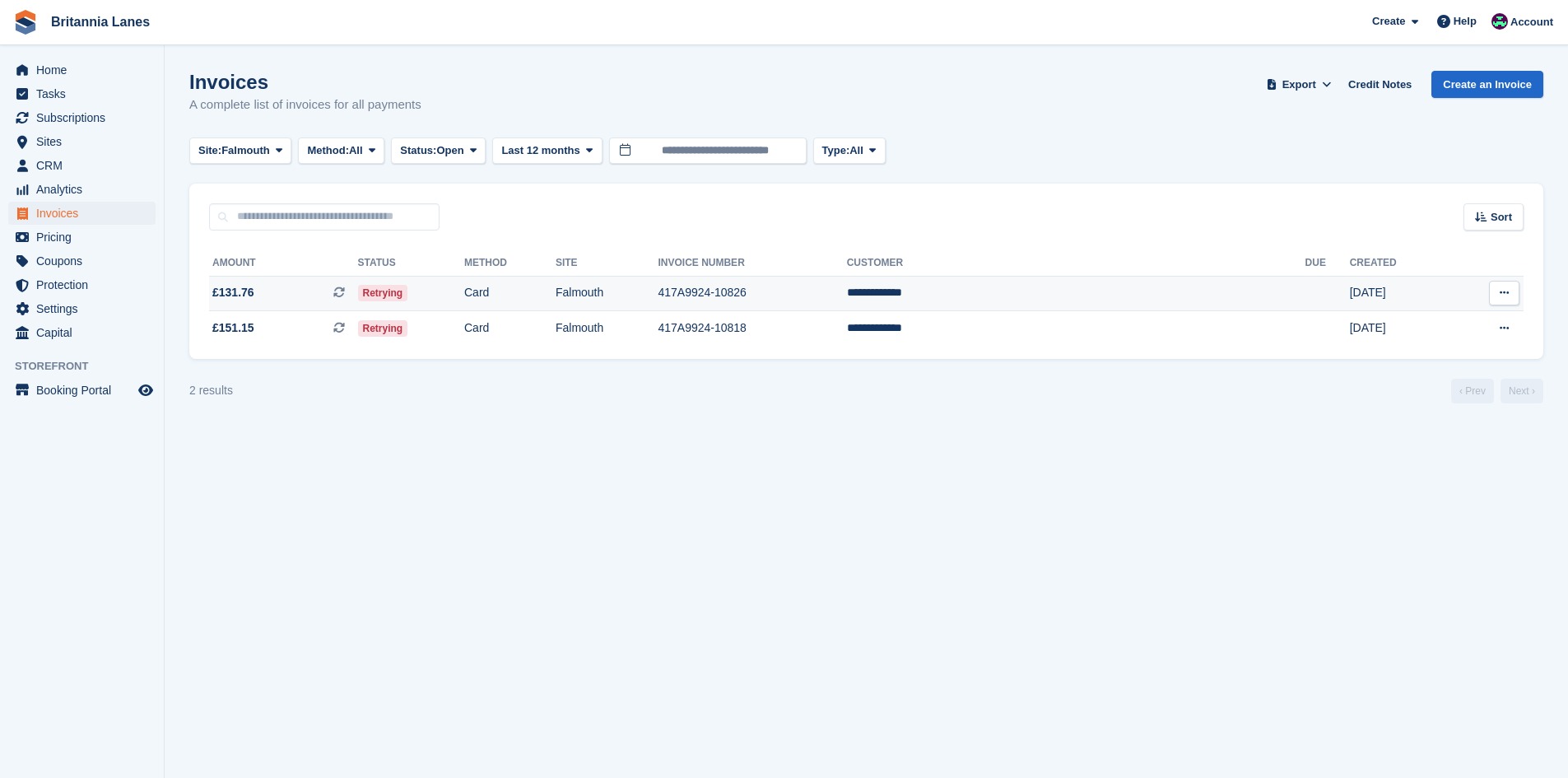
click at [1067, 280] on td "**********" at bounding box center [1076, 293] width 458 height 35
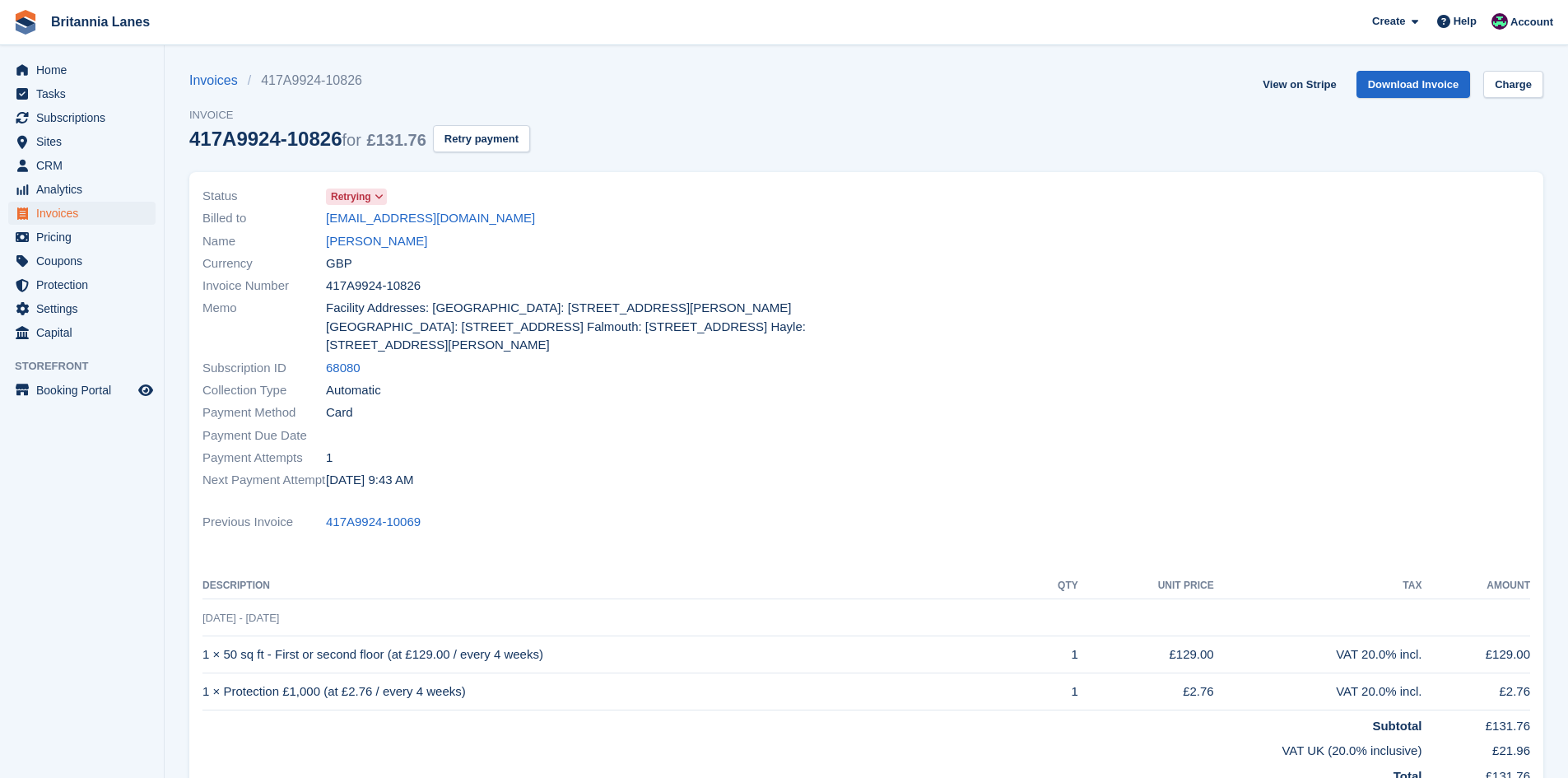
click at [1522, 70] on section "Invoices 417A9924-10826 Invoice 417A9924-10826 for £131.76 Retry payment View o…" at bounding box center [866, 526] width 1404 height 1051
click at [1521, 76] on link "Charge" at bounding box center [1514, 84] width 60 height 28
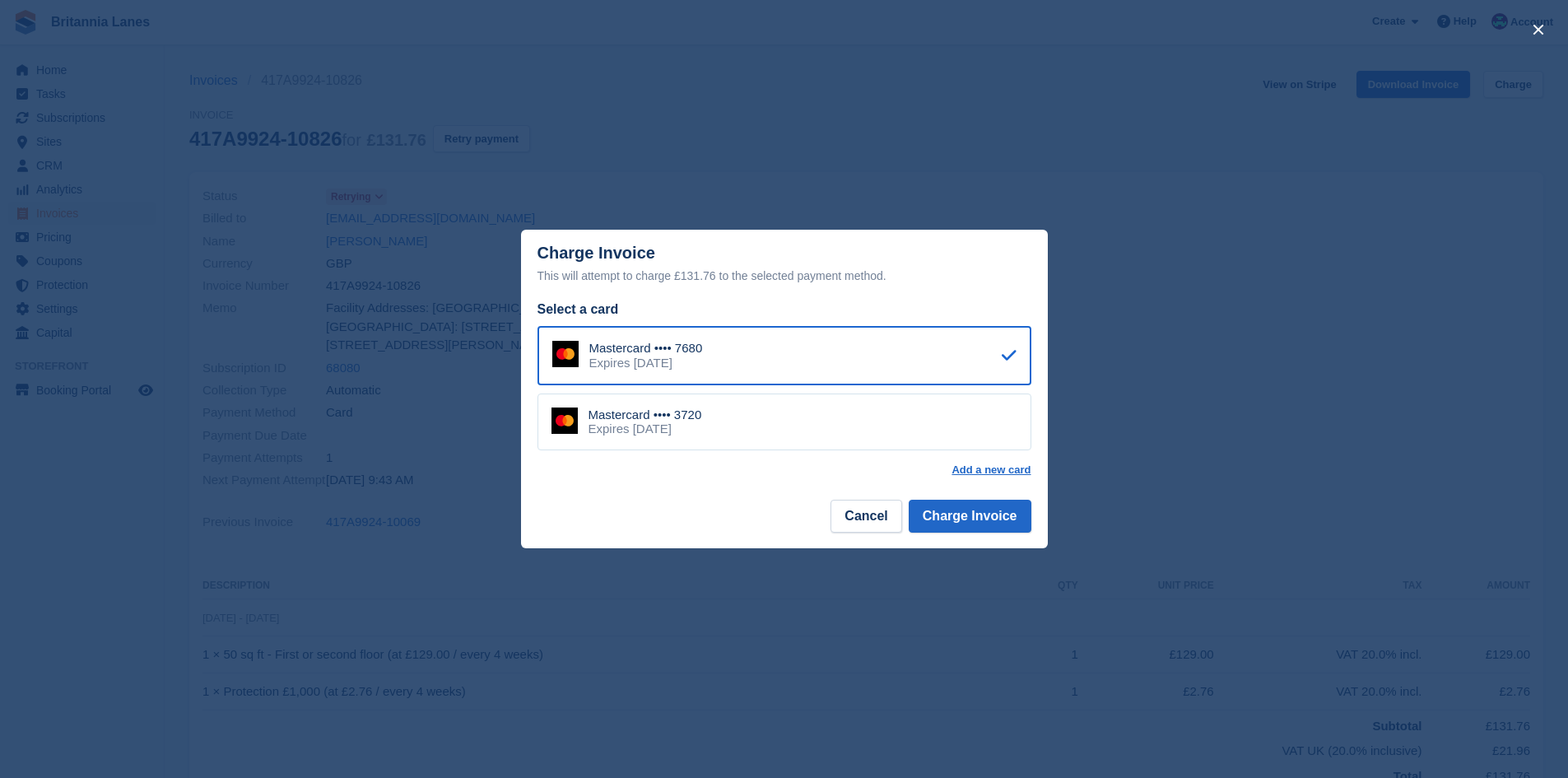
click at [875, 436] on div "Mastercard •••• 3720 Expires September 2026" at bounding box center [784, 422] width 494 height 58
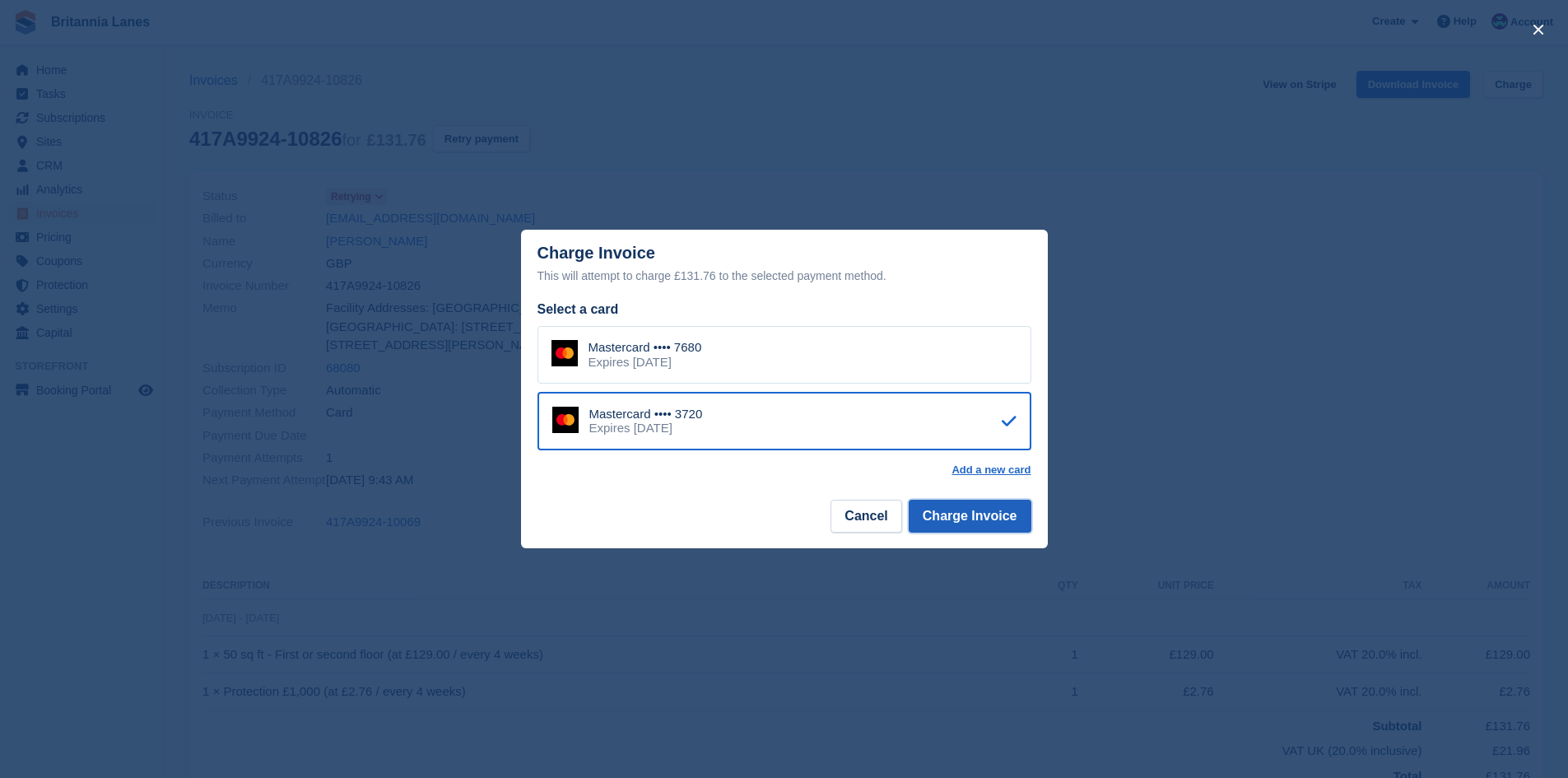
click at [943, 526] on button "Charge Invoice" at bounding box center [970, 516] width 122 height 33
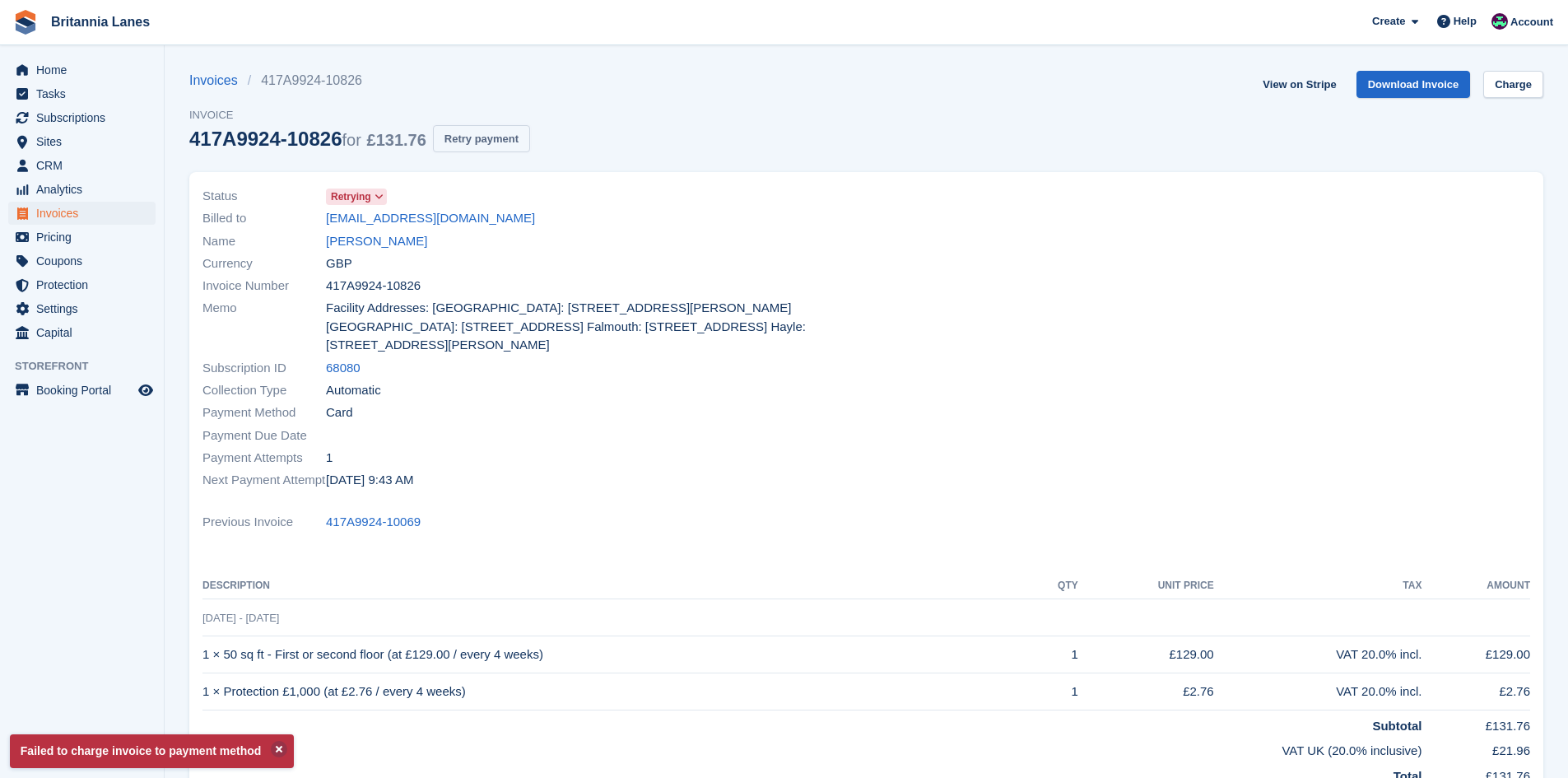
click at [503, 133] on button "Retry payment" at bounding box center [481, 139] width 97 height 28
click at [54, 72] on span "Home" at bounding box center [85, 70] width 99 height 23
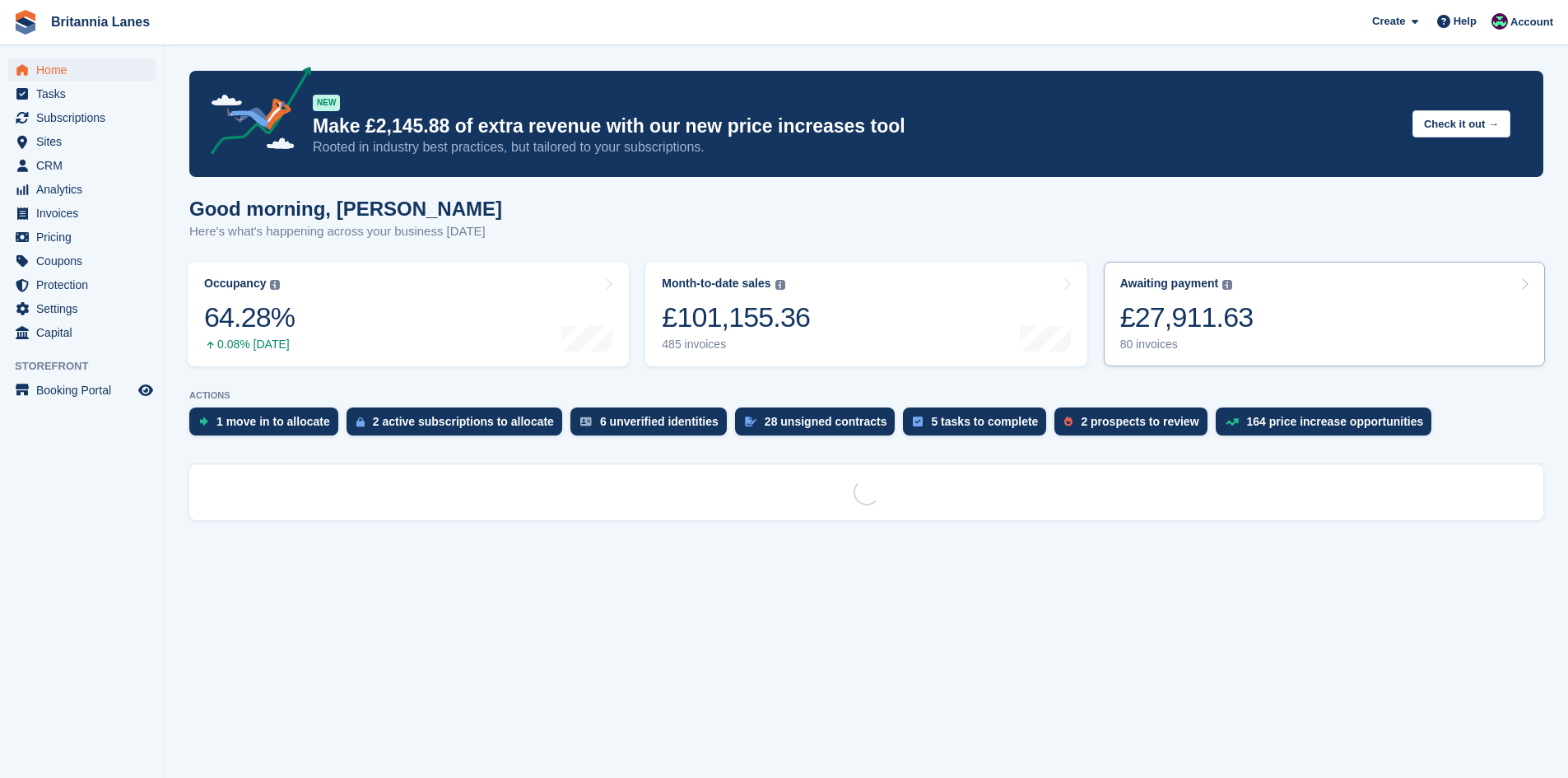
click at [1187, 333] on div "£27,911.63" at bounding box center [1187, 317] width 133 height 34
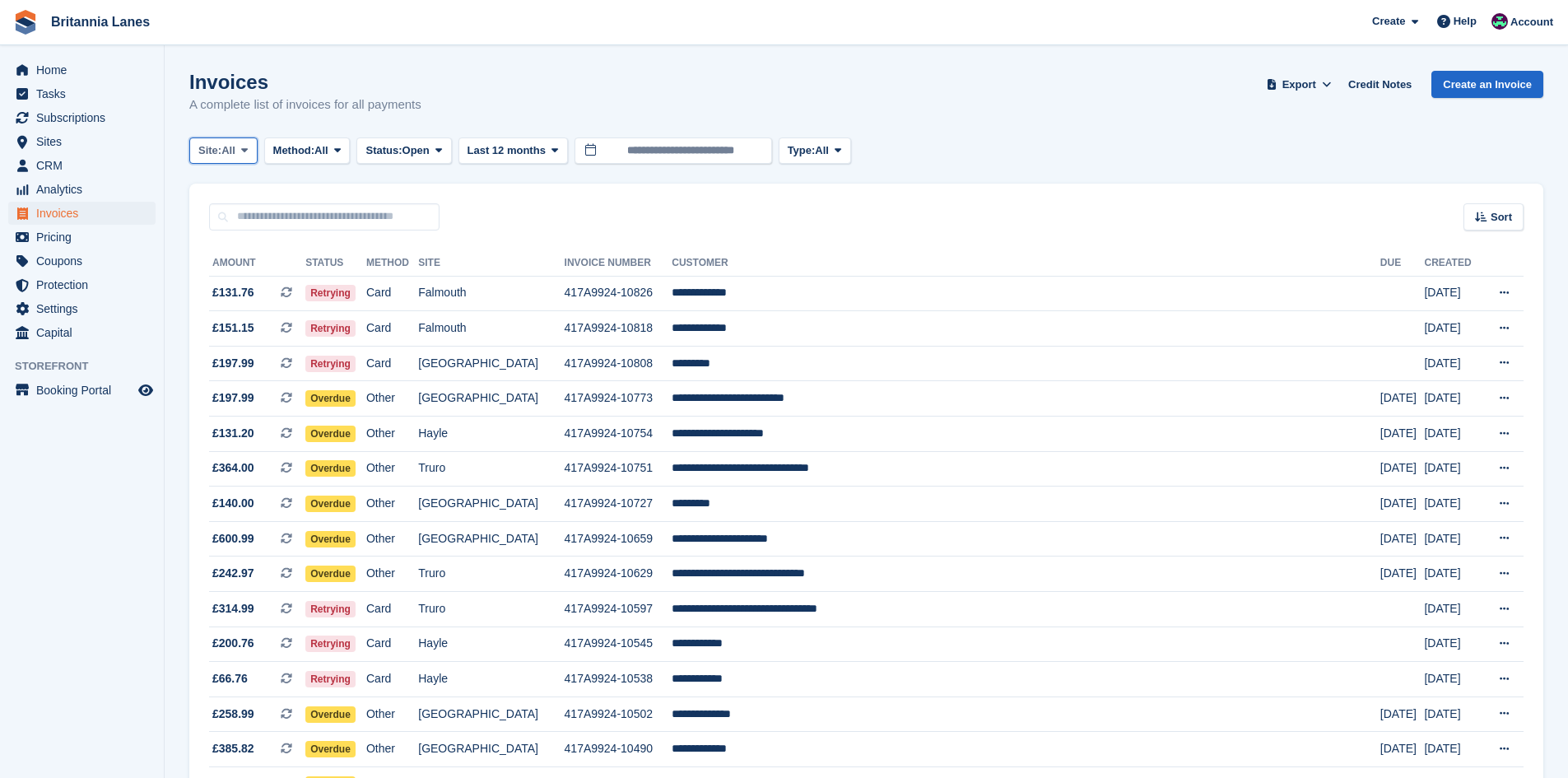
click at [245, 152] on icon at bounding box center [245, 150] width 7 height 10
click at [231, 316] on link "Hayle" at bounding box center [270, 308] width 148 height 29
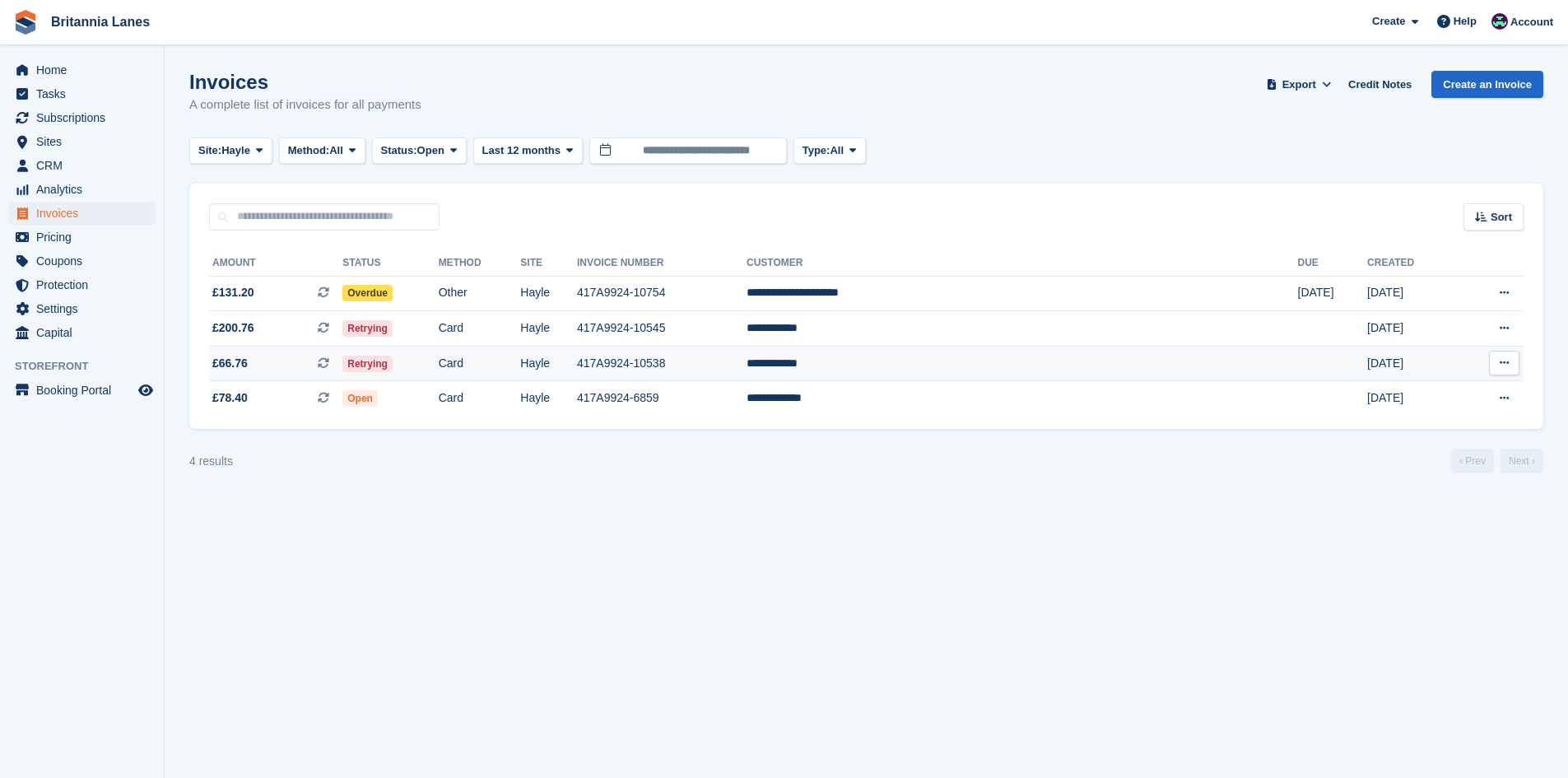
click at [967, 360] on td "**********" at bounding box center [1022, 363] width 551 height 35
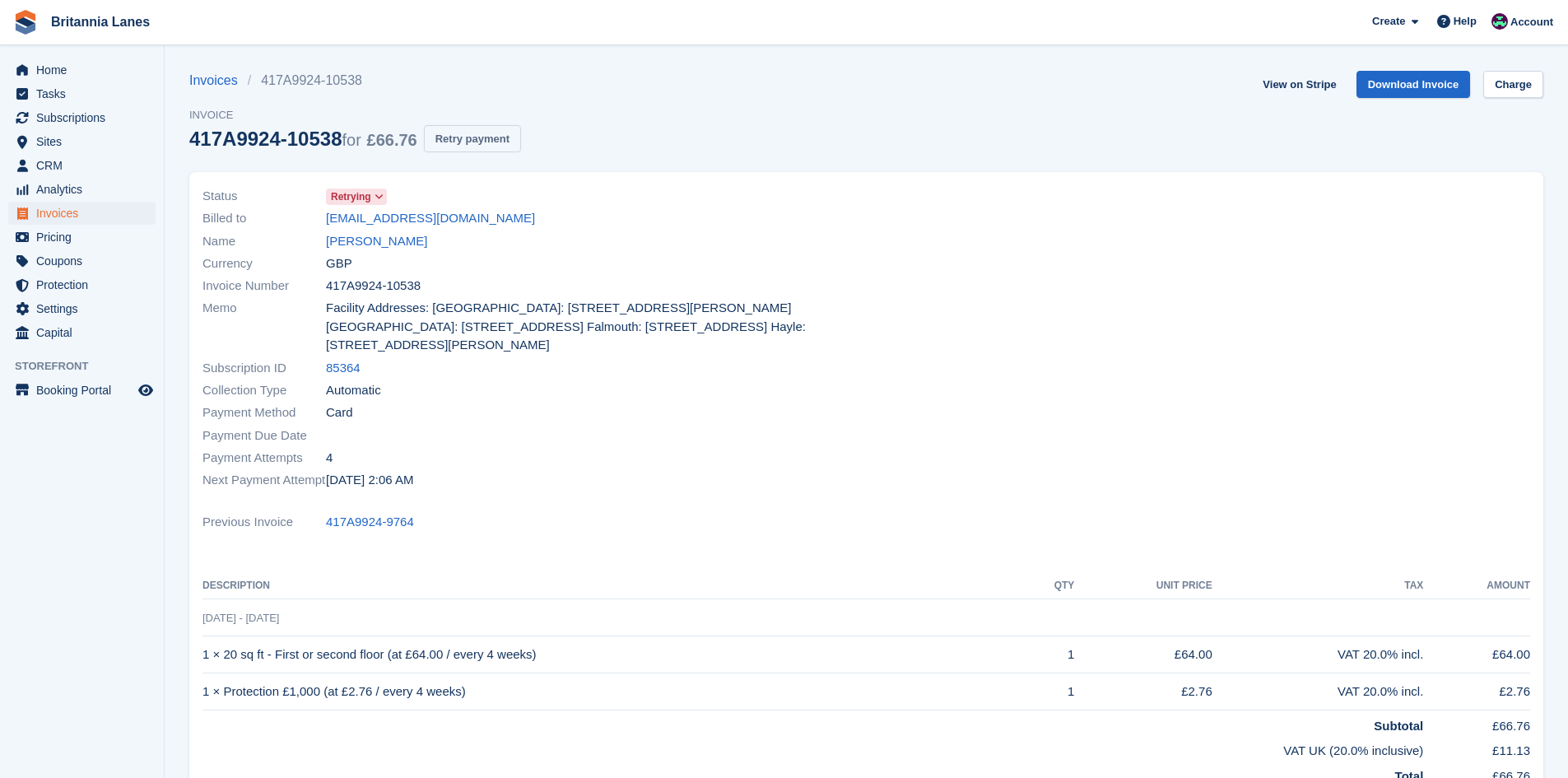
click at [472, 134] on button "Retry payment" at bounding box center [472, 139] width 97 height 28
click at [1504, 90] on link "Charge" at bounding box center [1514, 84] width 60 height 28
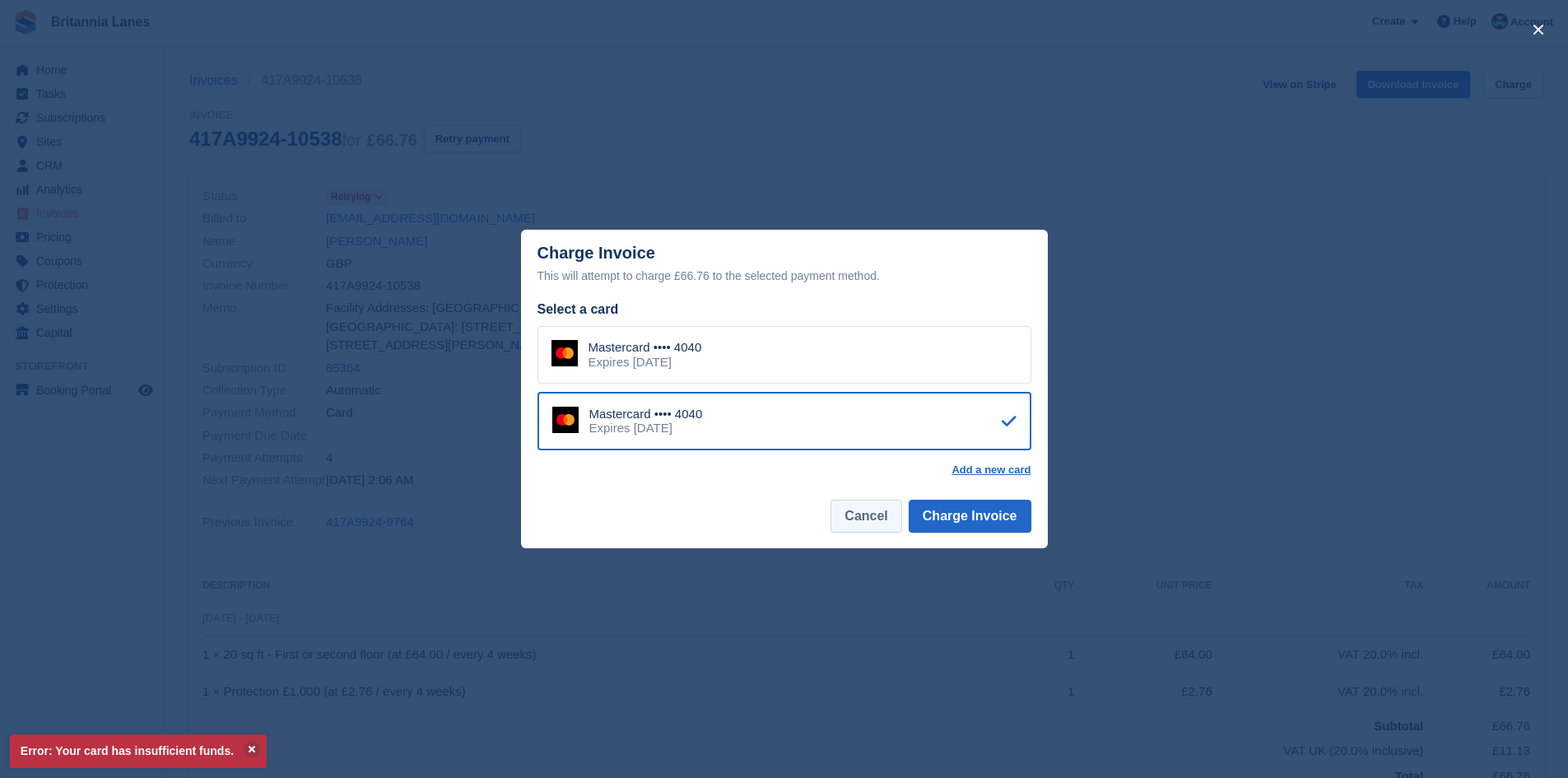
click at [881, 524] on button "Cancel" at bounding box center [866, 516] width 71 height 33
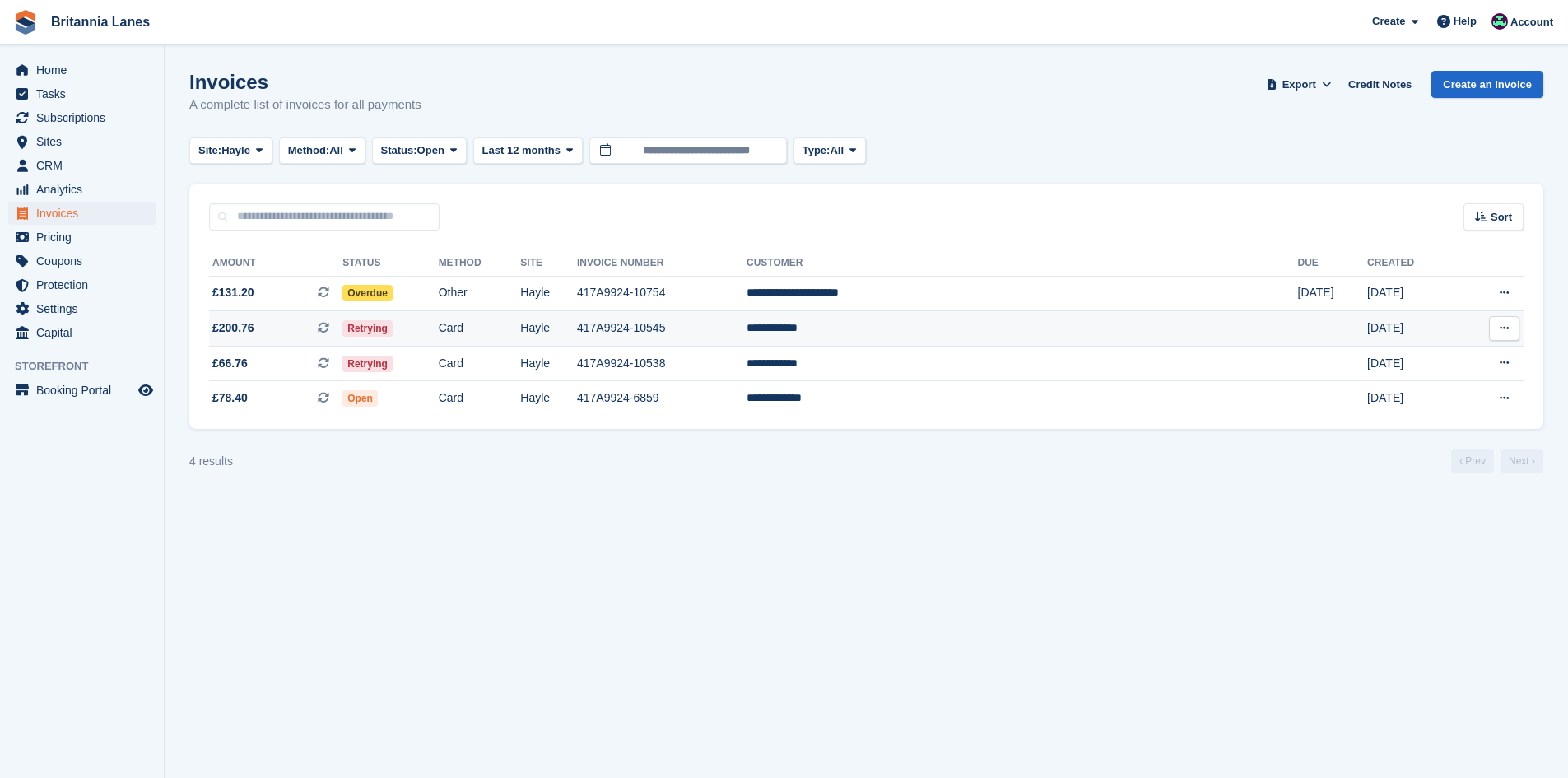
click at [1010, 334] on td "**********" at bounding box center [1022, 328] width 551 height 35
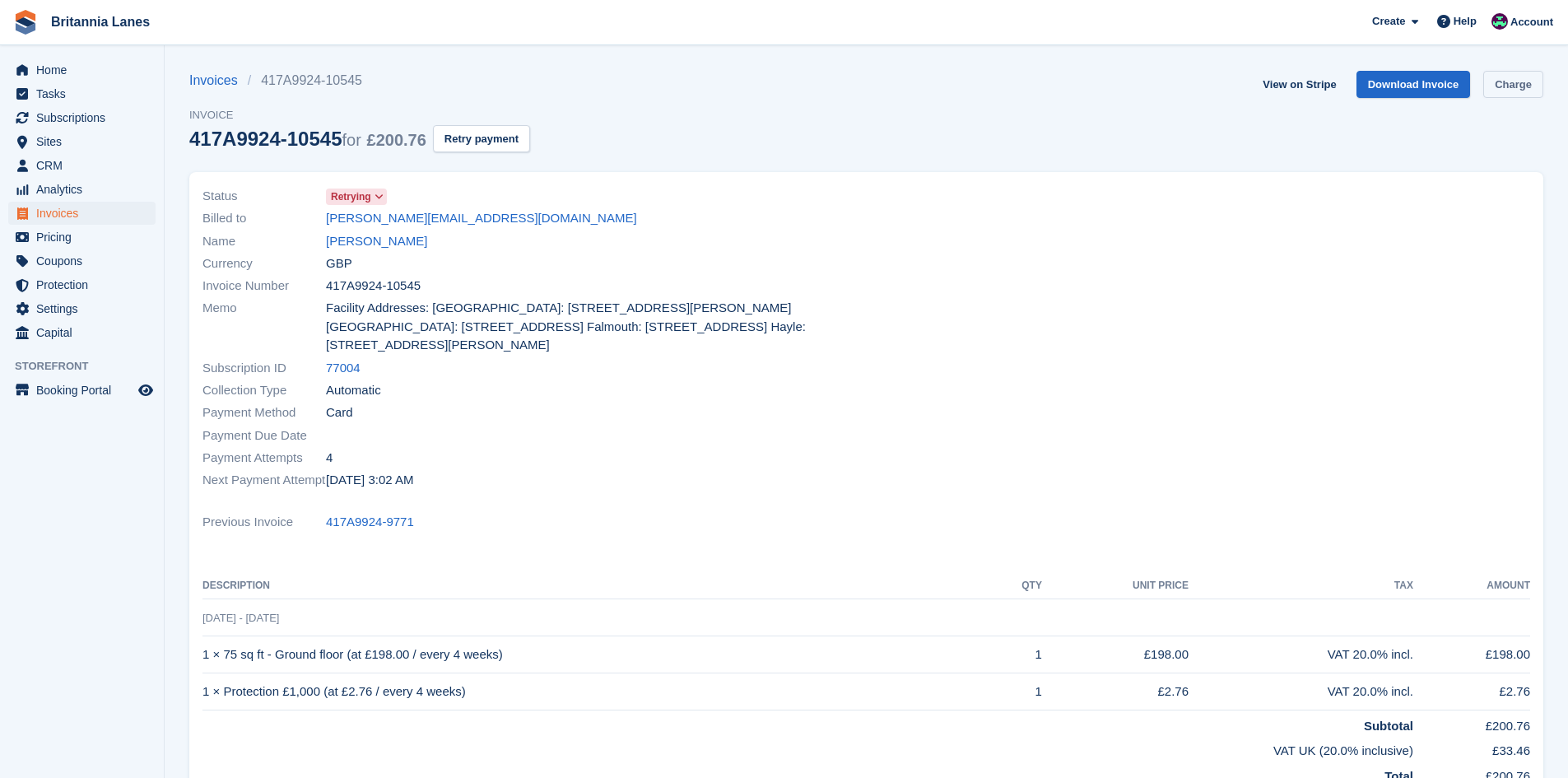
click at [1522, 93] on link "Charge" at bounding box center [1514, 84] width 60 height 28
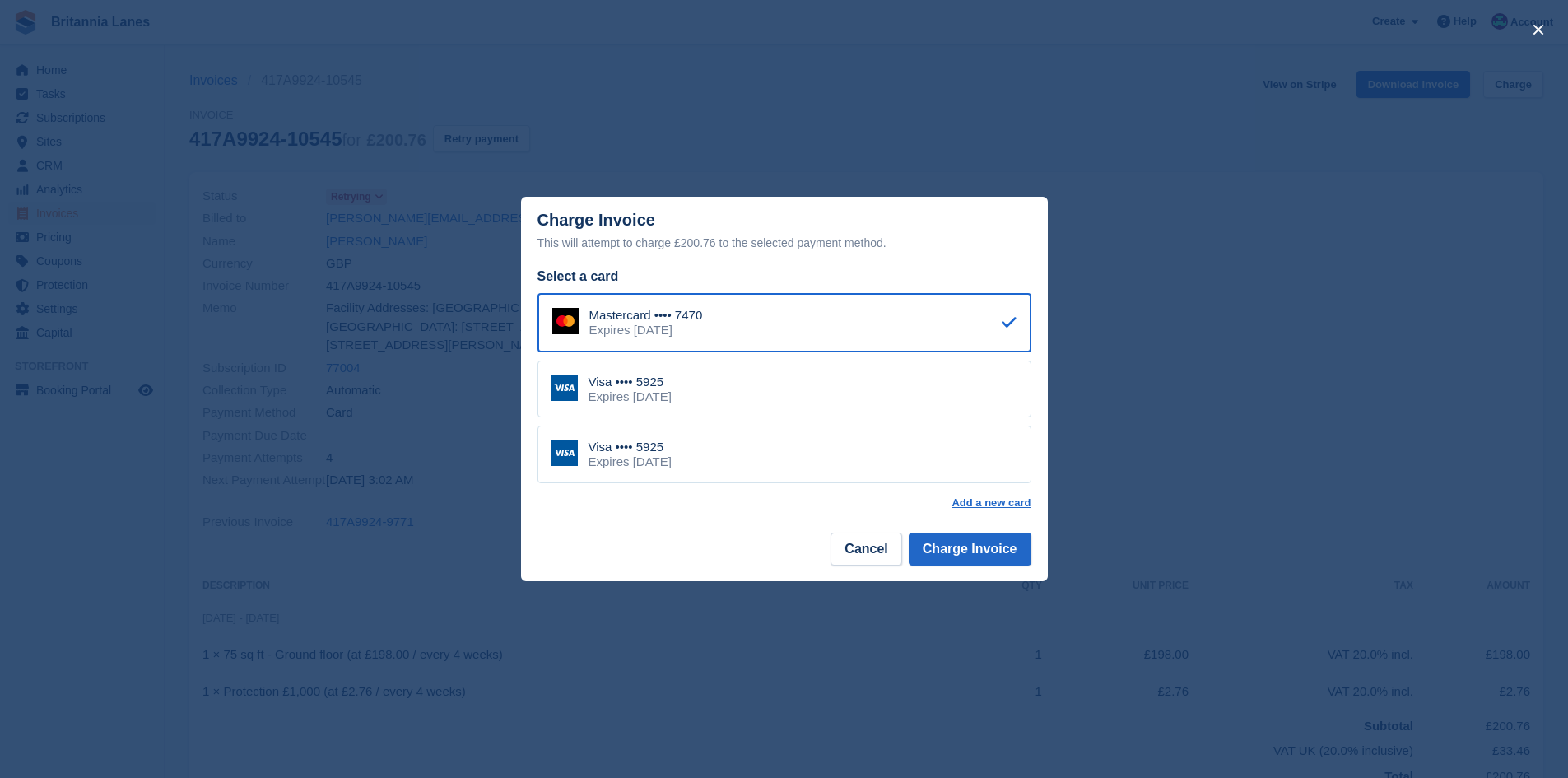
click at [769, 389] on div "Visa •••• 5925 Expires [DATE]" at bounding box center [784, 389] width 494 height 58
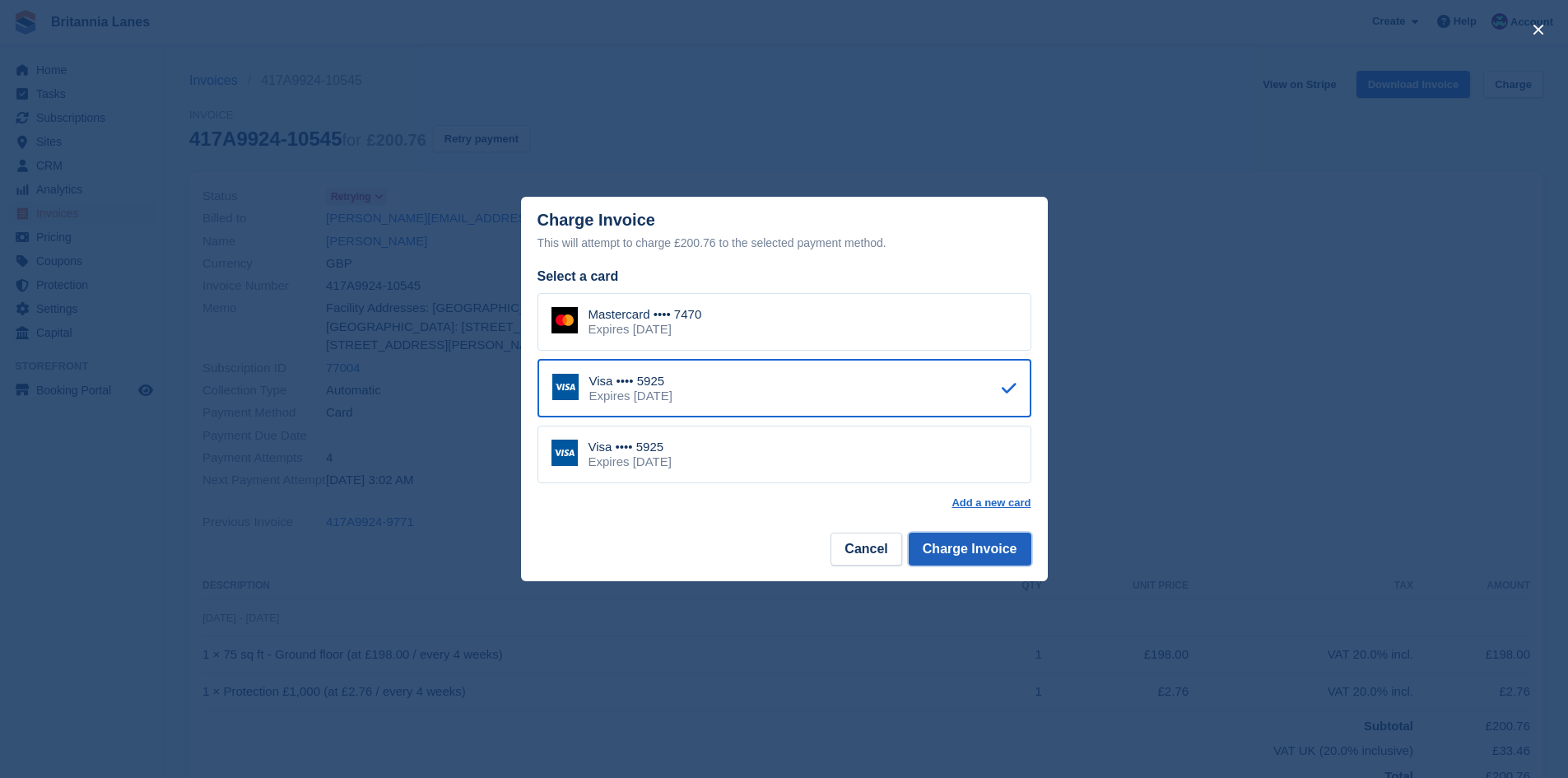
click at [1016, 548] on button "Charge Invoice" at bounding box center [970, 549] width 122 height 33
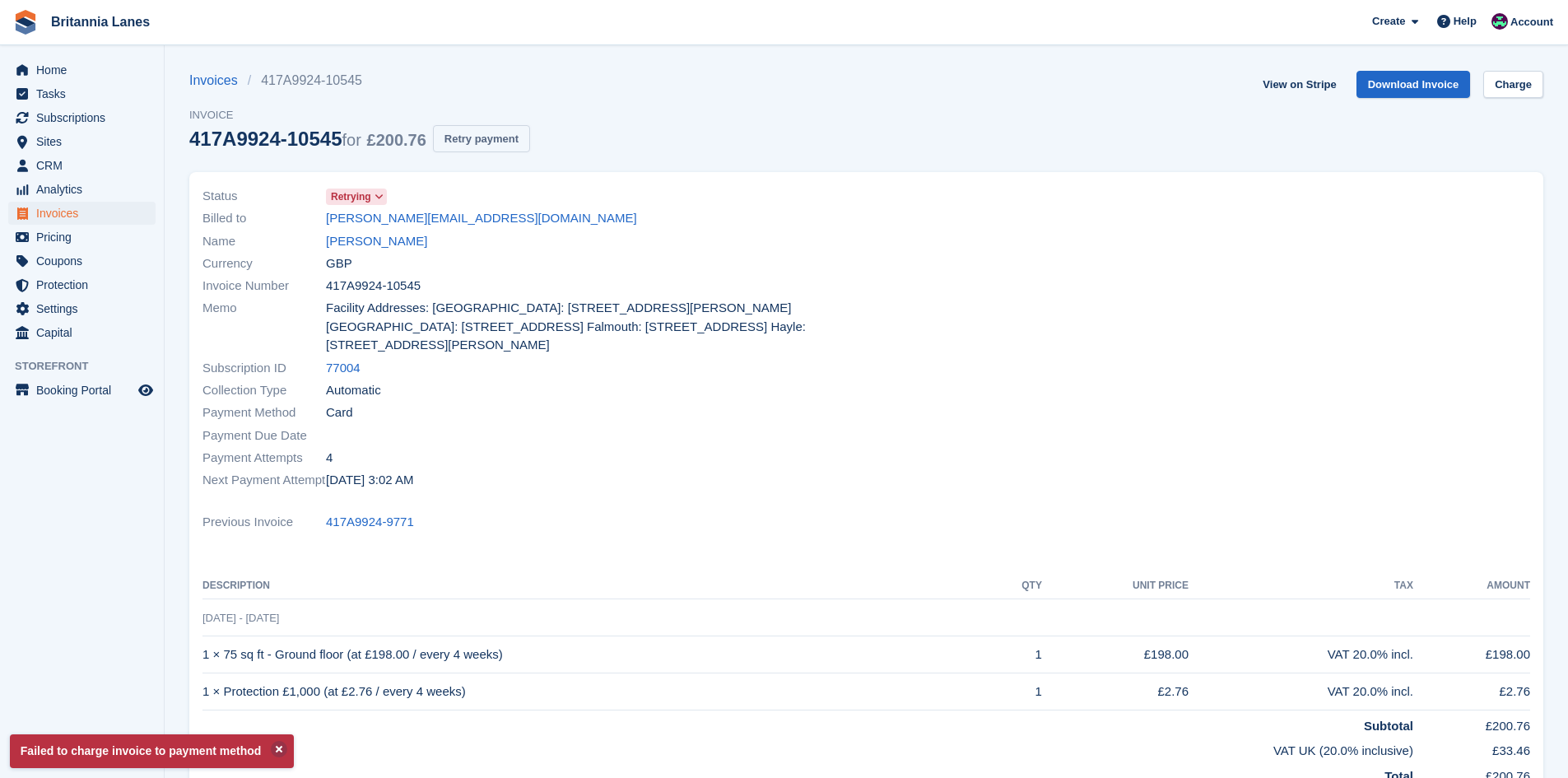
click at [458, 140] on button "Retry payment" at bounding box center [481, 139] width 97 height 28
click at [39, 66] on span "Home" at bounding box center [85, 70] width 99 height 23
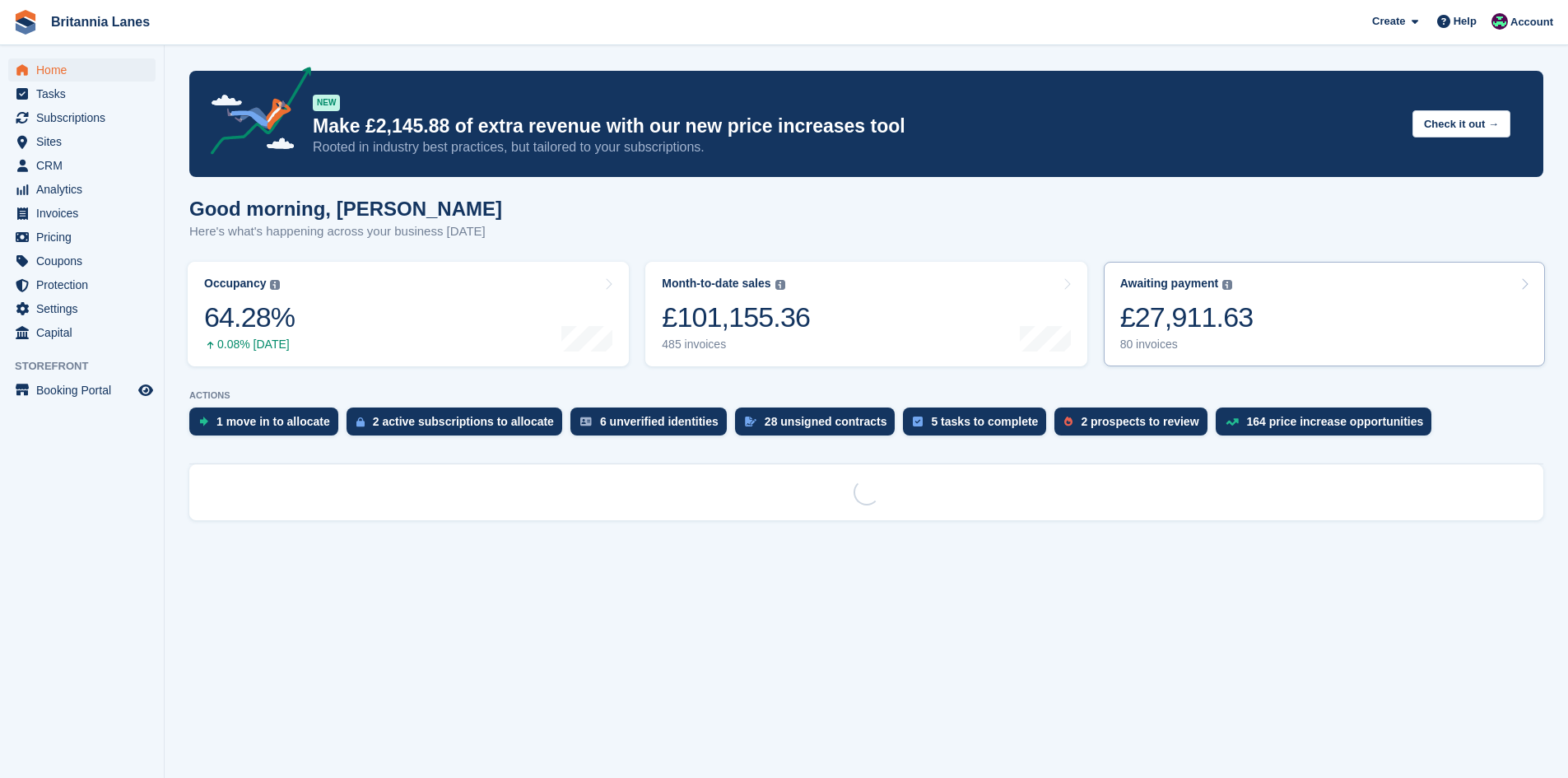
click at [1228, 326] on div "£27,911.63" at bounding box center [1187, 317] width 133 height 34
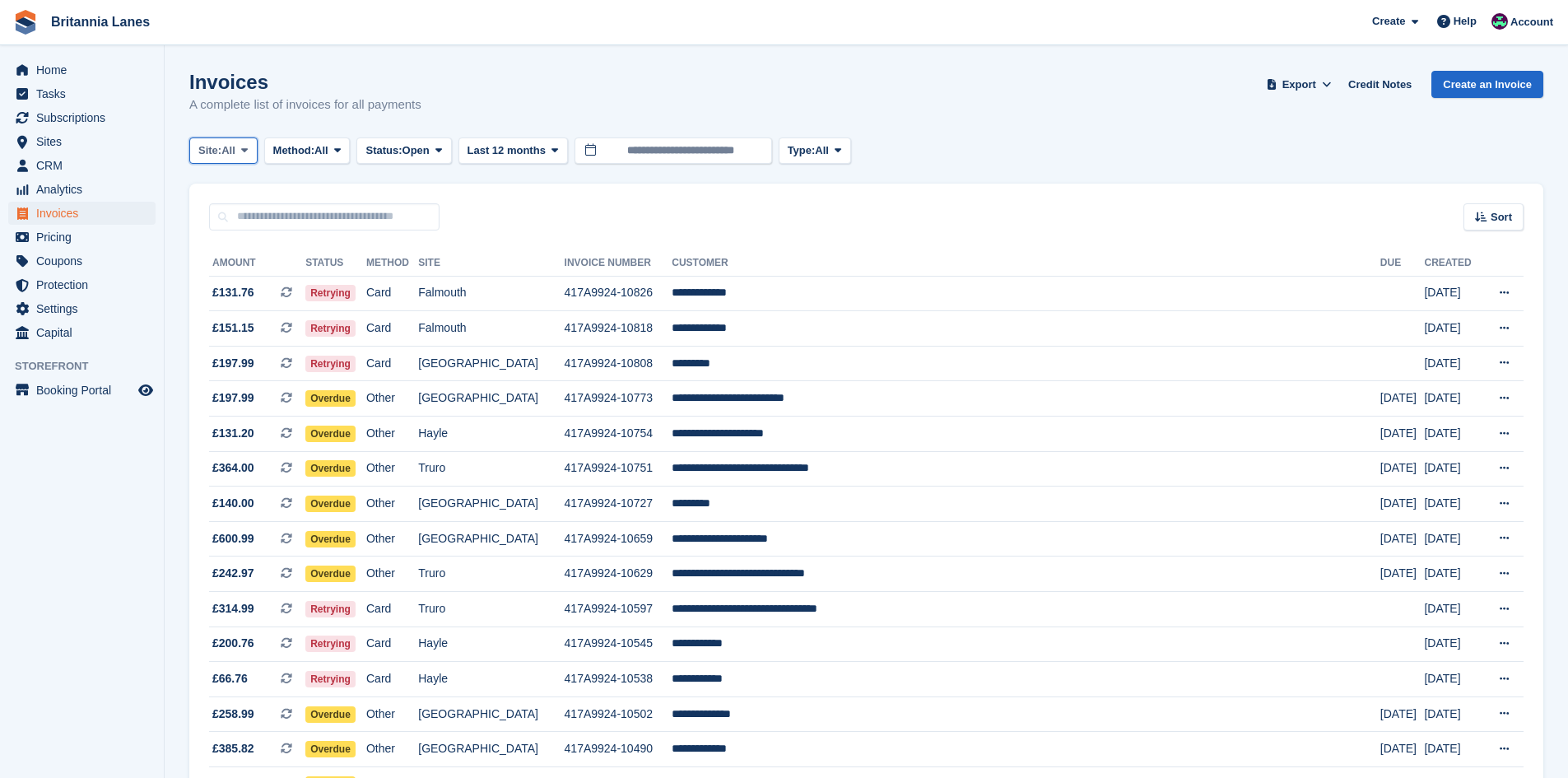
click at [235, 152] on span "All" at bounding box center [228, 150] width 14 height 16
click at [221, 228] on link "Truro" at bounding box center [270, 219] width 148 height 29
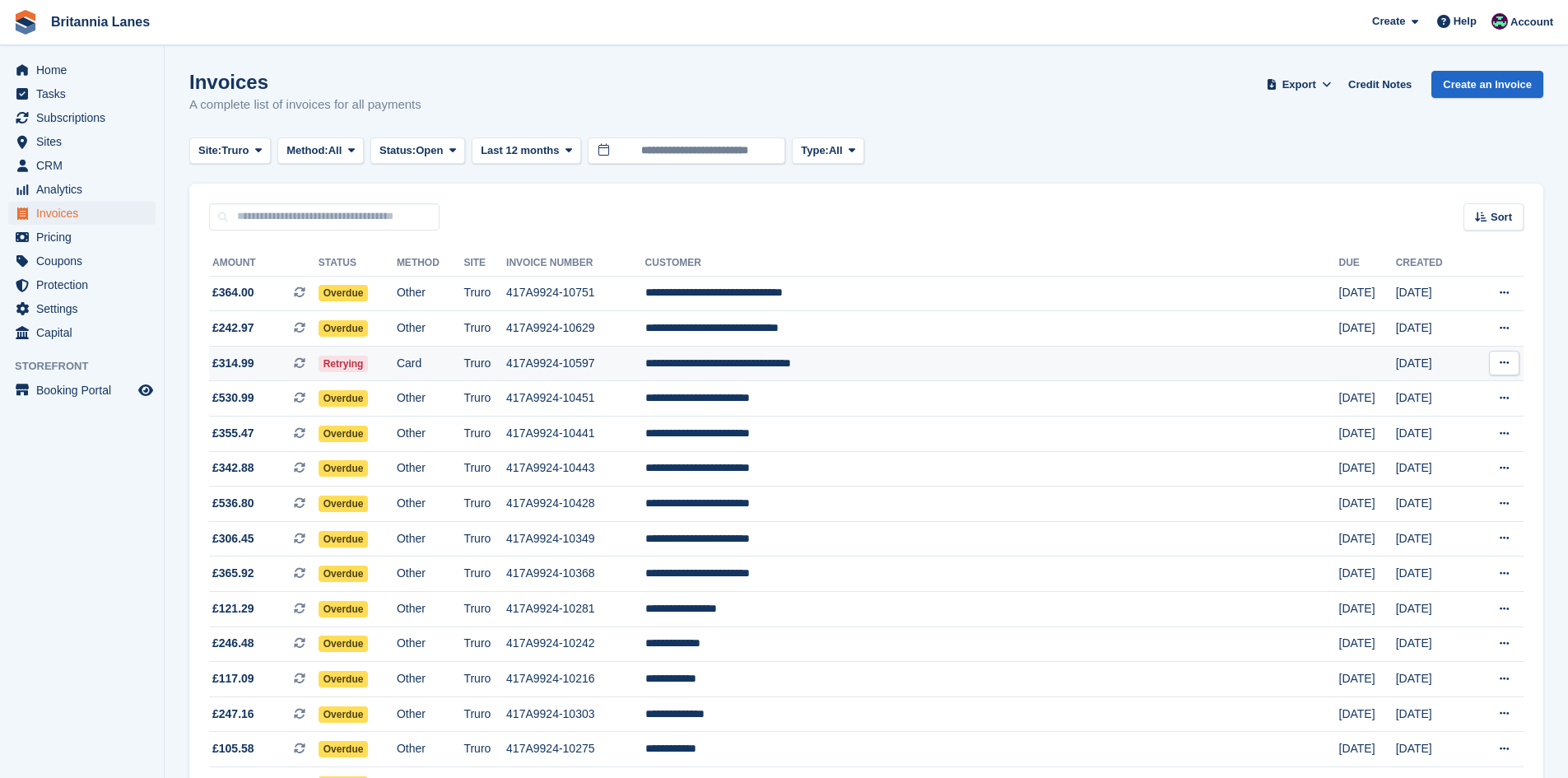
click at [896, 369] on td "**********" at bounding box center [992, 363] width 694 height 35
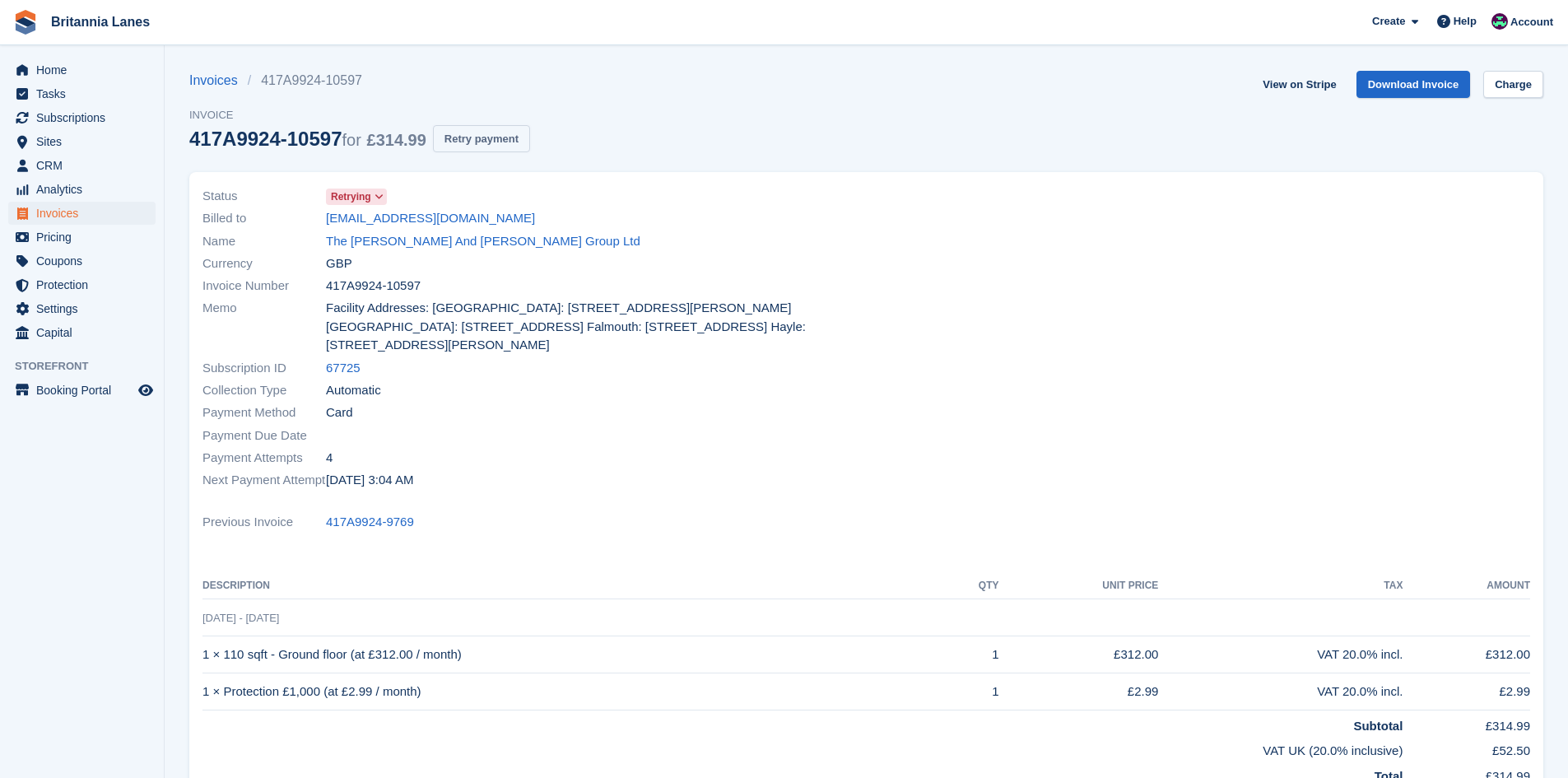
click at [498, 145] on button "Retry payment" at bounding box center [481, 139] width 97 height 28
click at [1491, 84] on link "Charge" at bounding box center [1514, 84] width 60 height 28
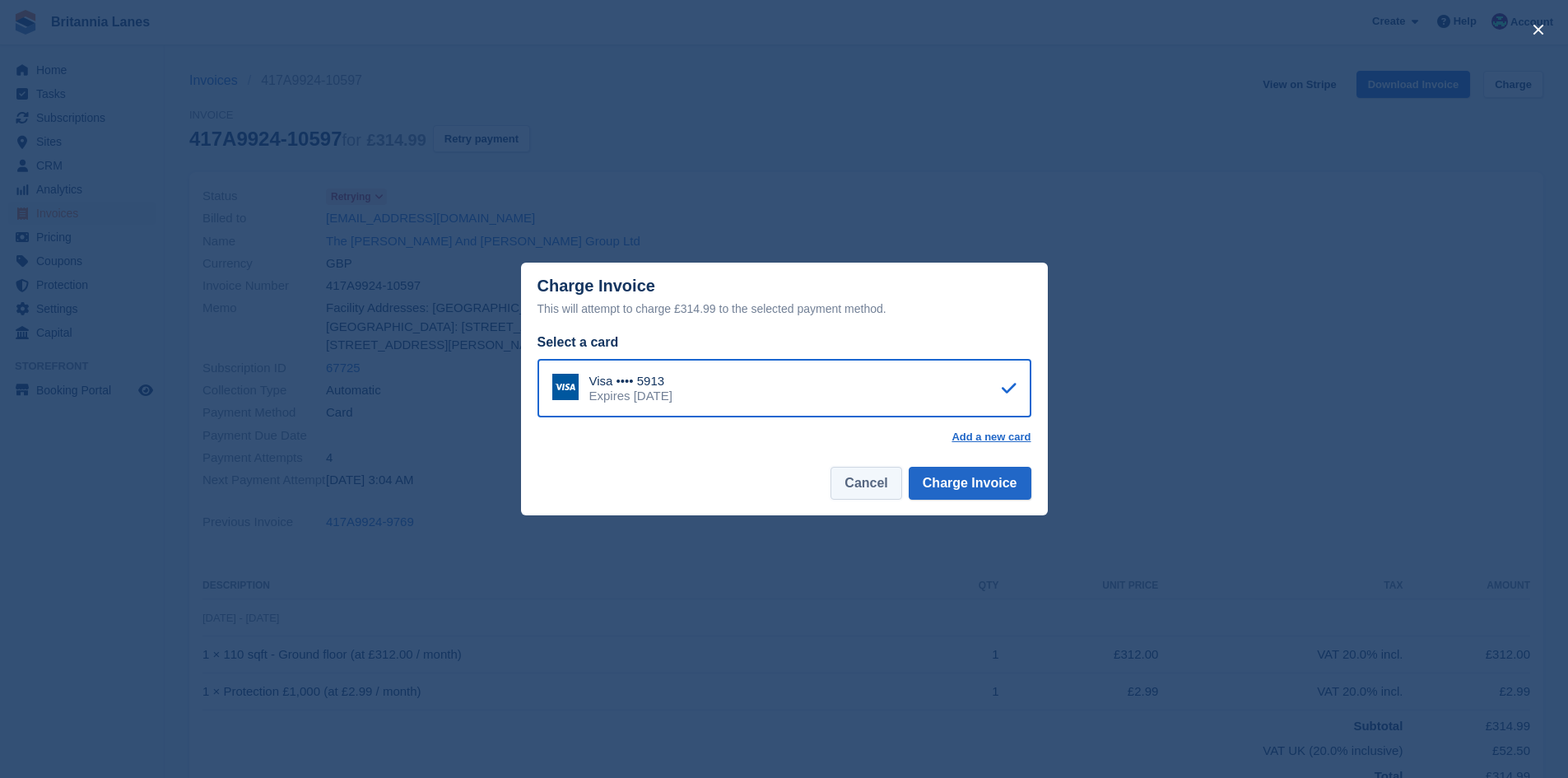
click at [863, 499] on button "Cancel" at bounding box center [866, 483] width 71 height 33
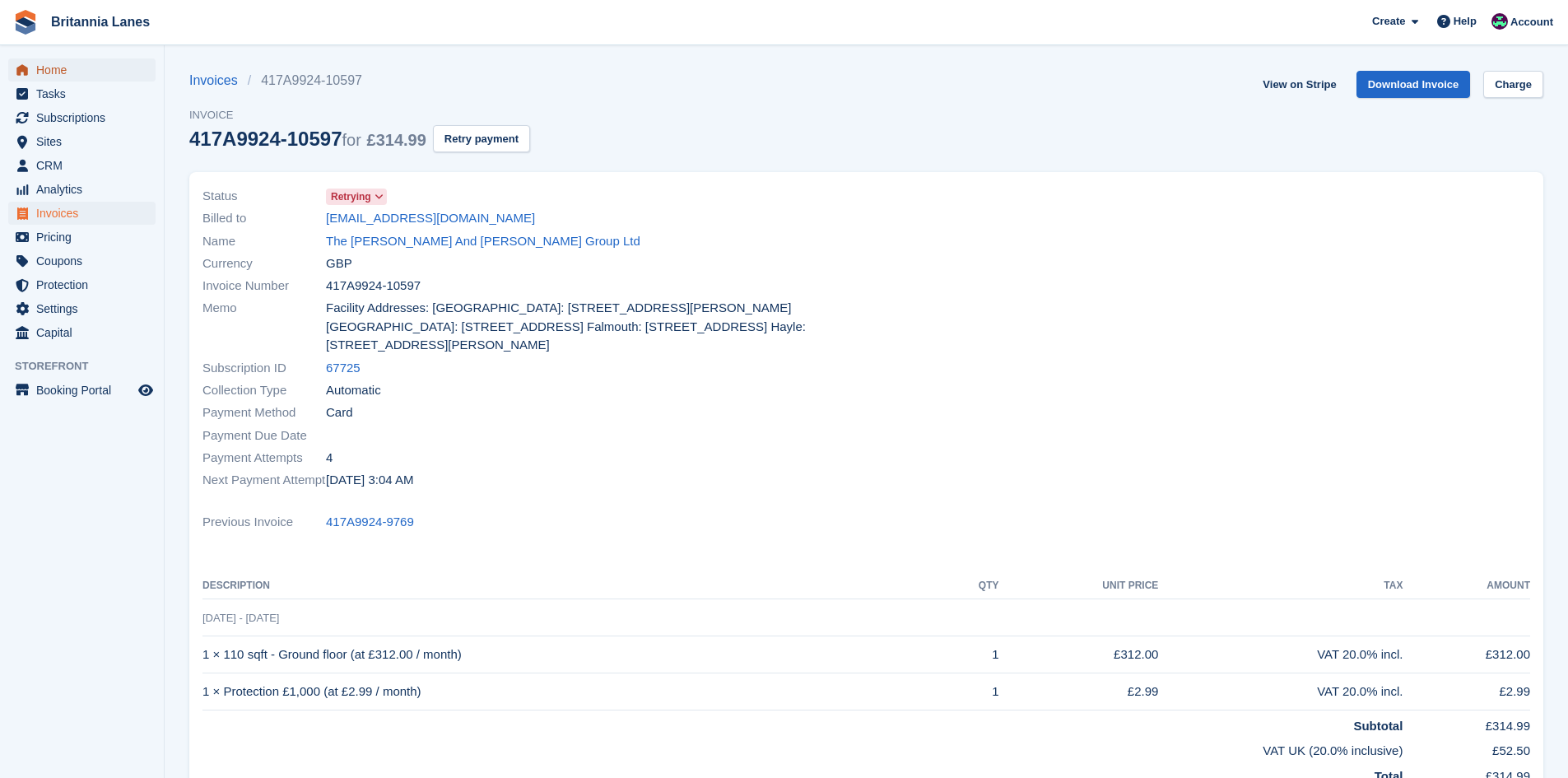
click at [72, 67] on span "Home" at bounding box center [85, 70] width 99 height 23
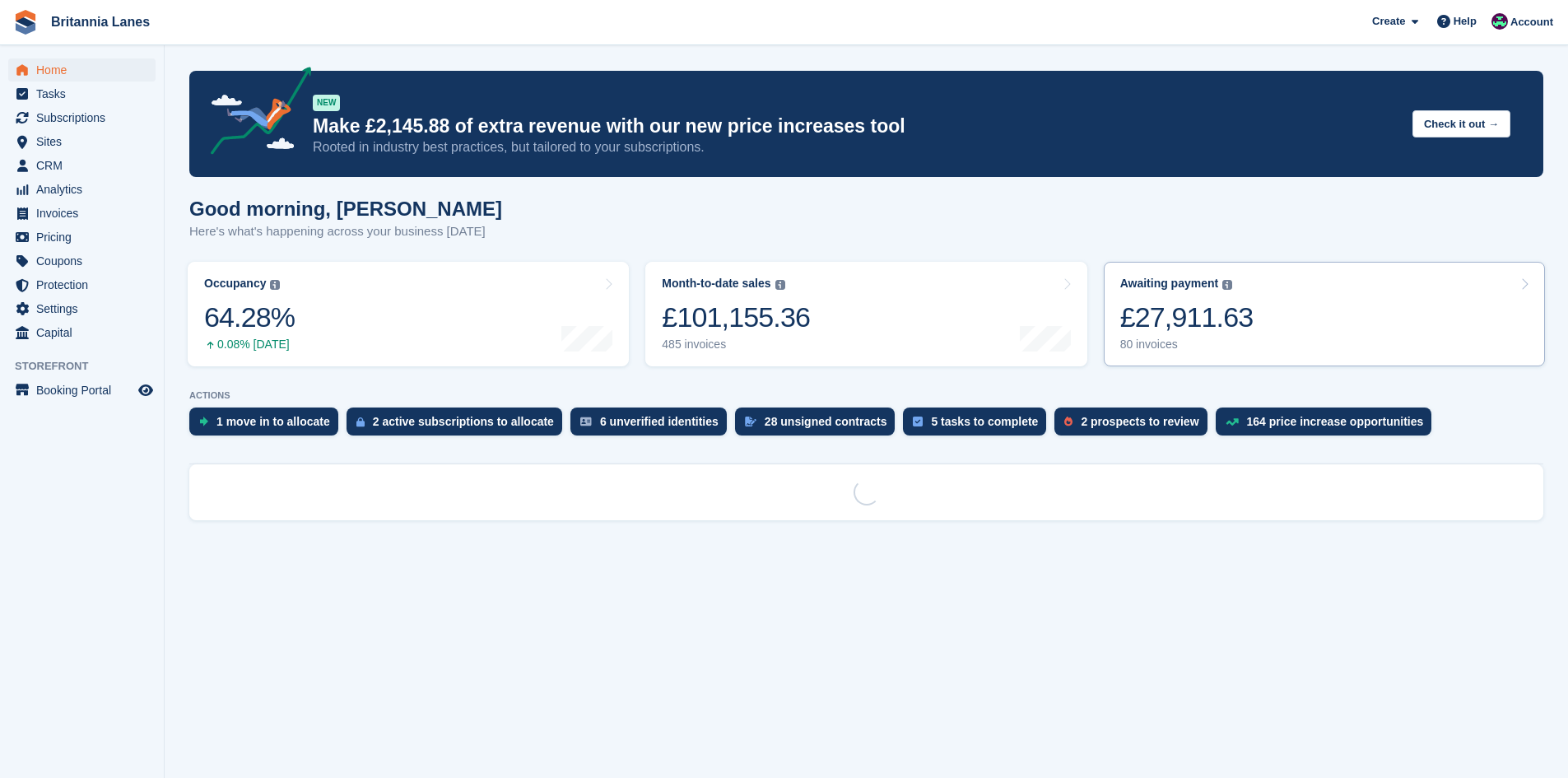
click at [1236, 334] on div "£27,911.63" at bounding box center [1187, 317] width 133 height 34
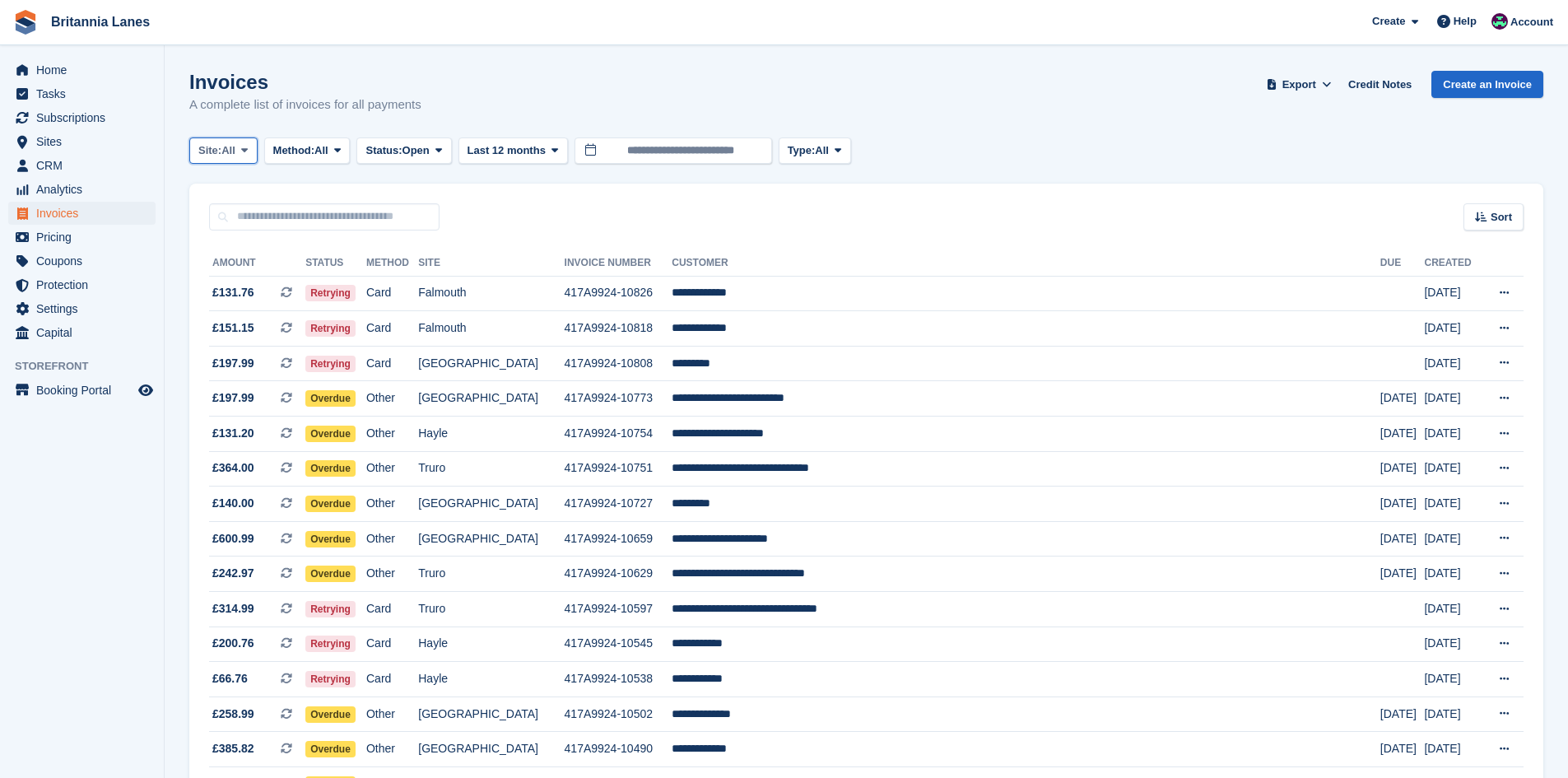
drag, startPoint x: 235, startPoint y: 155, endPoint x: 231, endPoint y: 242, distance: 87.1
click at [235, 156] on span "All" at bounding box center [228, 150] width 14 height 16
click at [229, 227] on link "Truro" at bounding box center [270, 219] width 148 height 29
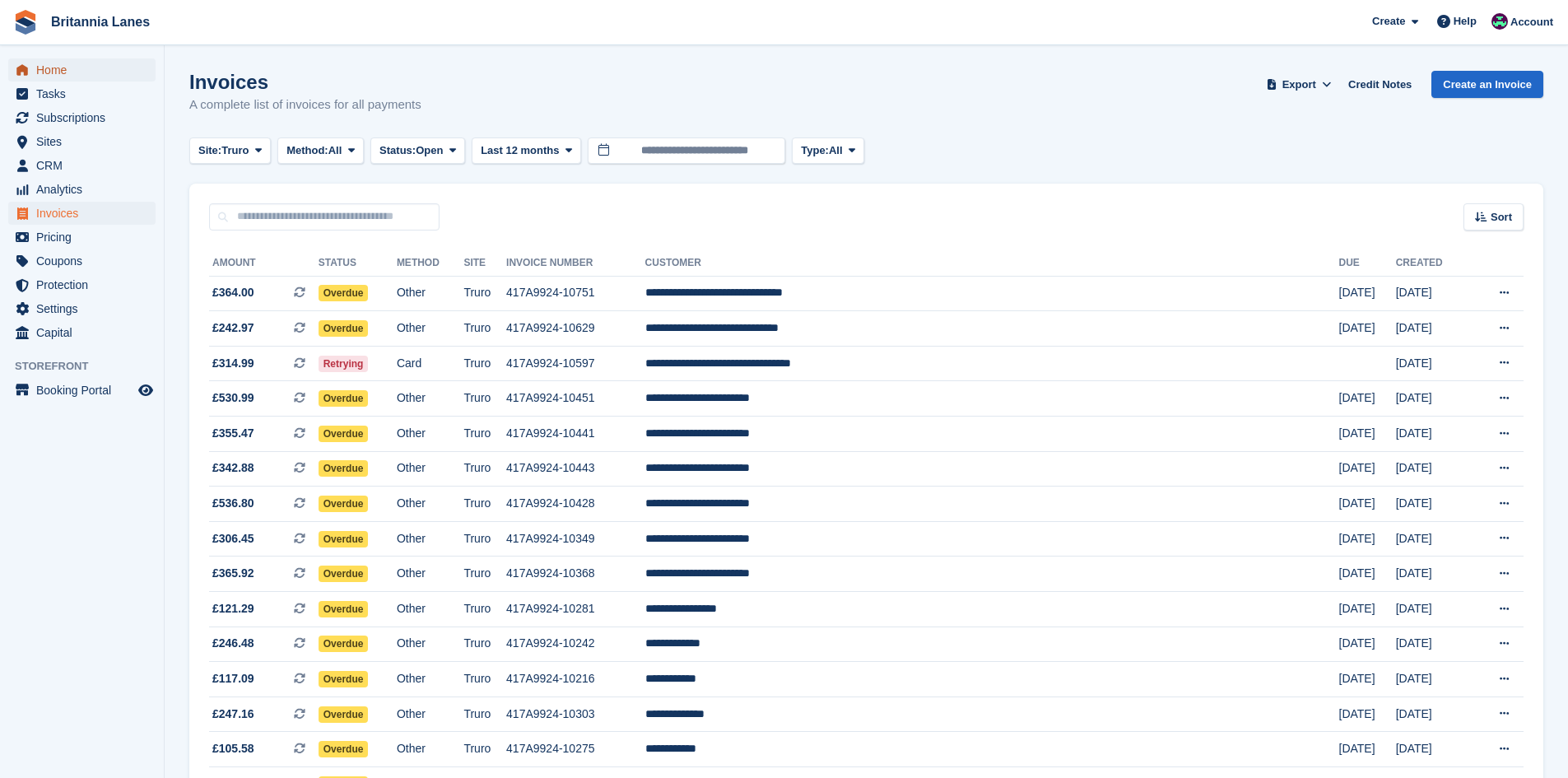
click at [94, 72] on span "Home" at bounding box center [85, 70] width 99 height 23
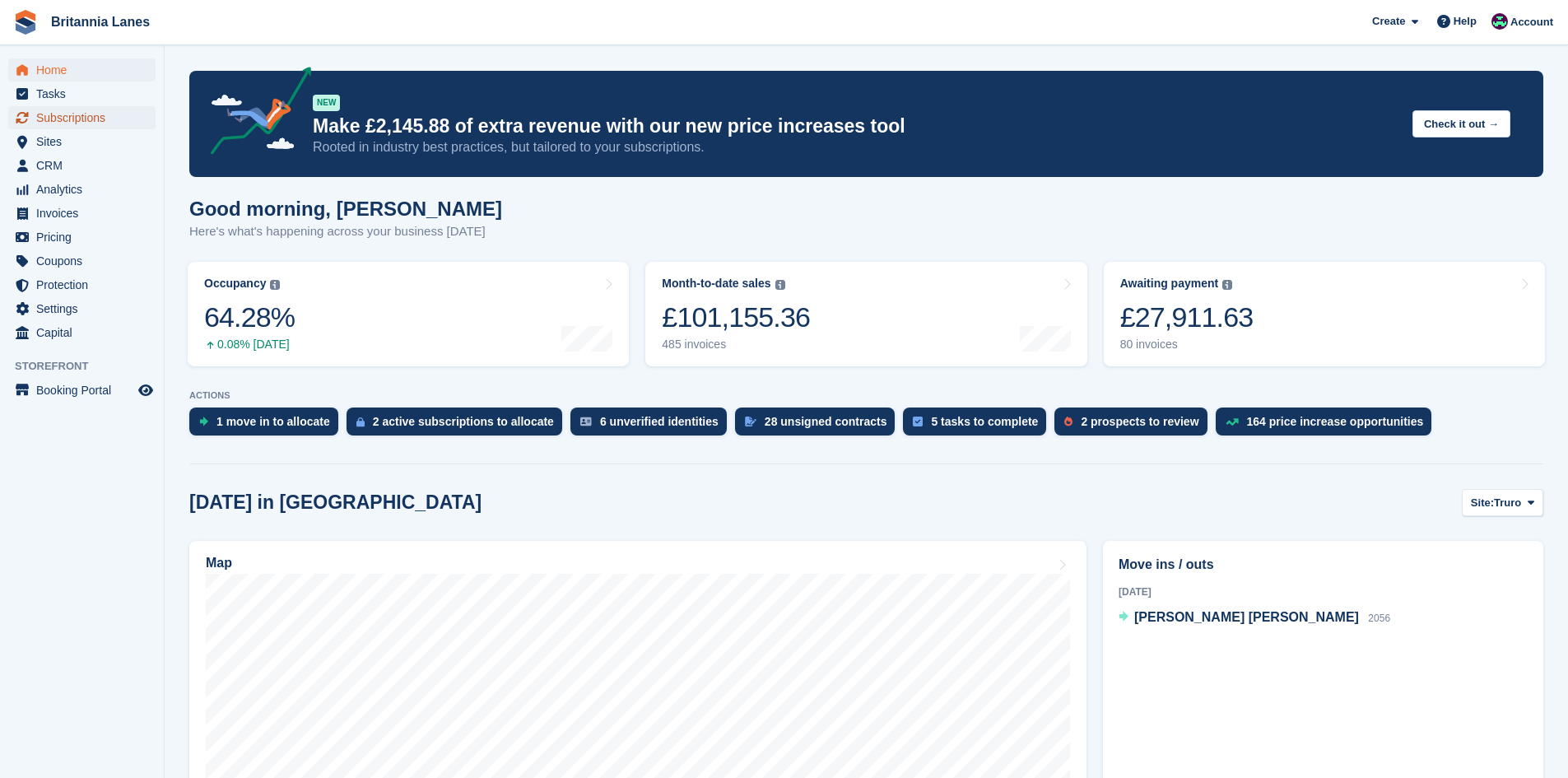
drag, startPoint x: 65, startPoint y: 119, endPoint x: 75, endPoint y: 119, distance: 10.0
click at [65, 119] on span "Subscriptions" at bounding box center [85, 117] width 99 height 23
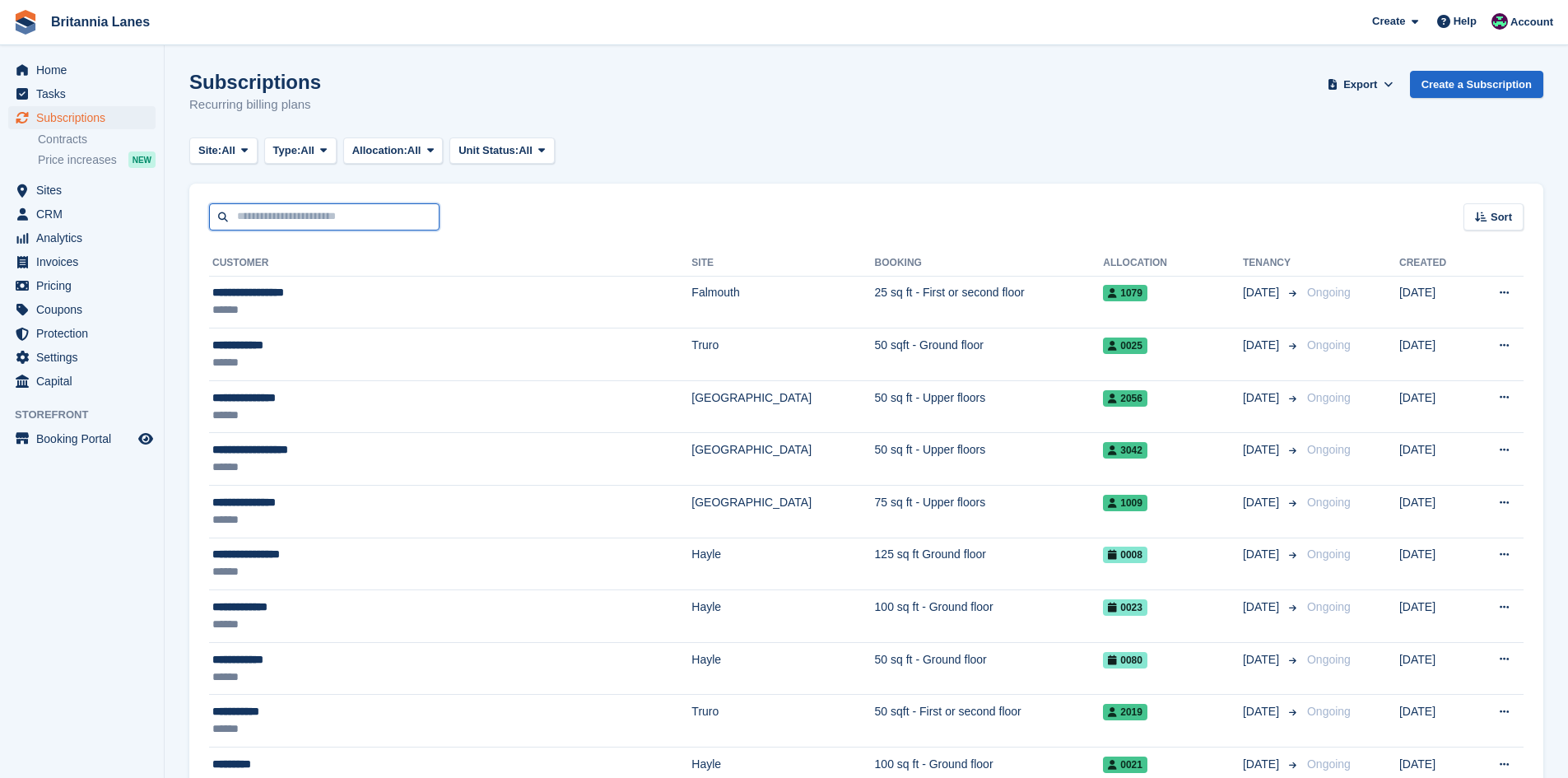
click at [252, 224] on input "text" at bounding box center [325, 217] width 231 height 28
type input "*****"
click at [271, 213] on input "*****" at bounding box center [325, 217] width 231 height 28
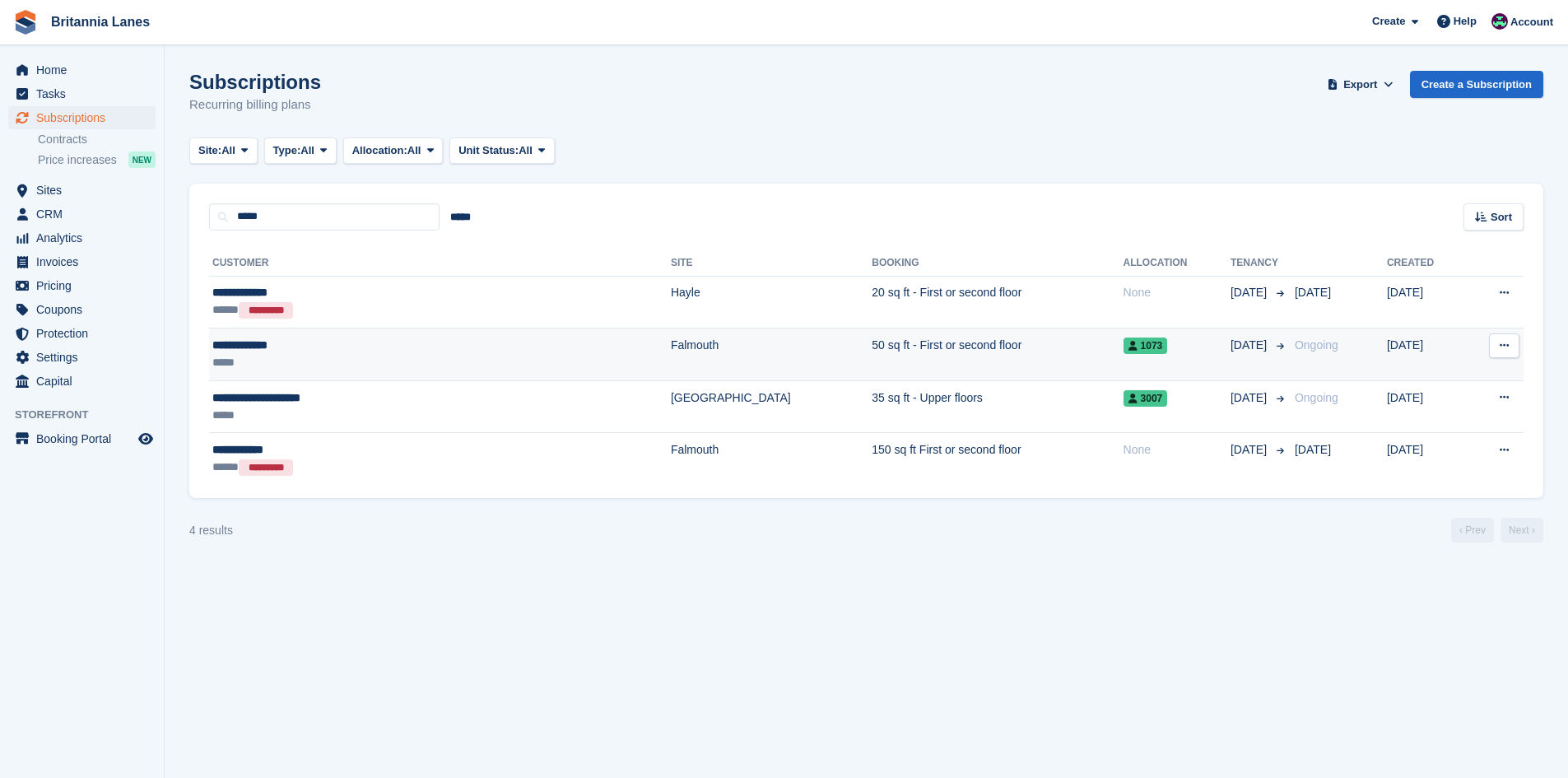
click at [299, 332] on td "**********" at bounding box center [440, 354] width 462 height 53
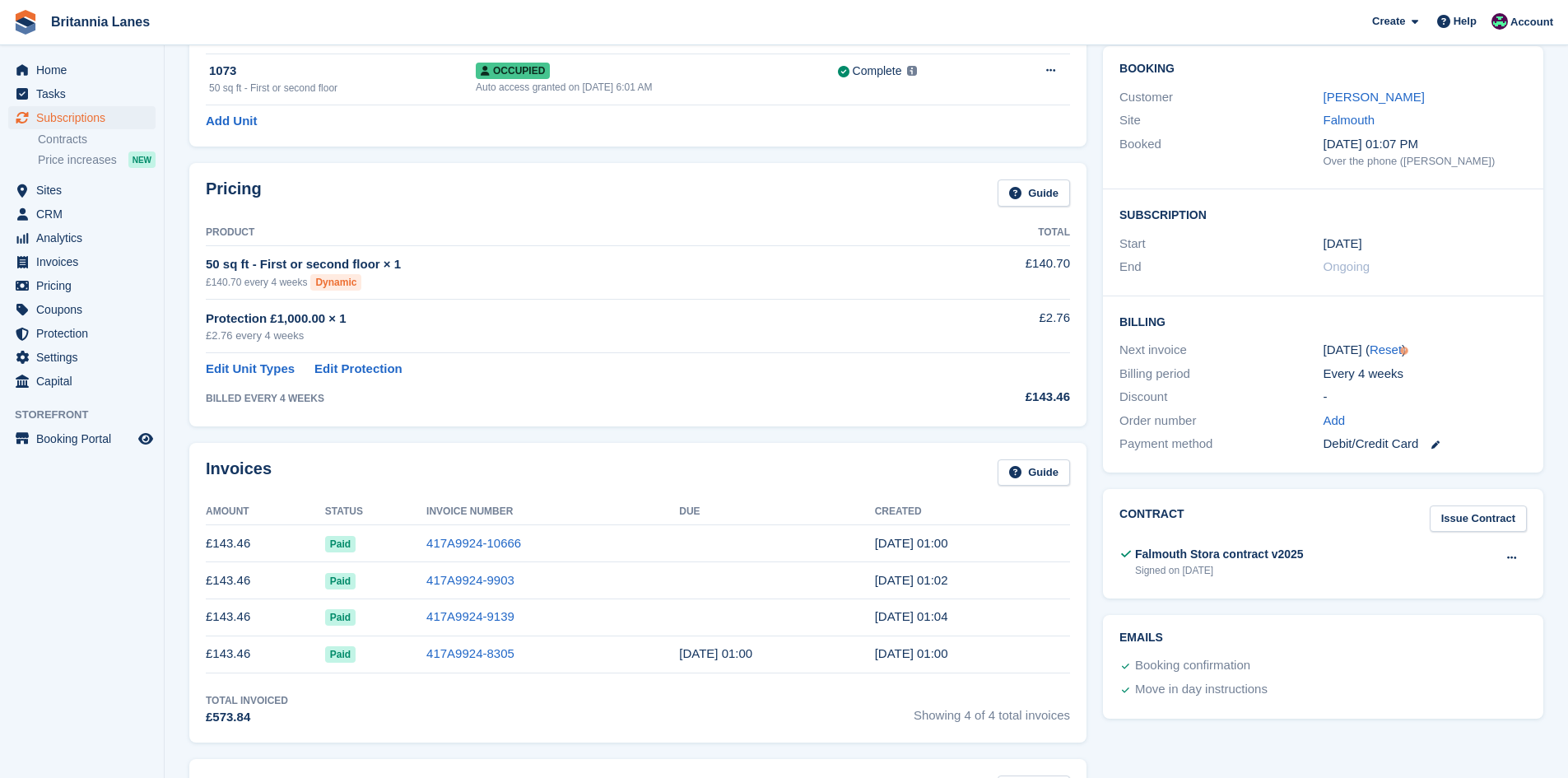
scroll to position [165, 0]
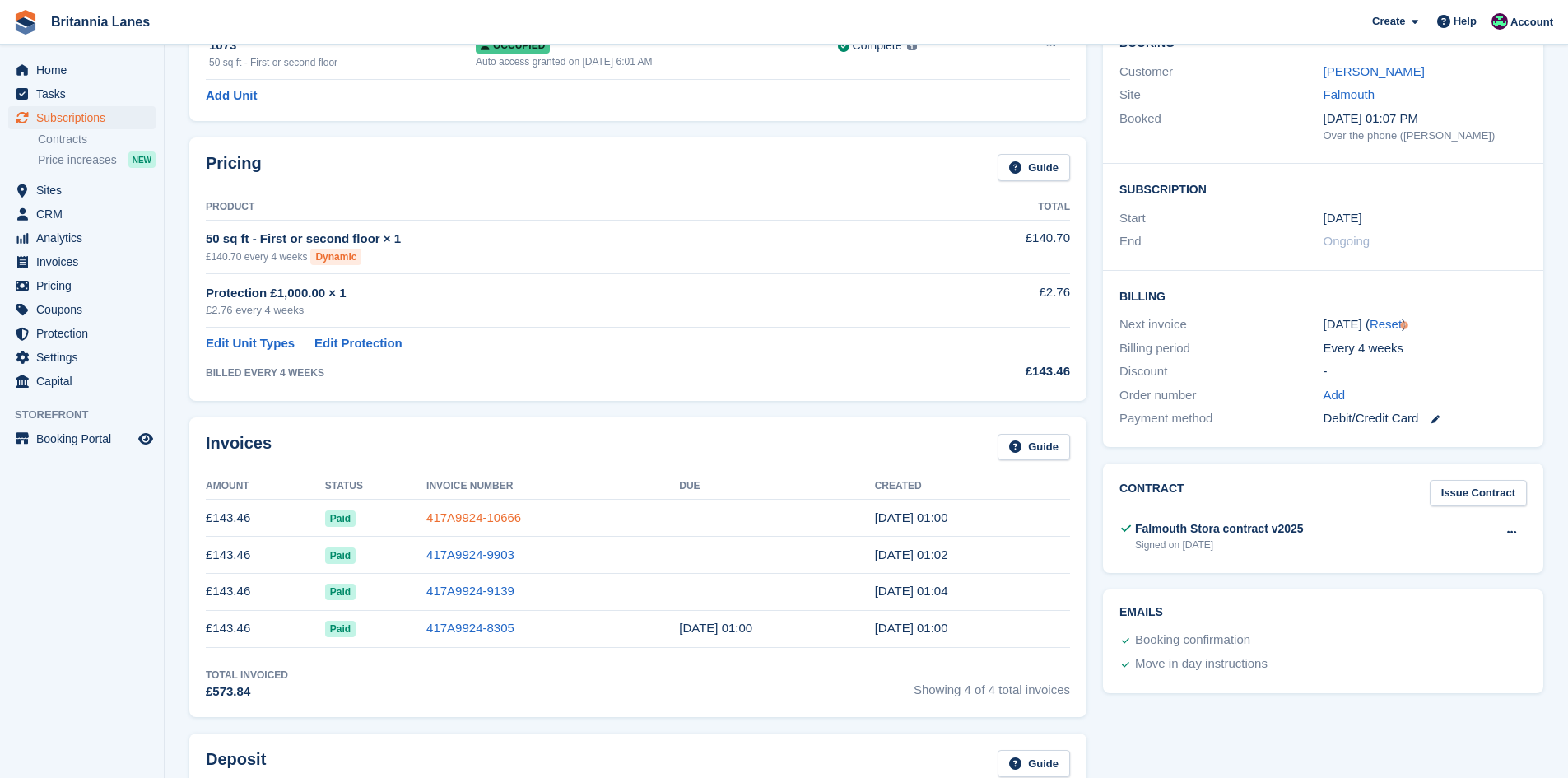
click at [449, 519] on link "417A9924-10666" at bounding box center [474, 518] width 95 height 14
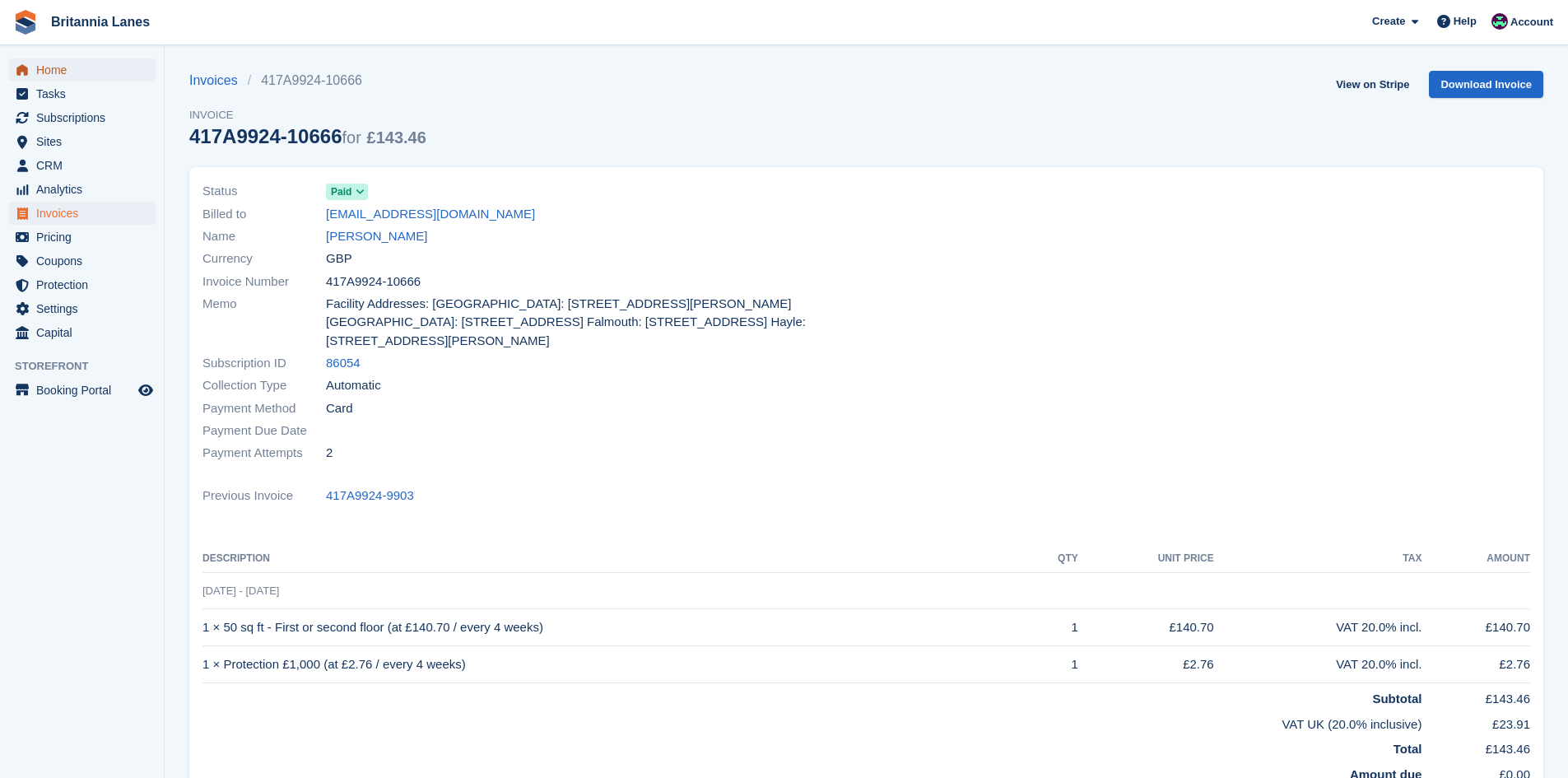
click at [79, 65] on span "Home" at bounding box center [85, 70] width 99 height 23
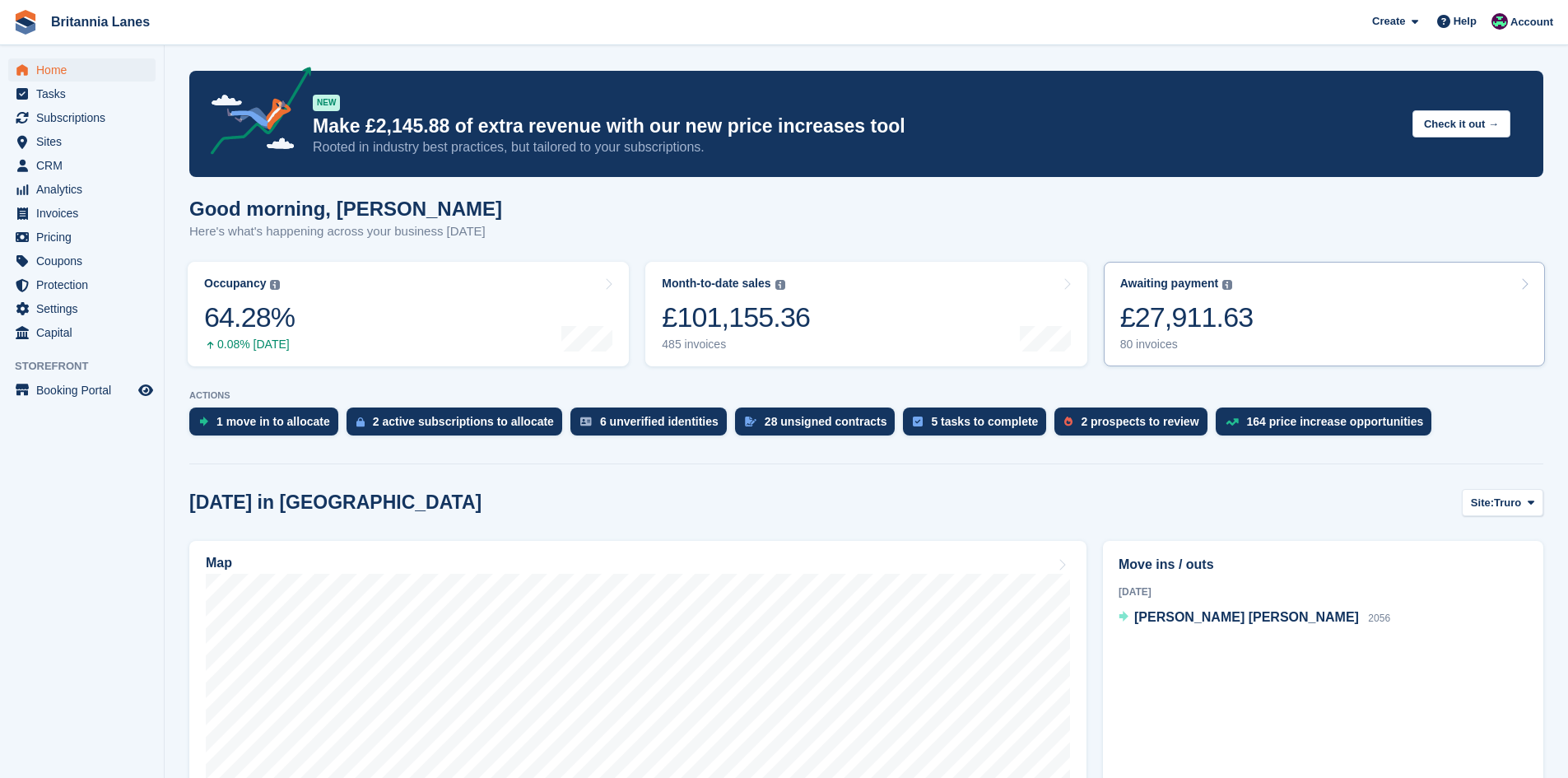
click at [1212, 301] on div "£27,911.63" at bounding box center [1187, 317] width 133 height 34
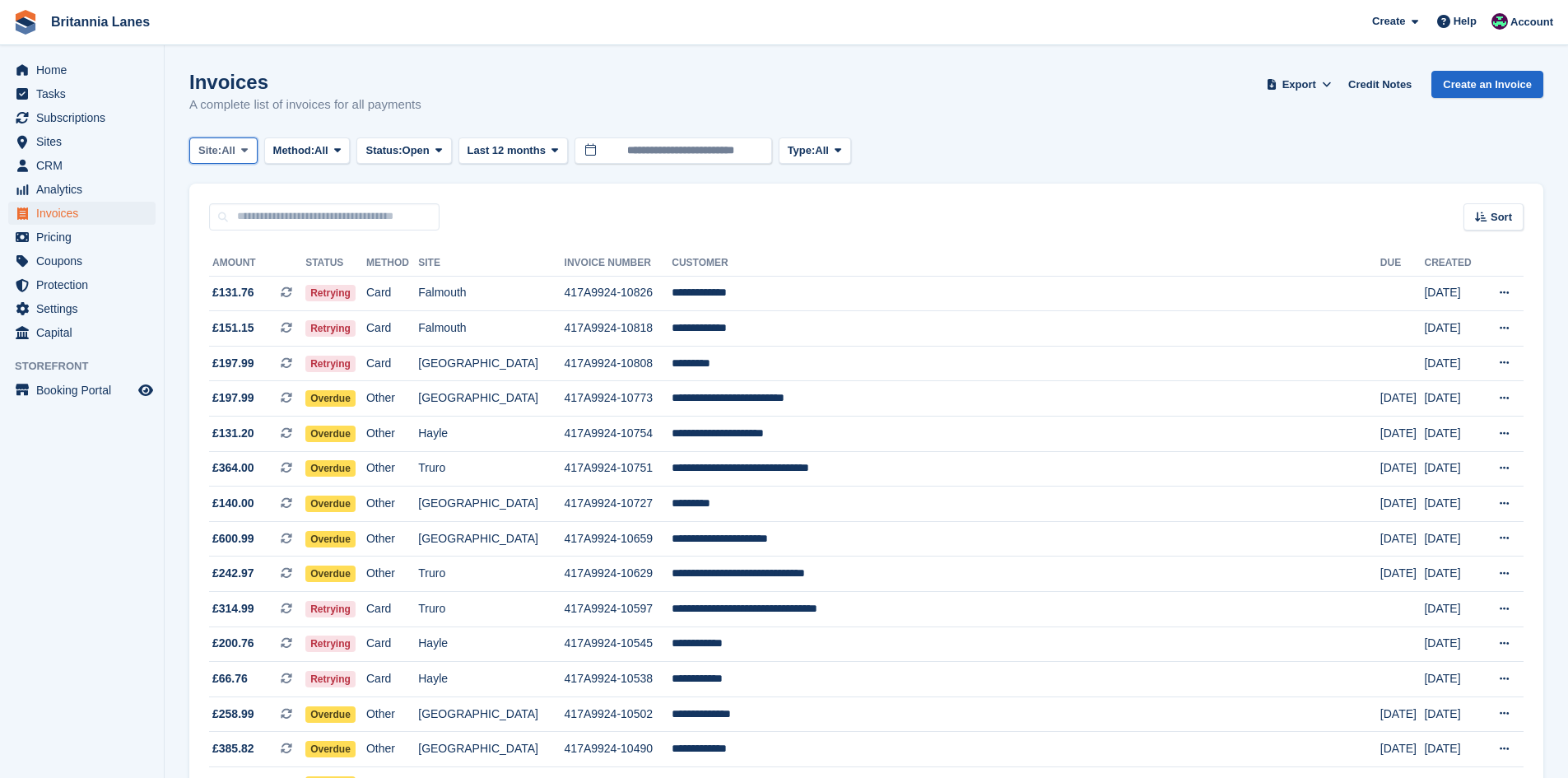
drag, startPoint x: 224, startPoint y: 145, endPoint x: 231, endPoint y: 171, distance: 26.9
click at [221, 145] on span "Site:" at bounding box center [209, 150] width 23 height 16
click at [239, 221] on link "Truro" at bounding box center [270, 219] width 148 height 29
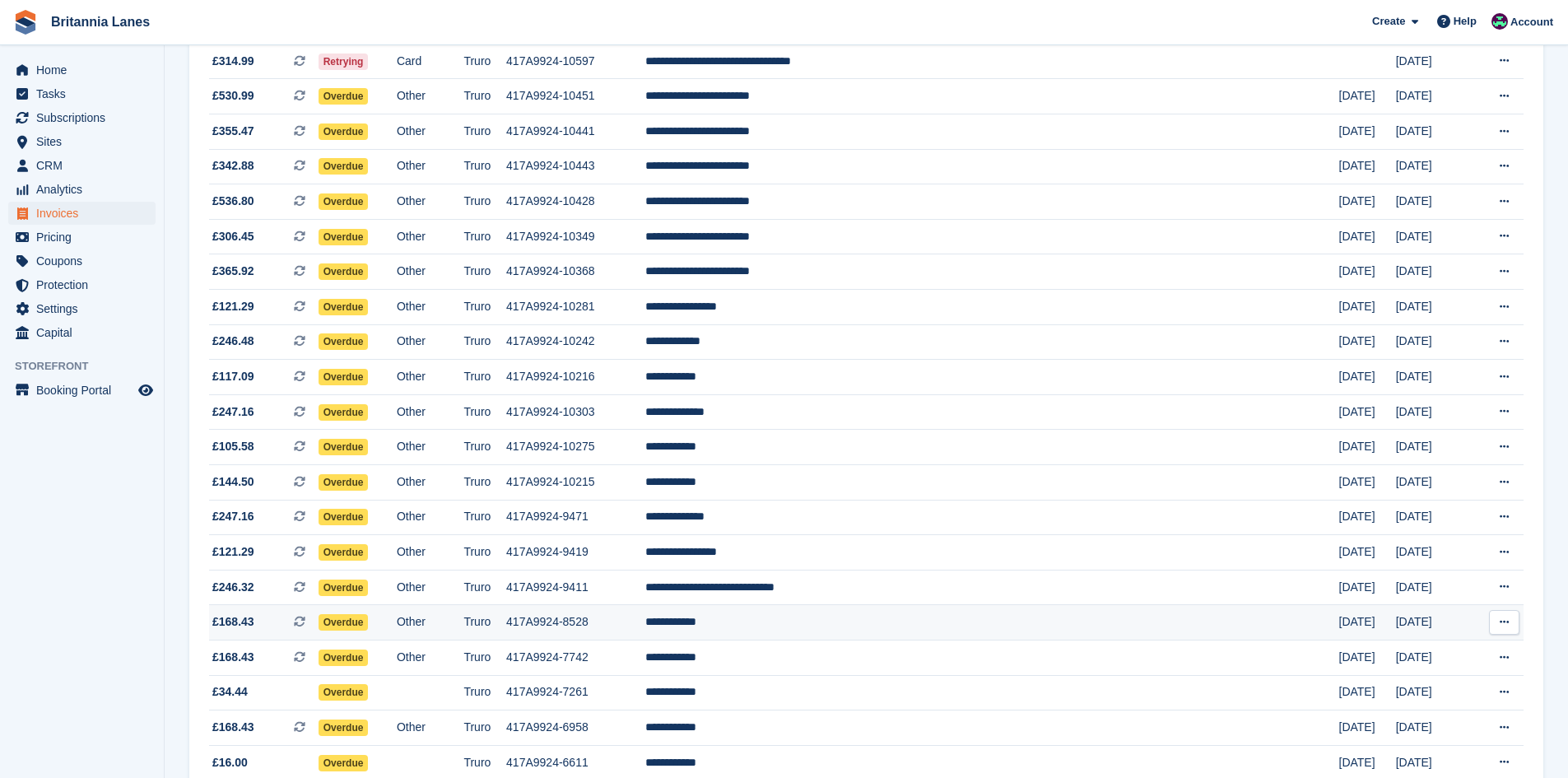
scroll to position [329, 0]
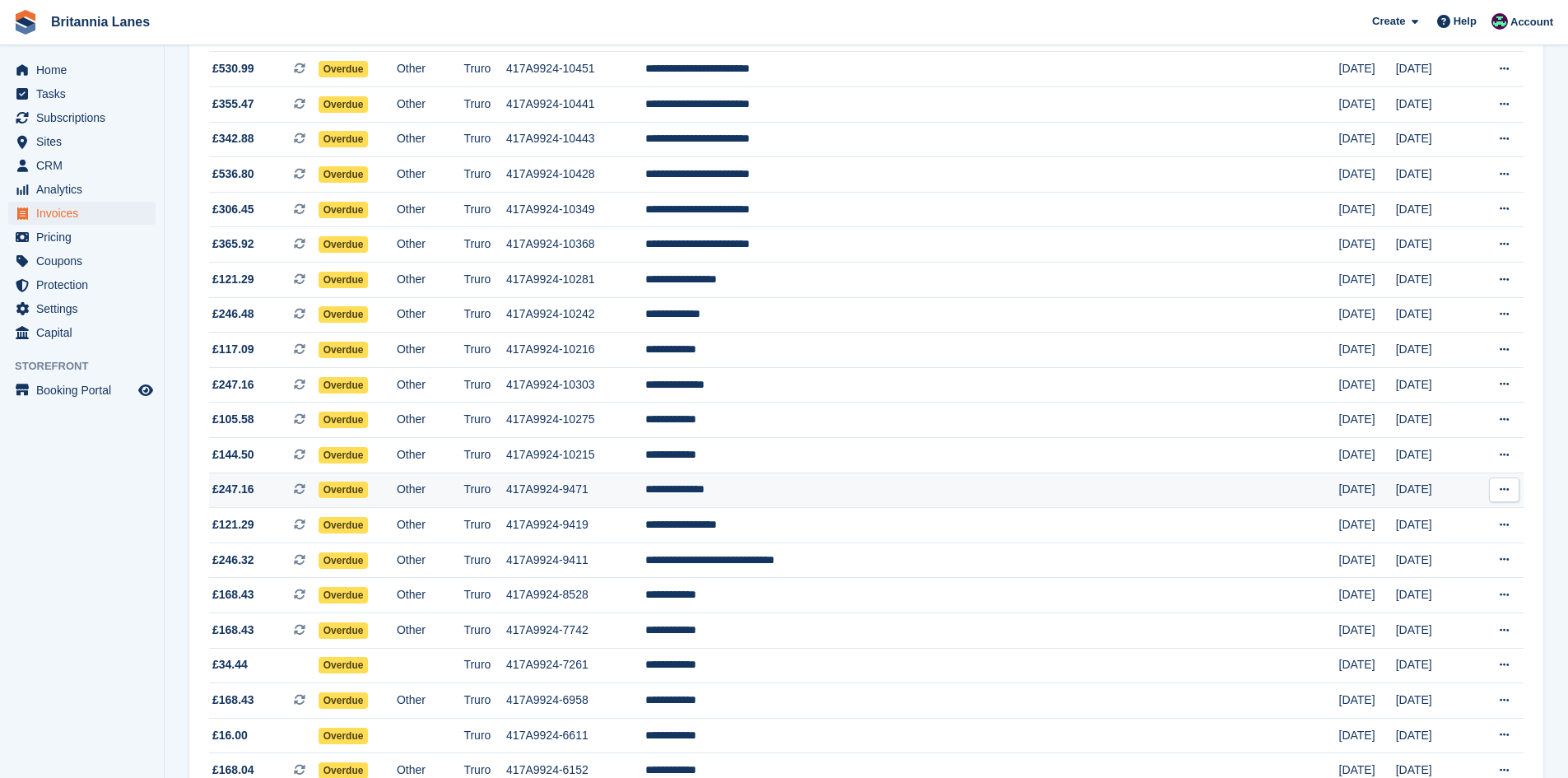
click at [879, 492] on td "**********" at bounding box center [992, 490] width 694 height 35
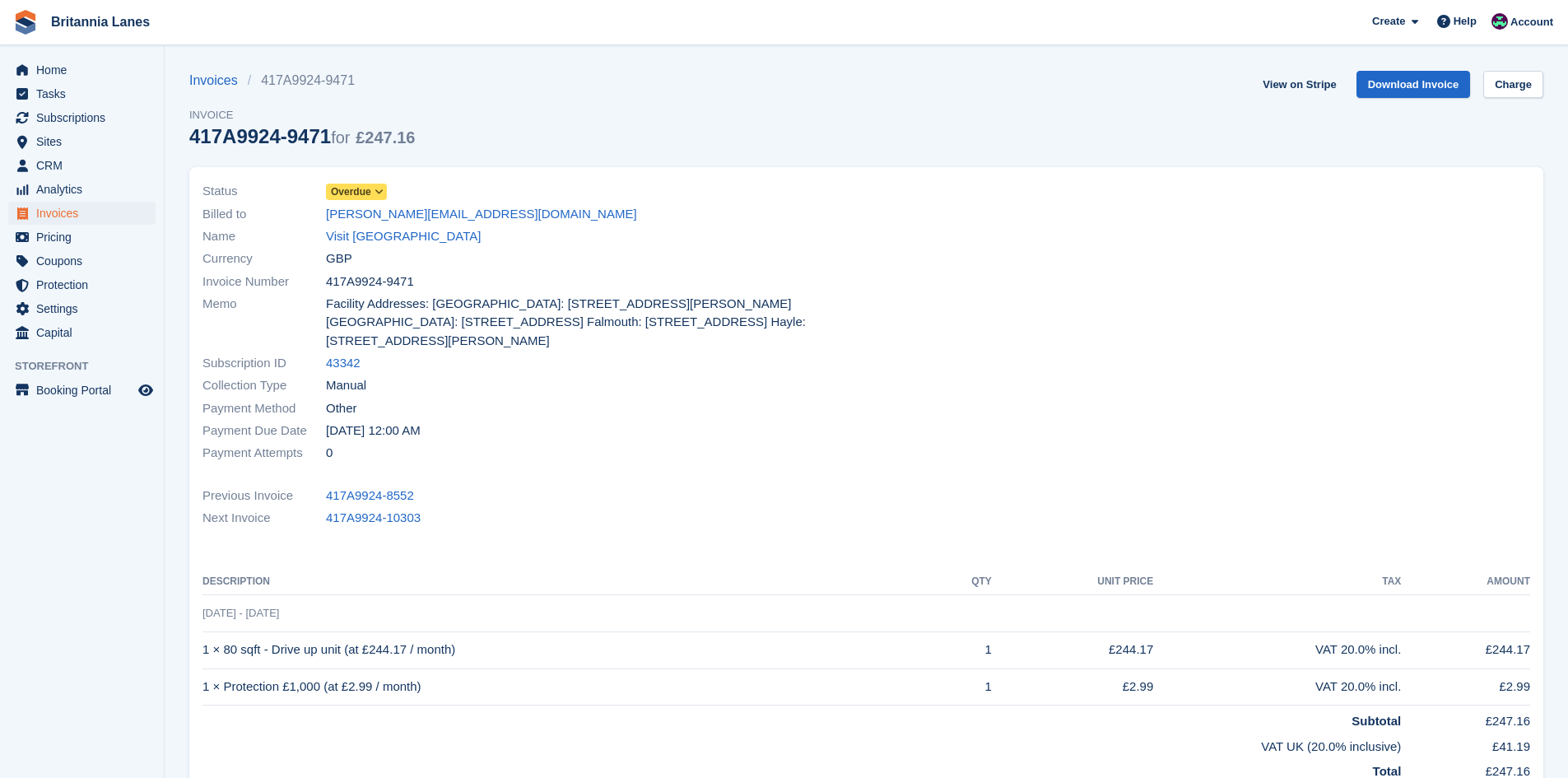
drag, startPoint x: 363, startPoint y: 237, endPoint x: 472, endPoint y: 329, distance: 142.6
click at [363, 237] on link "Visit [GEOGRAPHIC_DATA]" at bounding box center [404, 237] width 155 height 19
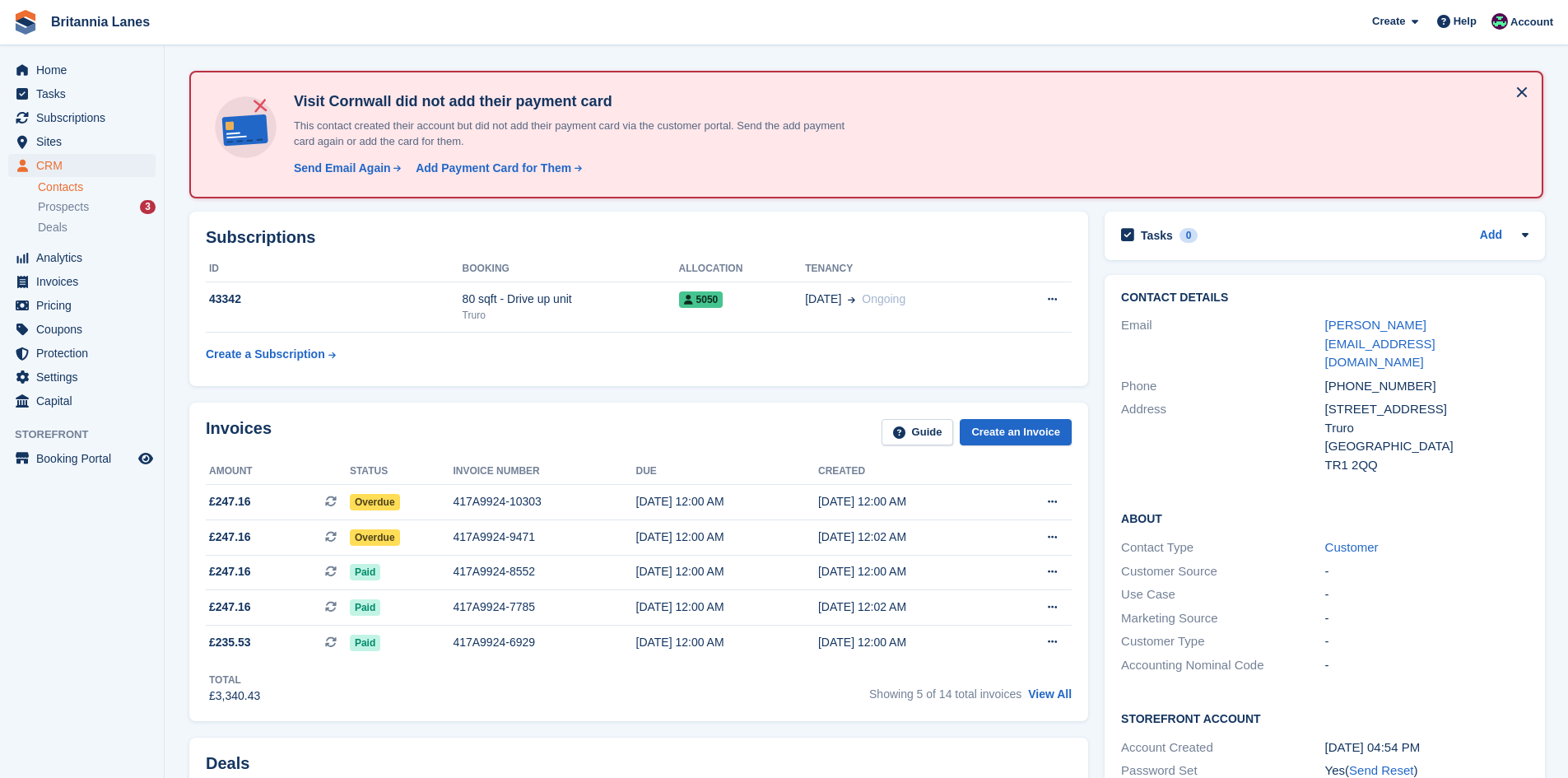
scroll to position [83, 0]
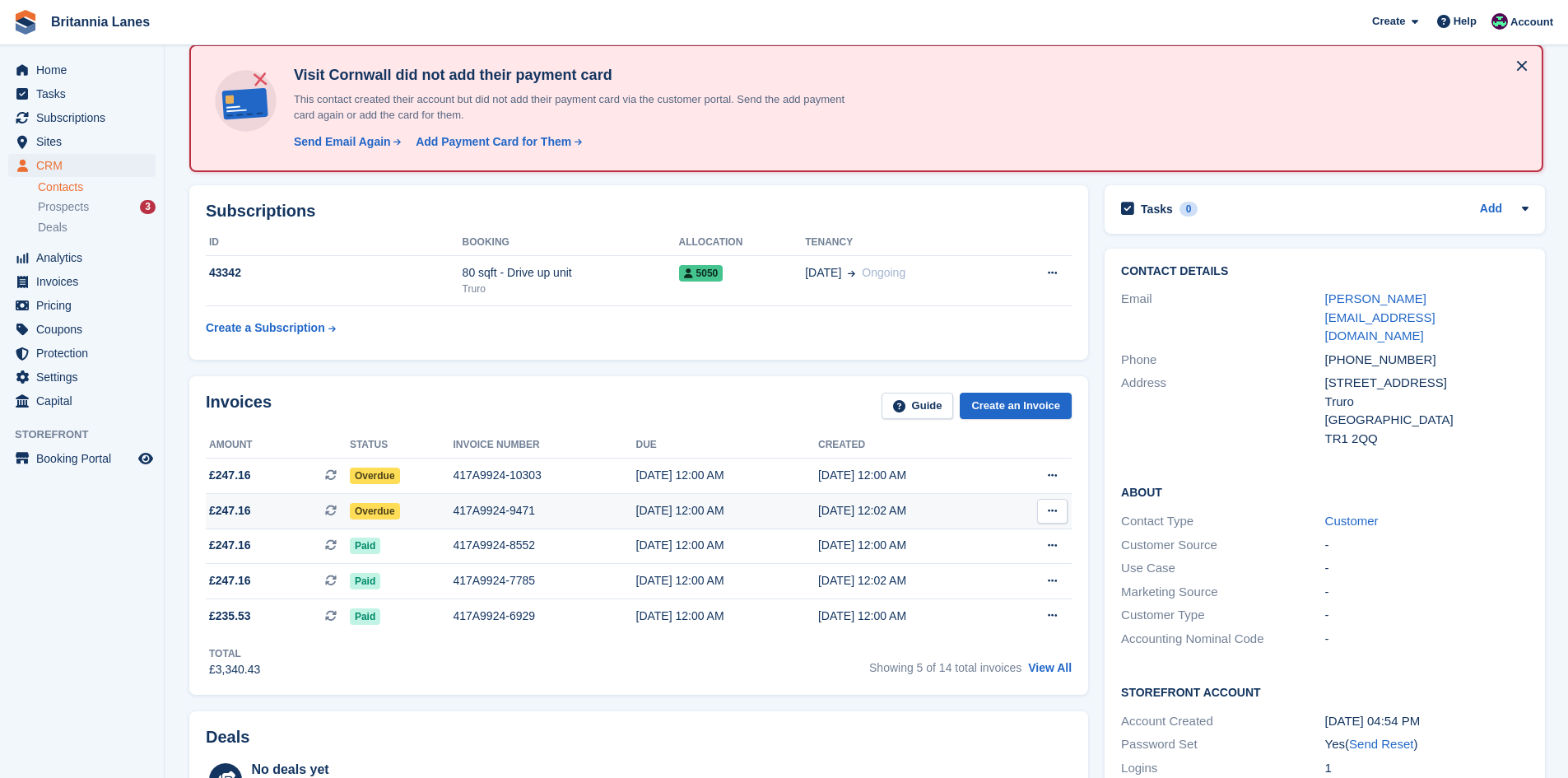
click at [531, 512] on div "417A9924-9471" at bounding box center [544, 511] width 183 height 17
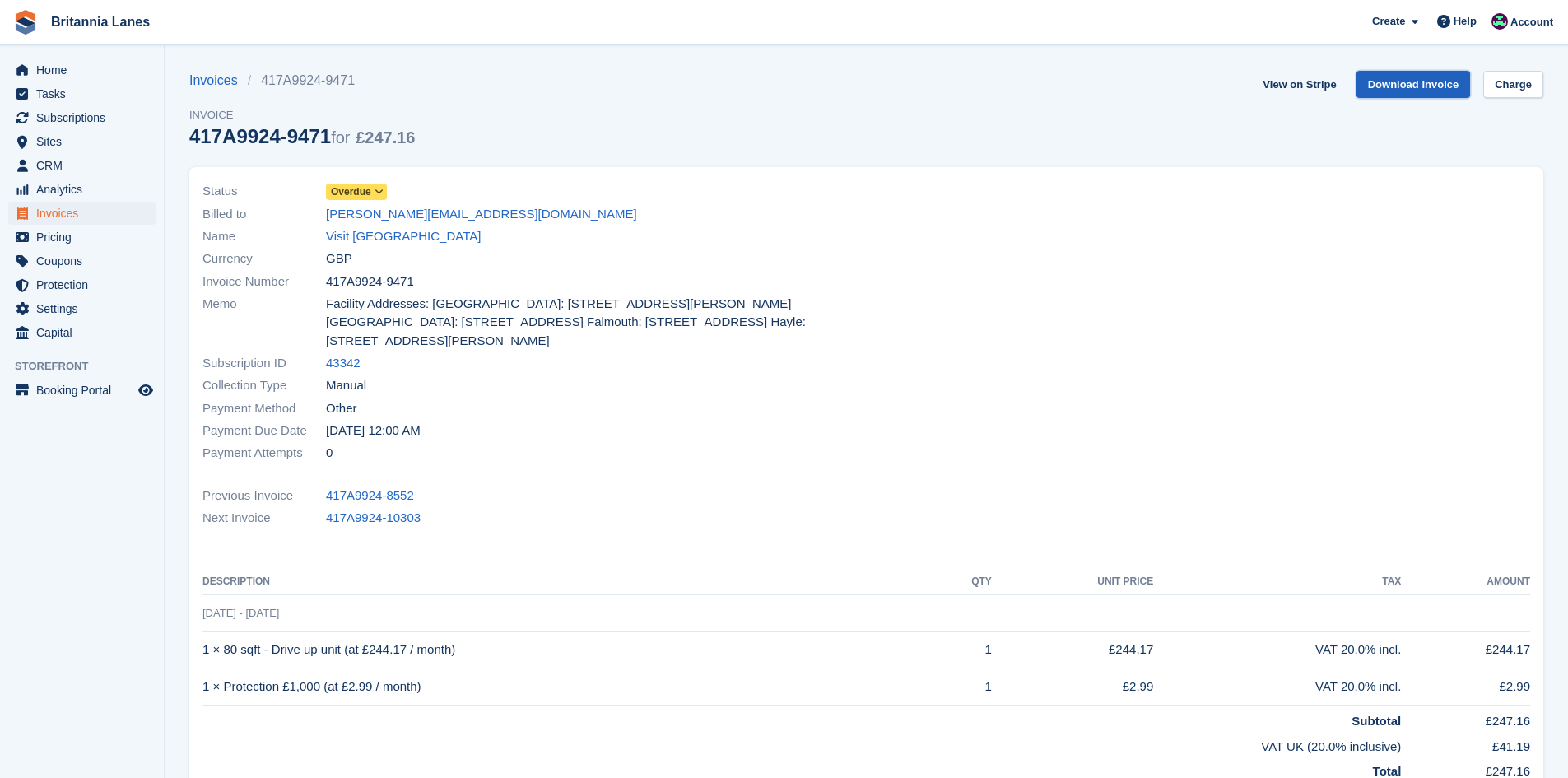
click at [1422, 90] on link "Download Invoice" at bounding box center [1413, 84] width 115 height 28
click at [375, 212] on link "[PERSON_NAME][EMAIL_ADDRESS][DOMAIN_NAME]" at bounding box center [481, 215] width 311 height 19
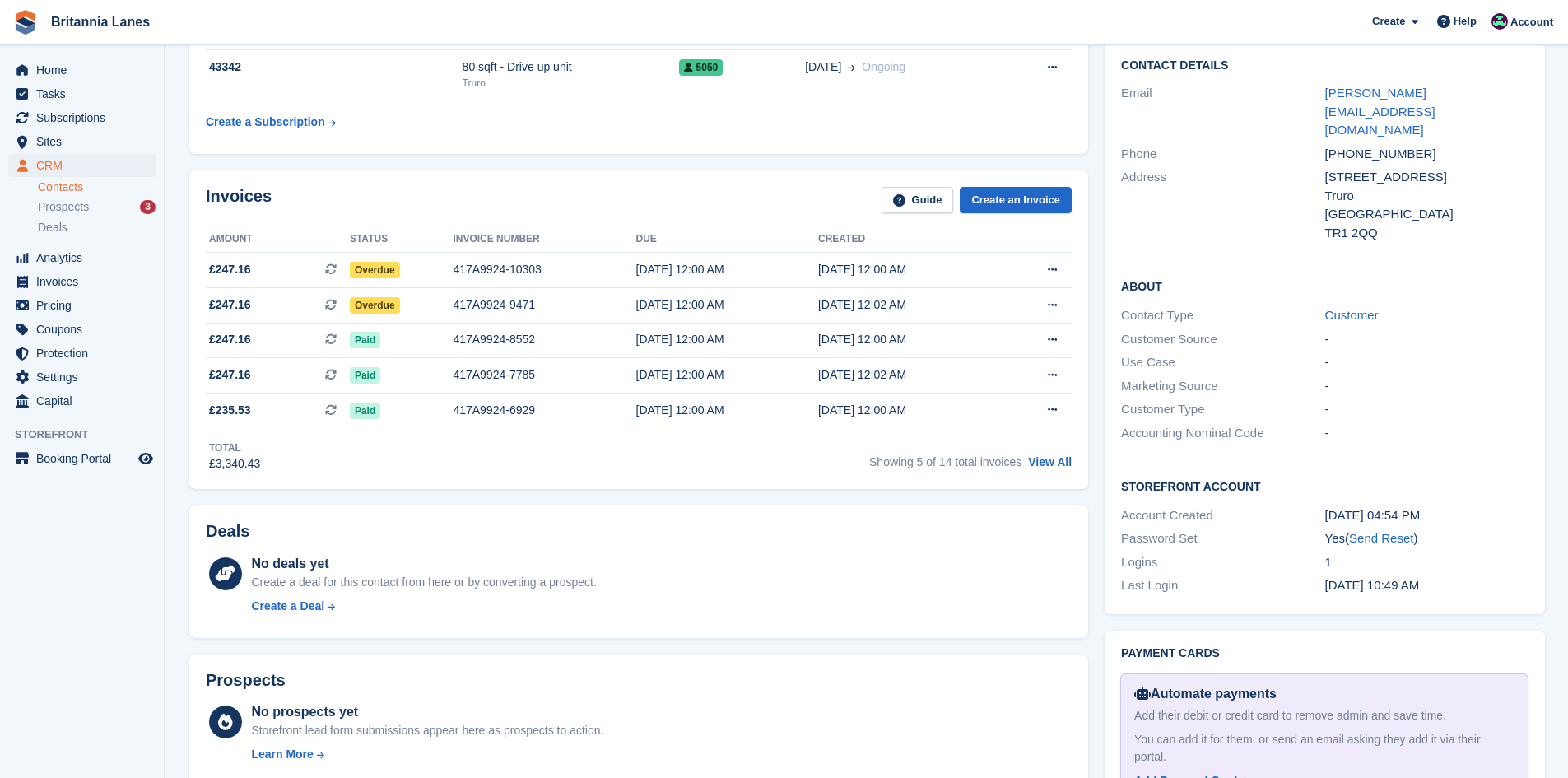
scroll to position [165, 0]
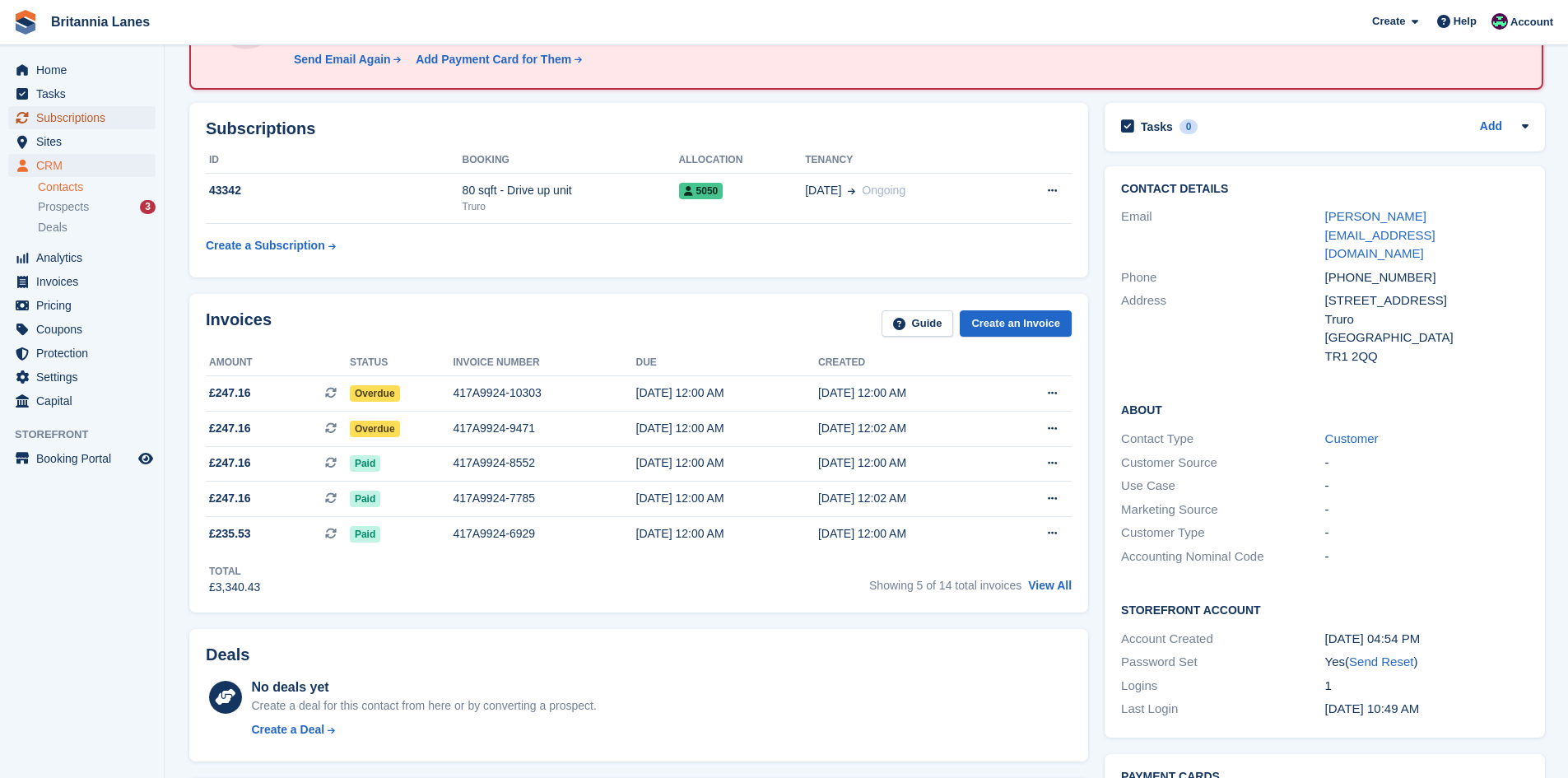
click at [30, 120] on span "menu" at bounding box center [22, 117] width 20 height 20
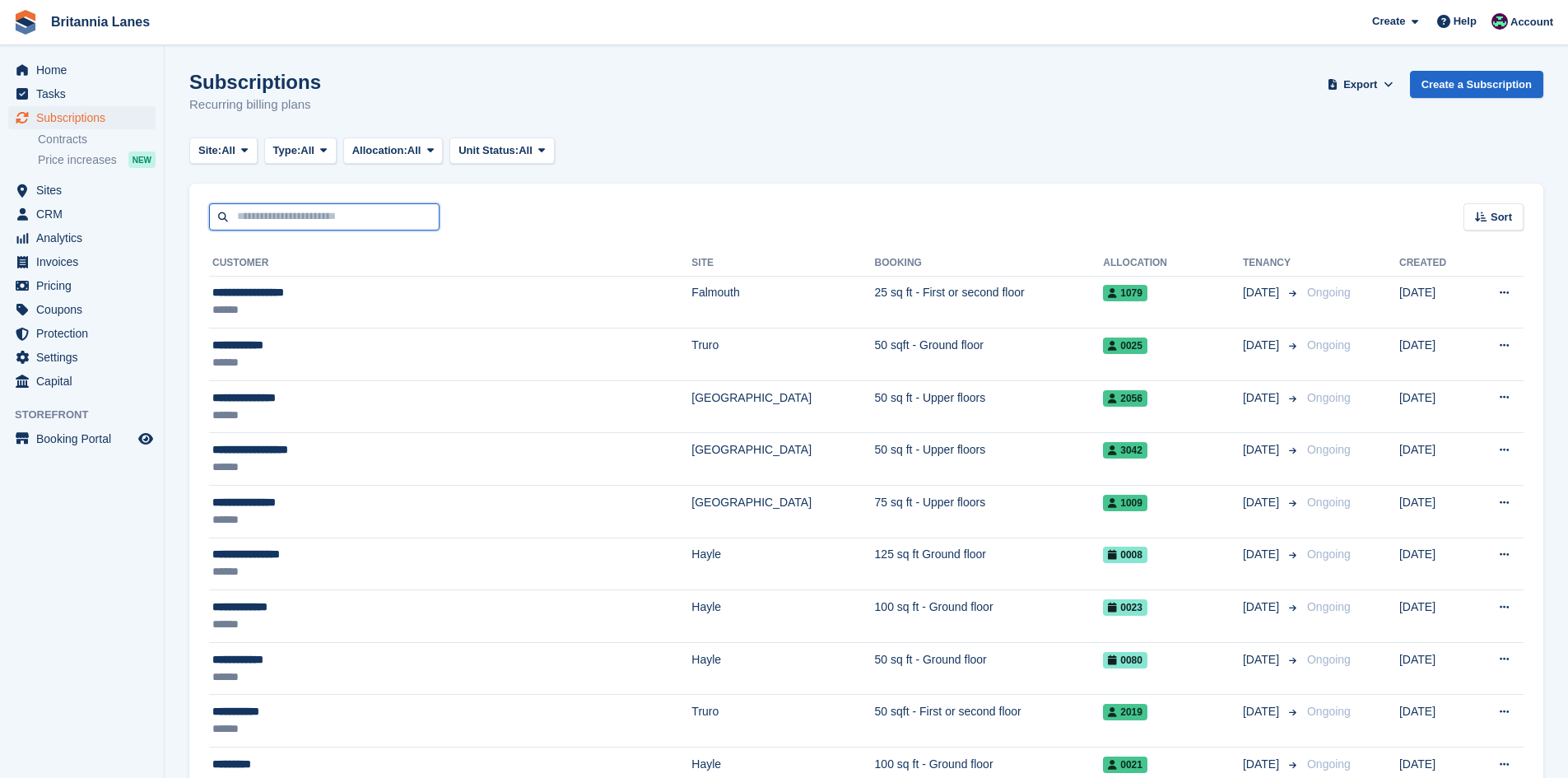
click at [263, 207] on input "text" at bounding box center [325, 217] width 231 height 28
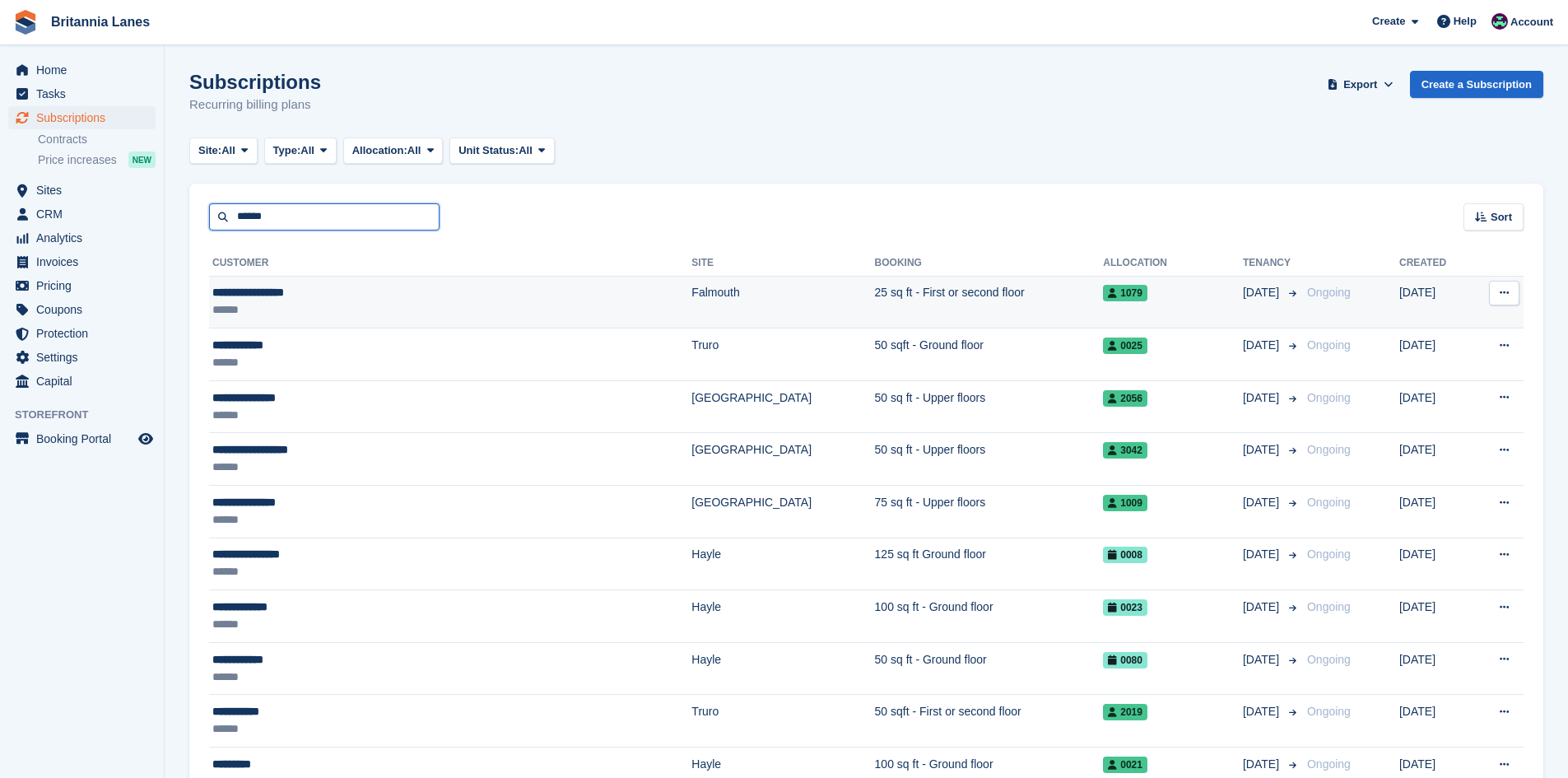
type input "******"
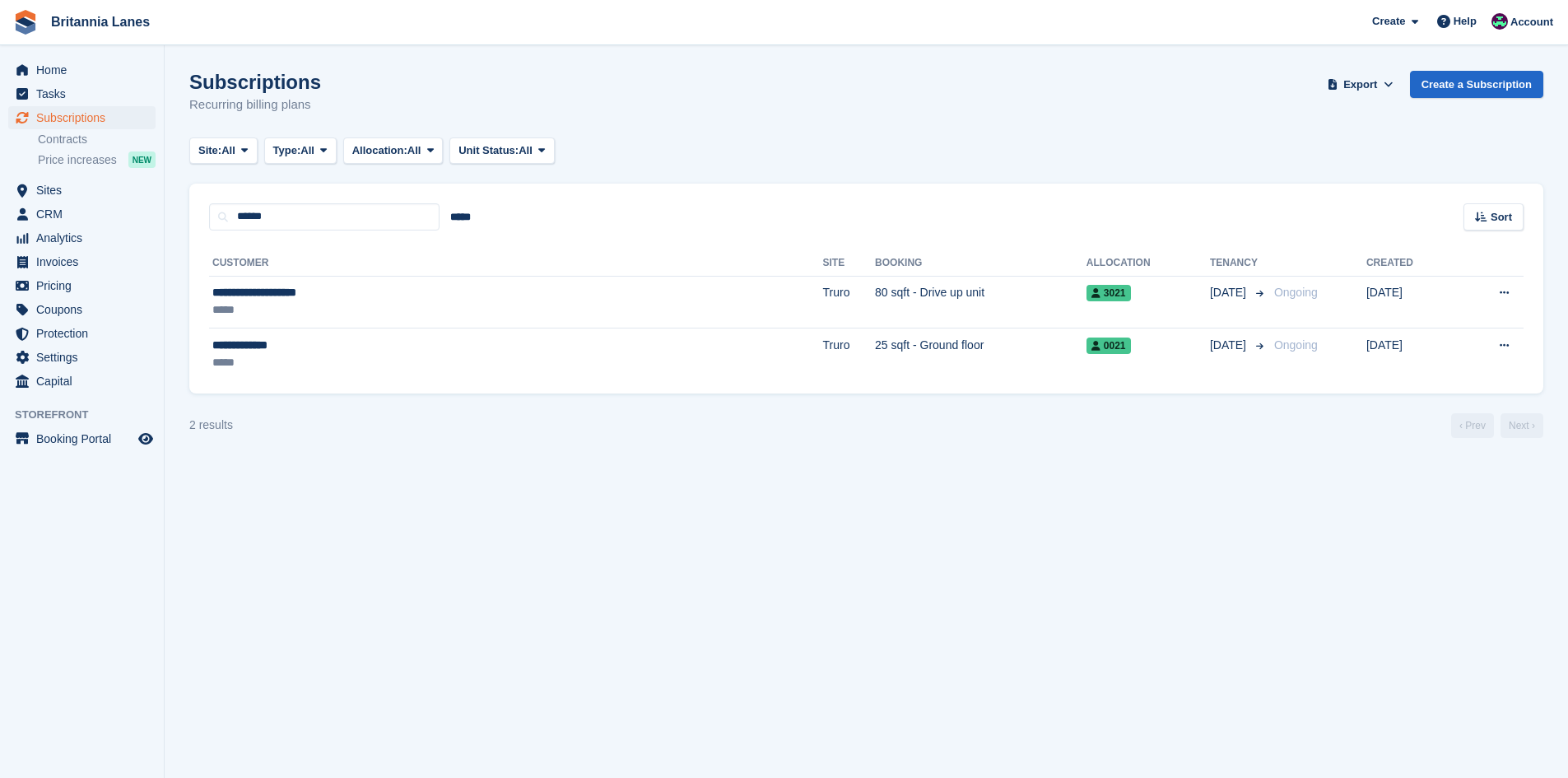
click at [875, 286] on td "80 sqft - Drive up unit" at bounding box center [981, 302] width 212 height 53
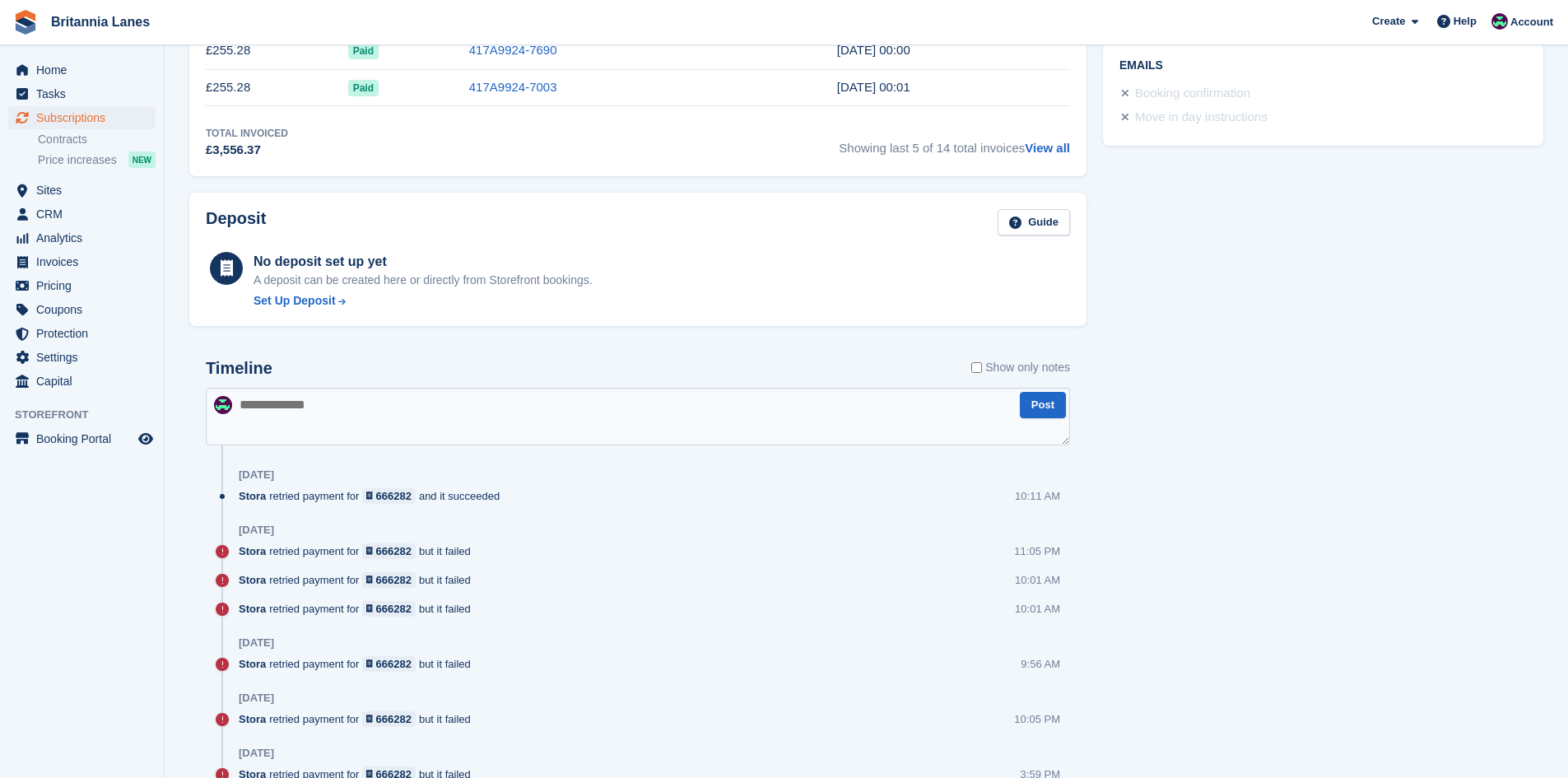
scroll to position [412, 0]
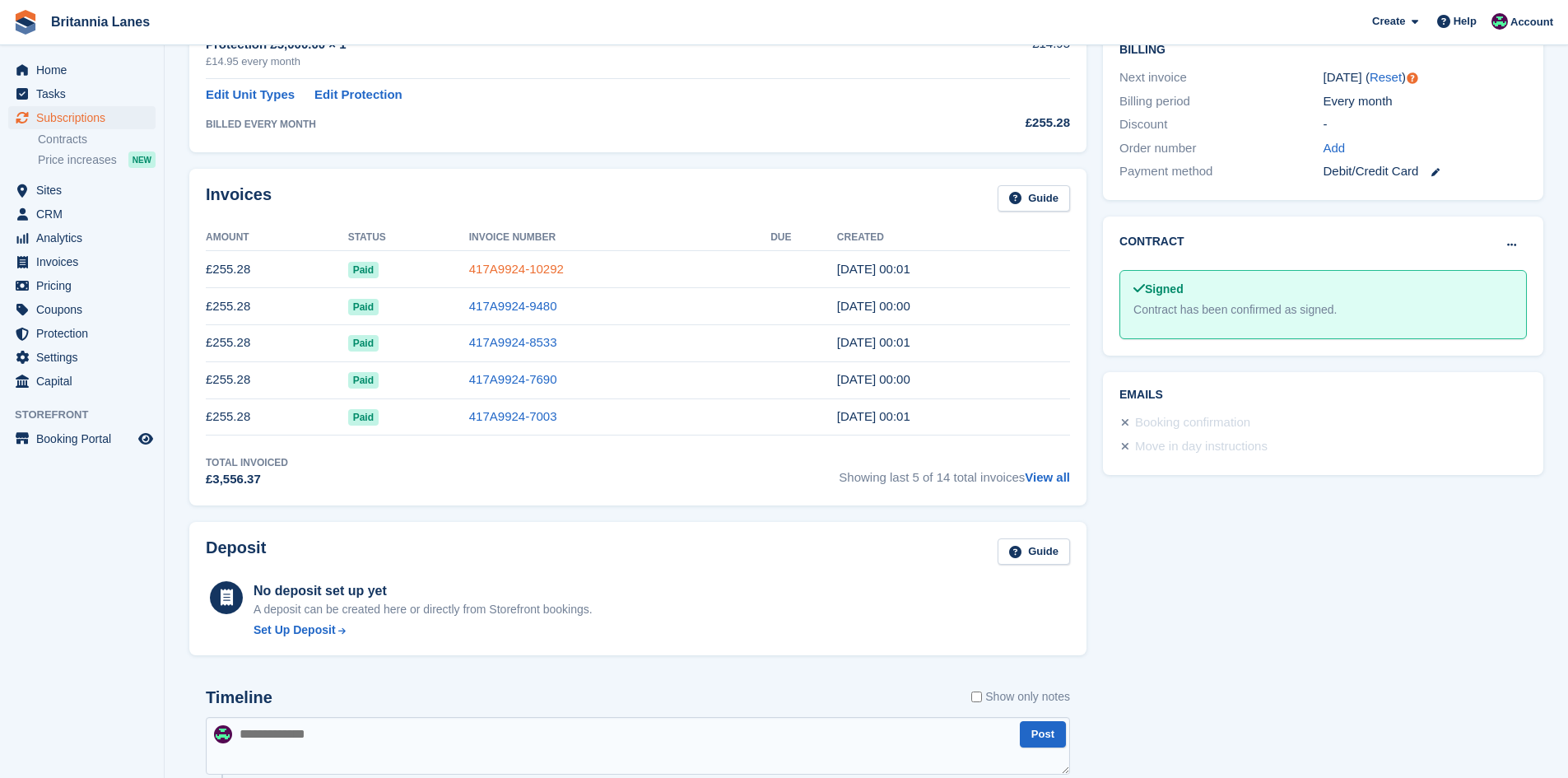
click at [483, 262] on link "417A9924-10292" at bounding box center [517, 269] width 95 height 14
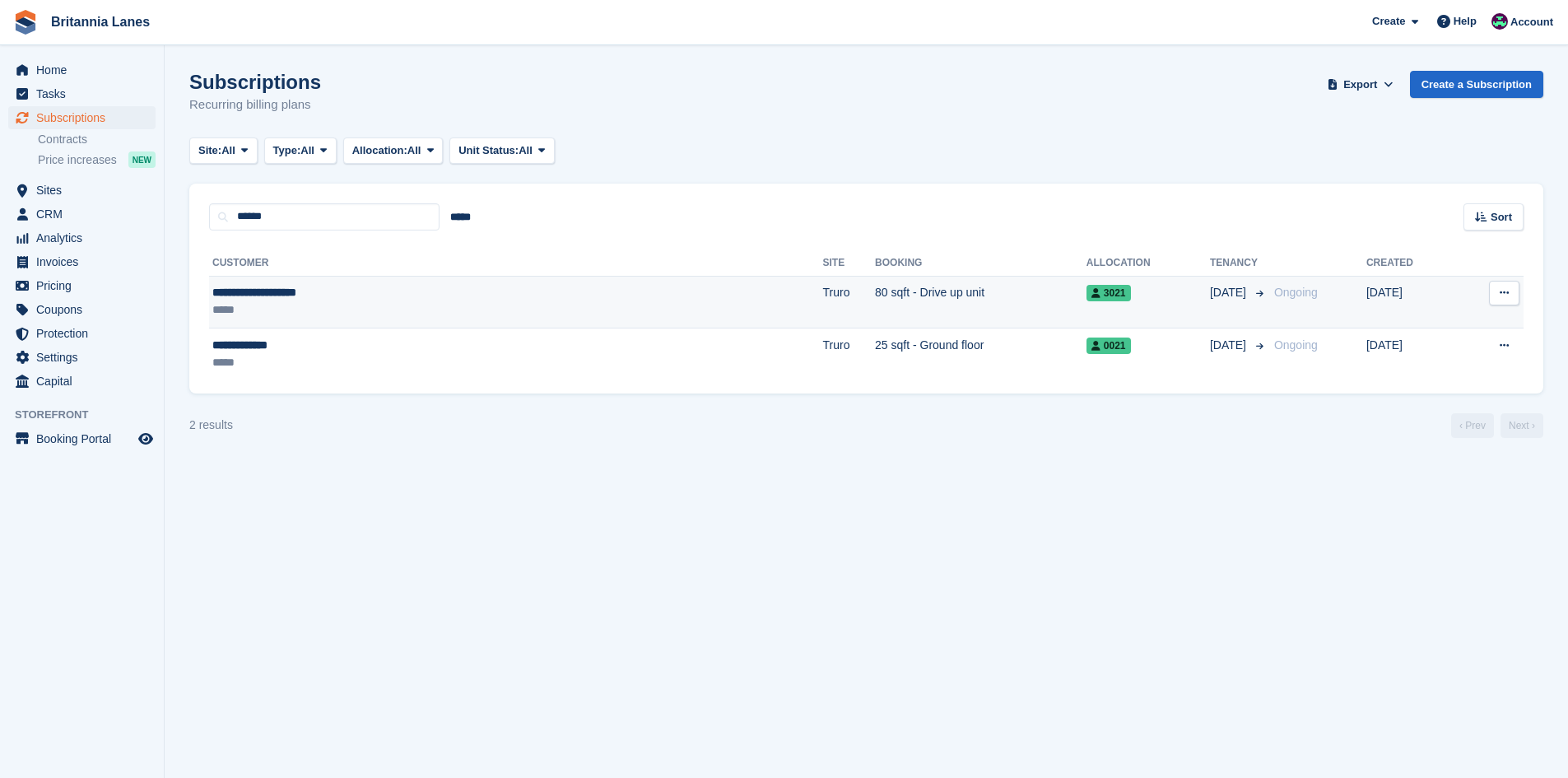
click at [875, 298] on td "80 sqft - Drive up unit" at bounding box center [981, 302] width 212 height 53
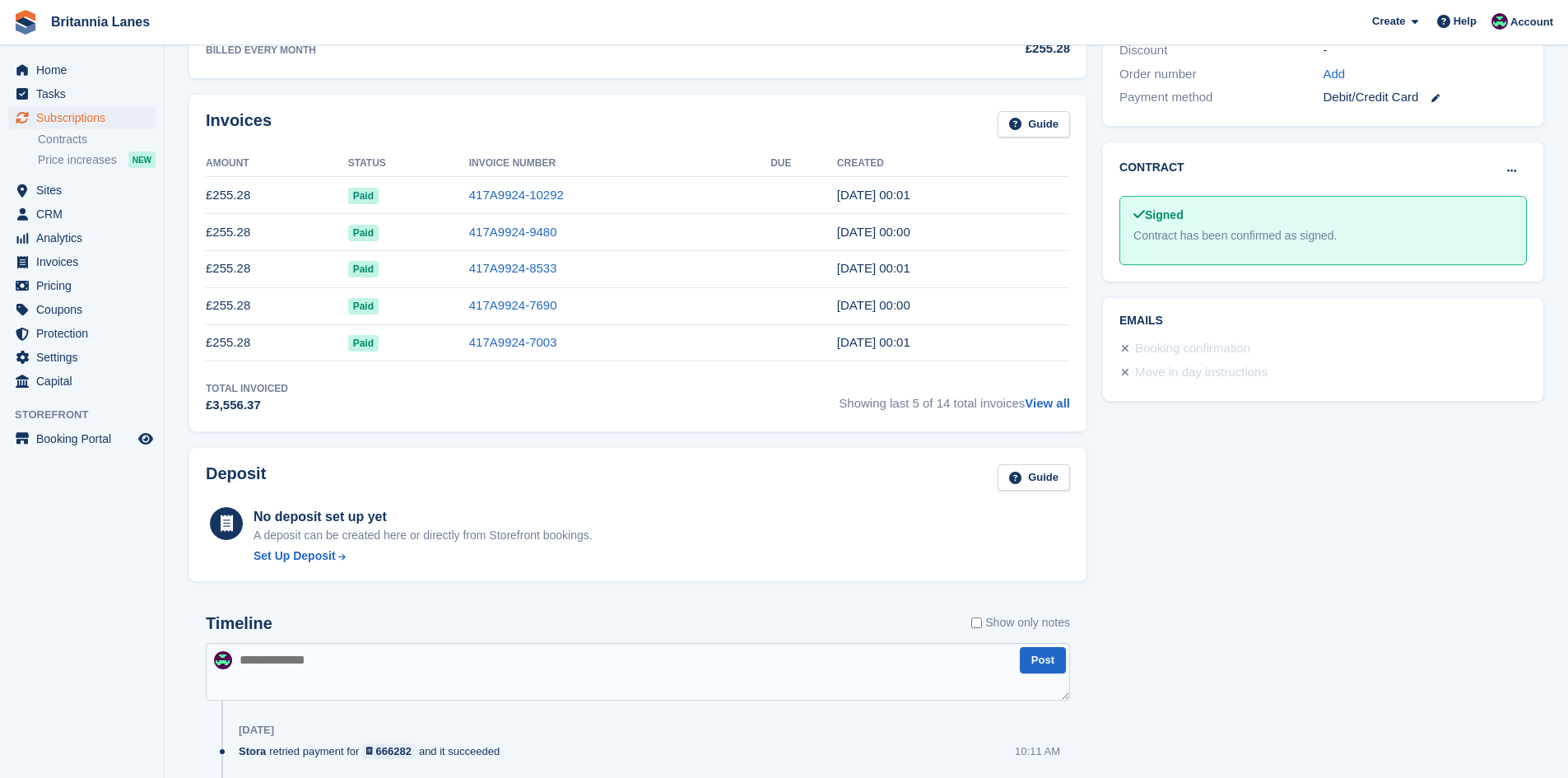
scroll to position [329, 0]
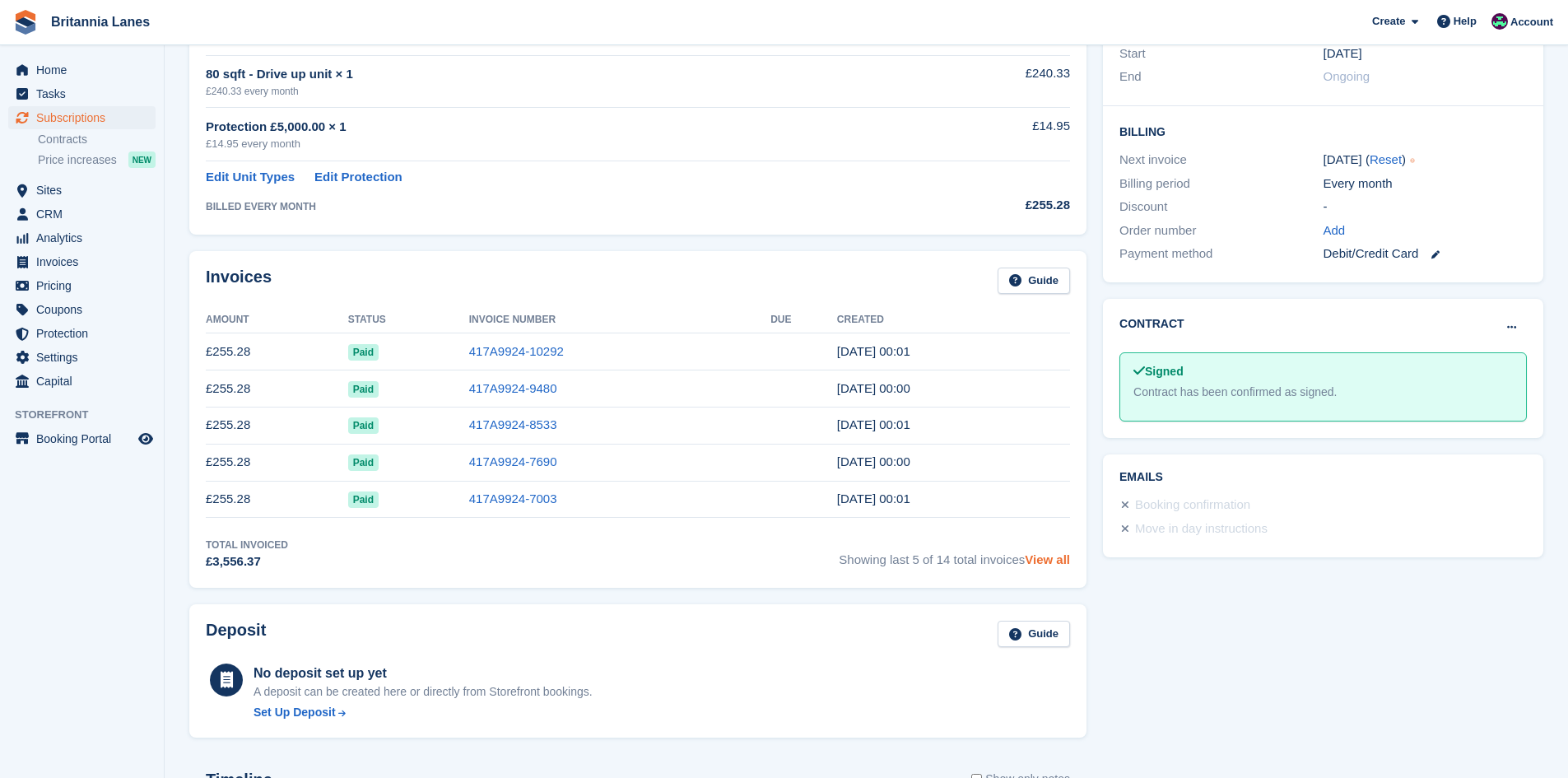
click at [1048, 561] on link "View all" at bounding box center [1047, 559] width 46 height 14
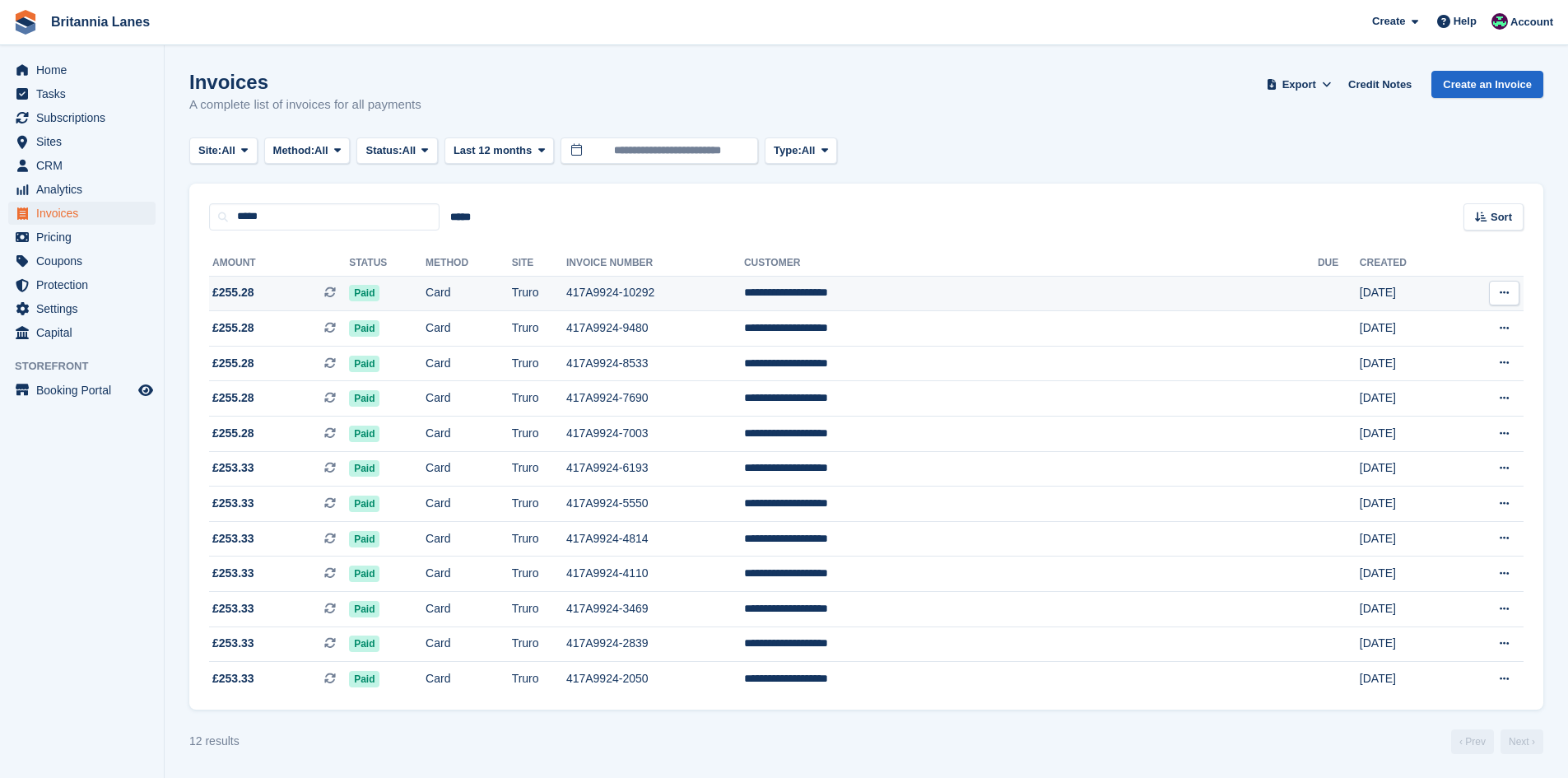
click at [740, 288] on td "417A9924-10292" at bounding box center [655, 293] width 177 height 35
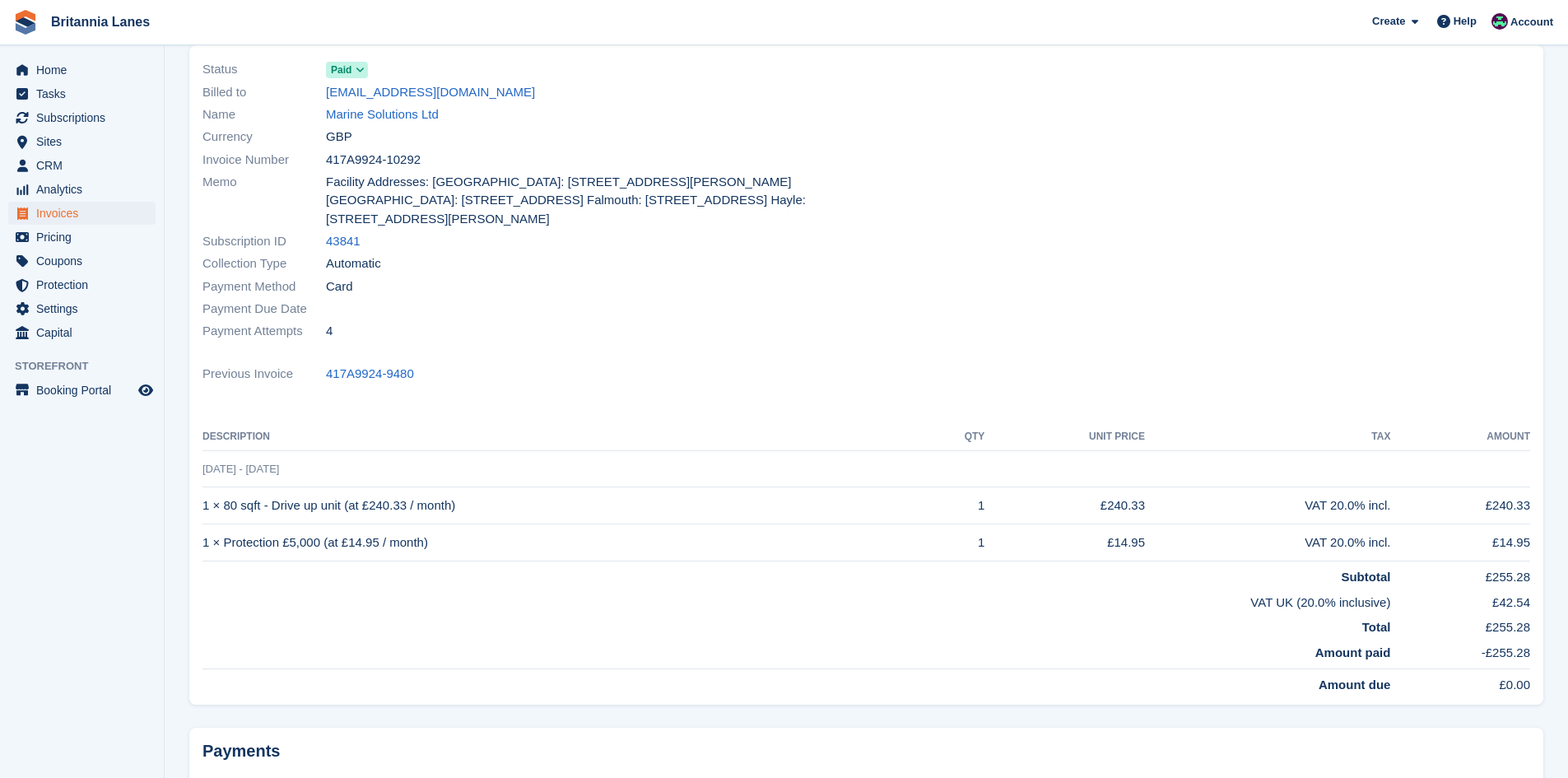
scroll to position [83, 0]
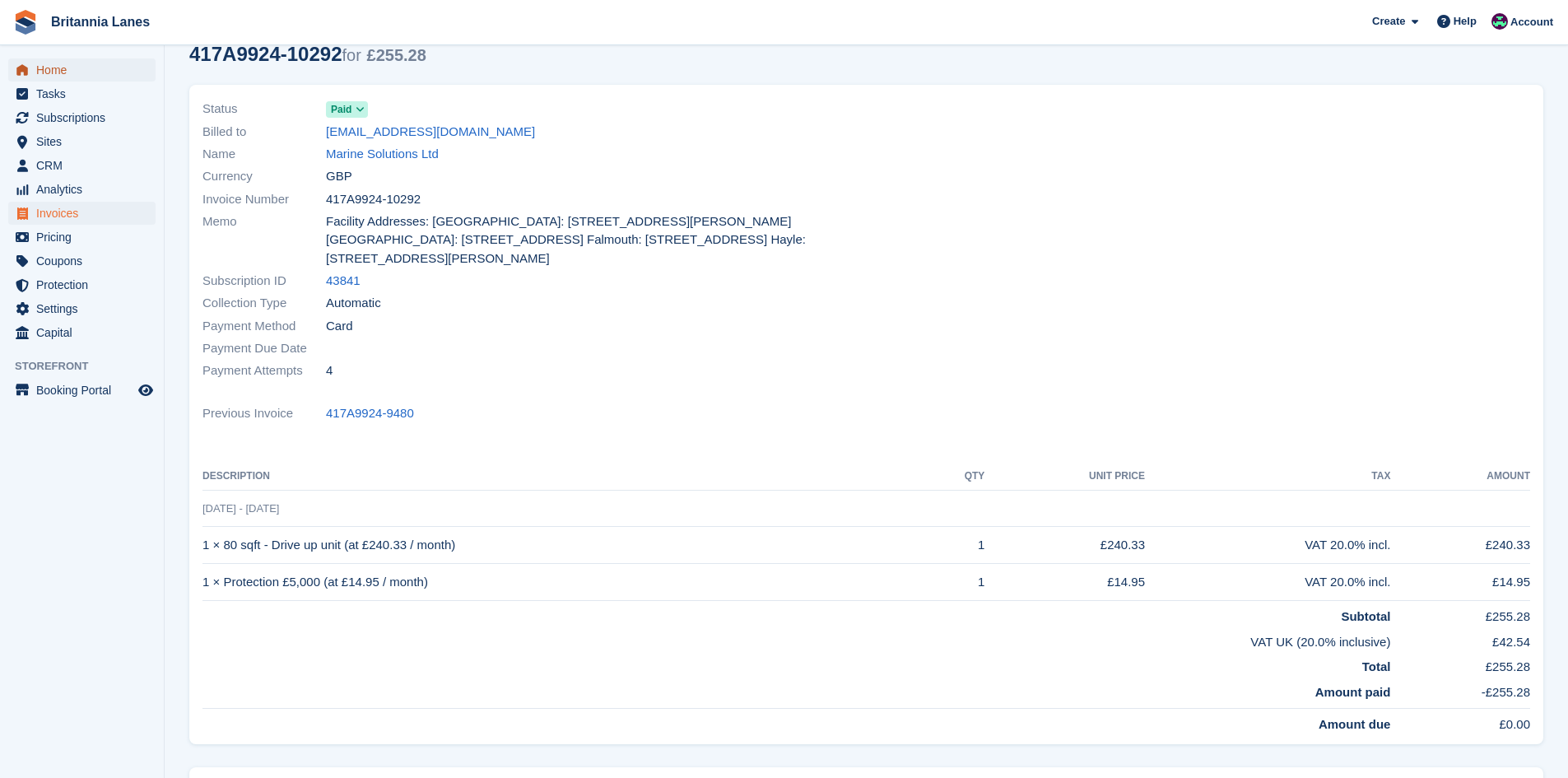
click at [46, 59] on span "Home" at bounding box center [85, 70] width 99 height 23
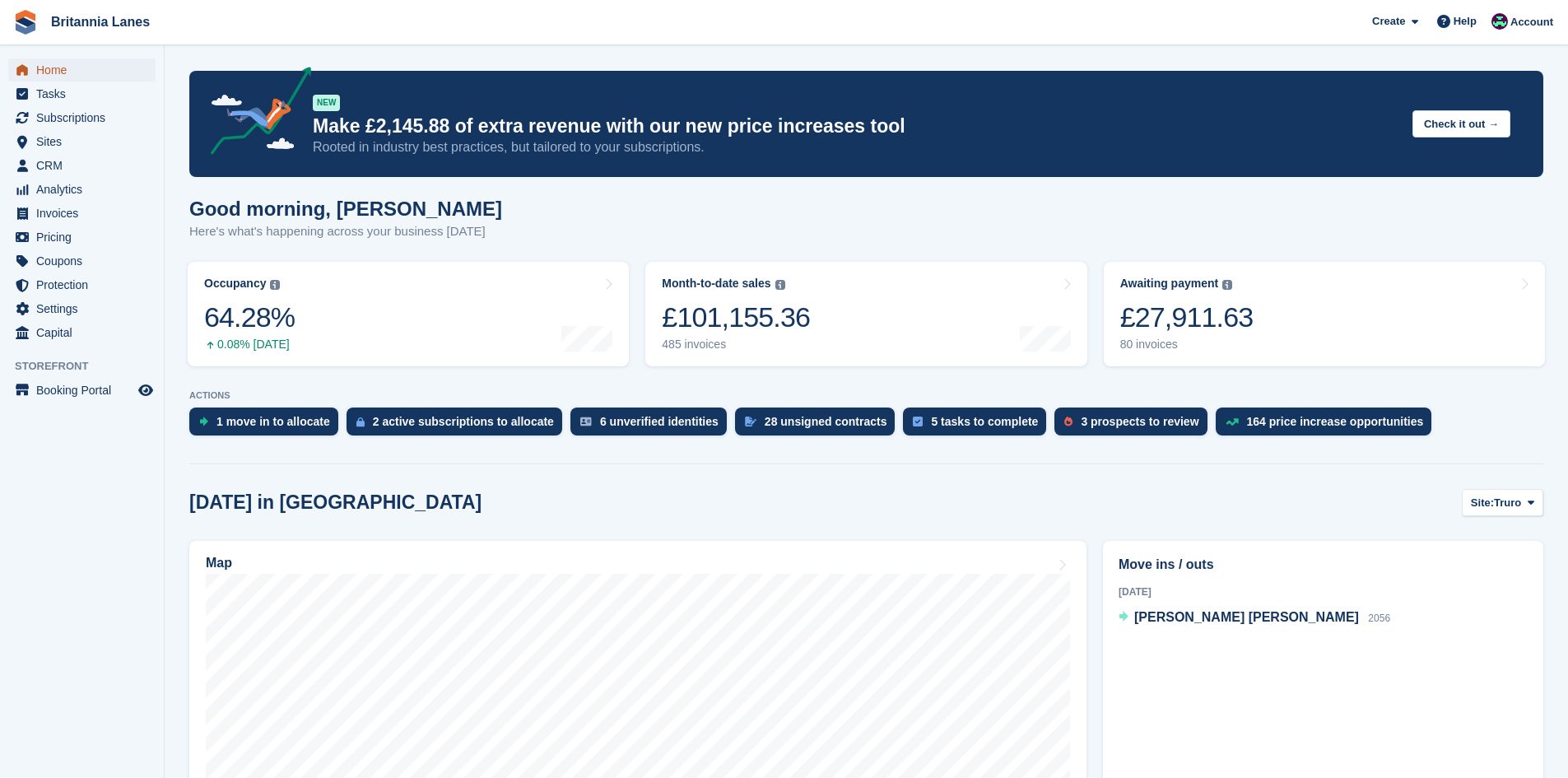
click at [104, 65] on span "Home" at bounding box center [85, 70] width 99 height 23
click at [22, 75] on icon "menu" at bounding box center [22, 70] width 11 height 11
click at [52, 73] on span "Home" at bounding box center [85, 70] width 99 height 23
click at [1244, 351] on div "80 invoices" at bounding box center [1187, 345] width 133 height 14
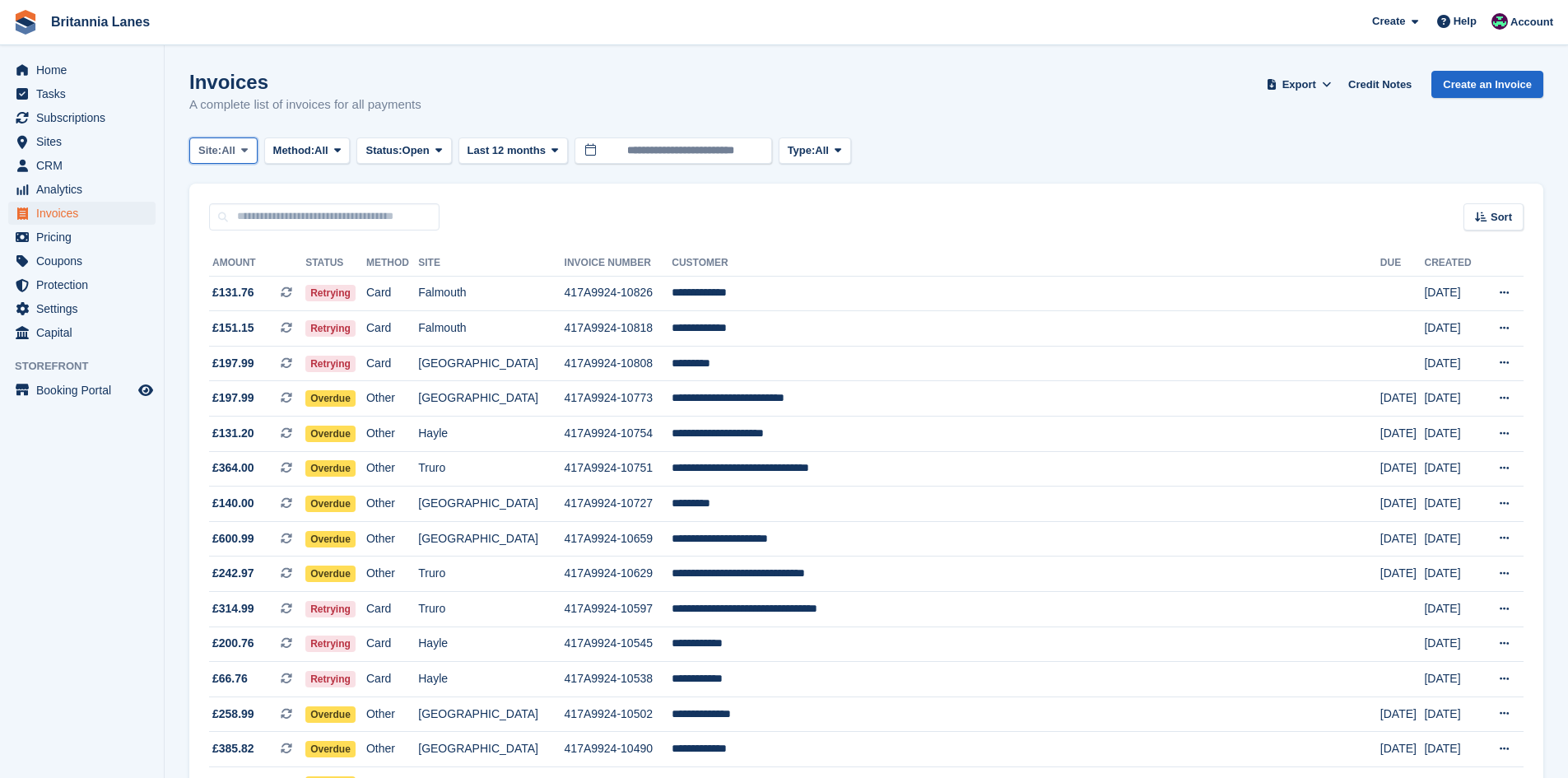
drag, startPoint x: 241, startPoint y: 147, endPoint x: 235, endPoint y: 188, distance: 41.4
click at [239, 147] on button "Site: All" at bounding box center [223, 152] width 68 height 28
click at [232, 258] on link "Falmouth" at bounding box center [270, 248] width 148 height 29
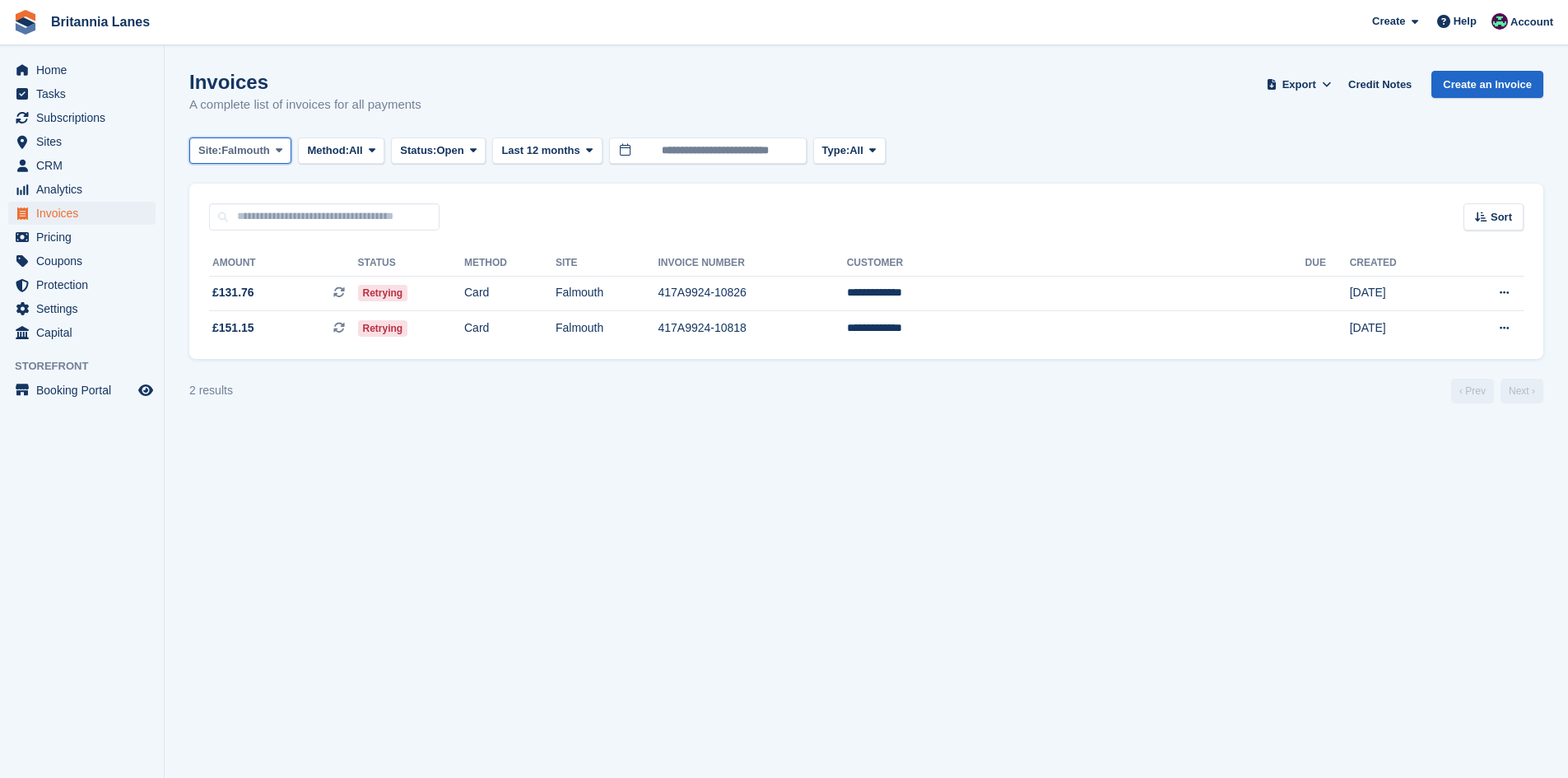
click at [237, 141] on button "Site: Falmouth" at bounding box center [240, 152] width 102 height 28
click at [245, 309] on link "Hayle" at bounding box center [270, 308] width 148 height 29
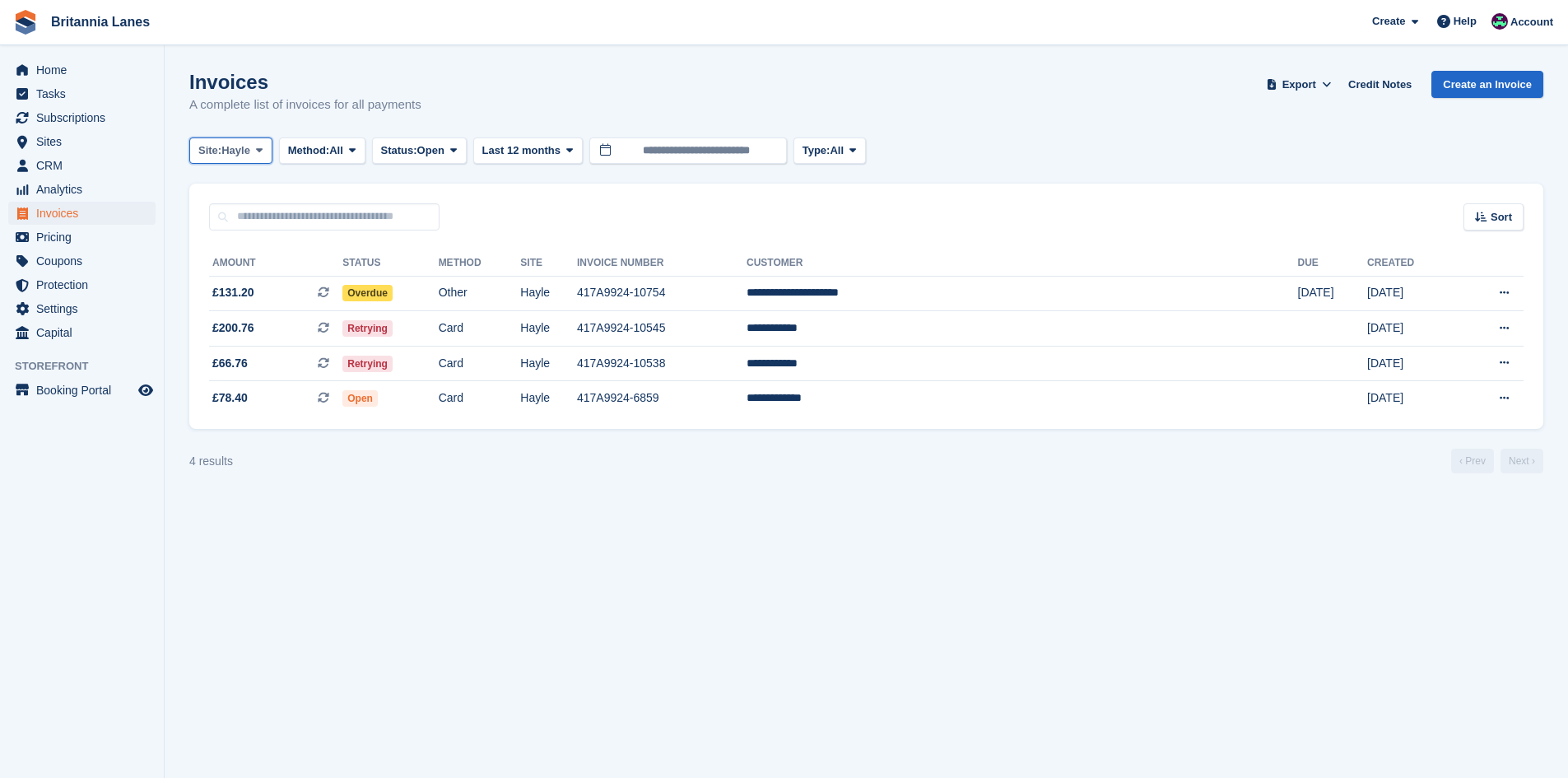
click at [239, 158] on span "Hayle" at bounding box center [235, 150] width 28 height 16
click at [238, 192] on link "All" at bounding box center [270, 190] width 148 height 29
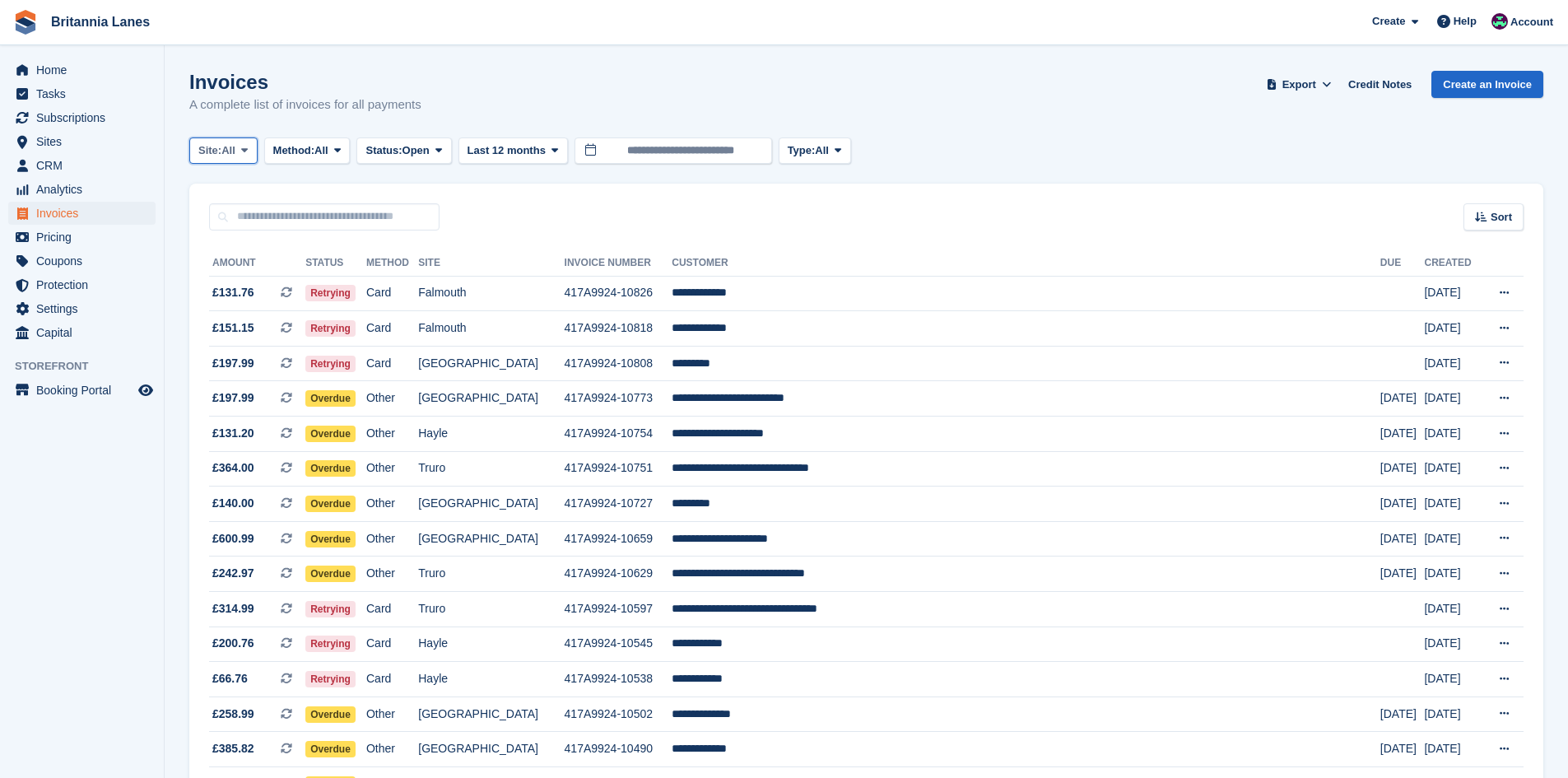
click at [233, 144] on span "All" at bounding box center [228, 150] width 14 height 16
click at [239, 221] on link "Truro" at bounding box center [270, 219] width 148 height 29
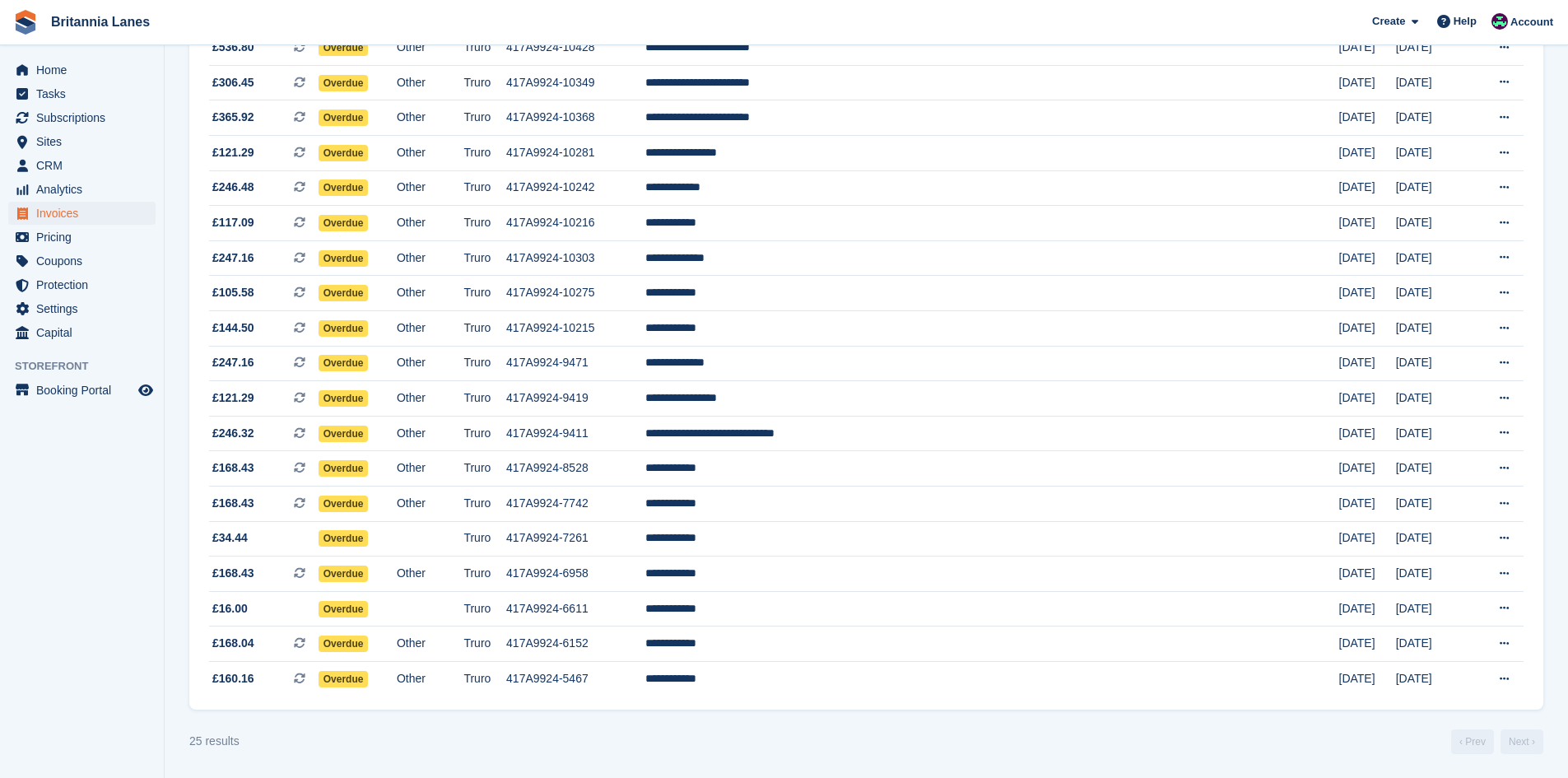
scroll to position [457, 0]
click at [35, 59] on link "Home" at bounding box center [82, 70] width 147 height 23
